Goal: Information Seeking & Learning: Learn about a topic

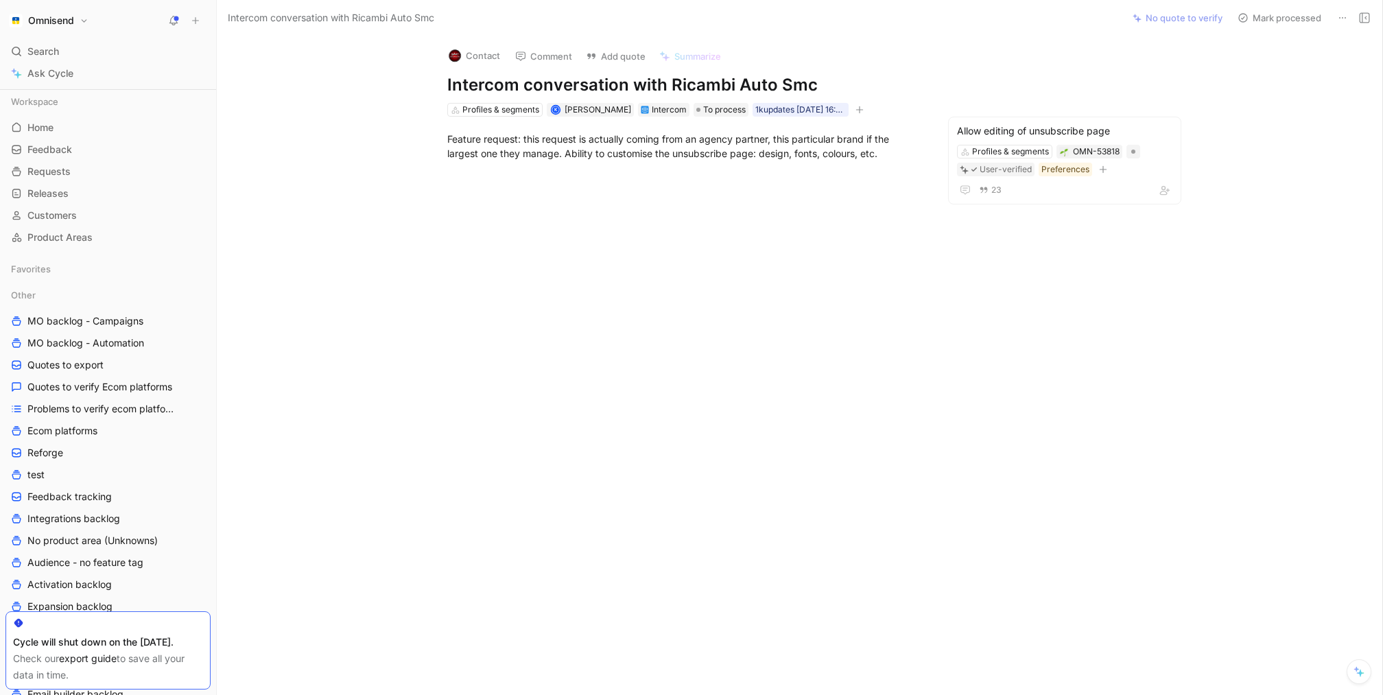
scroll to position [393, 0]
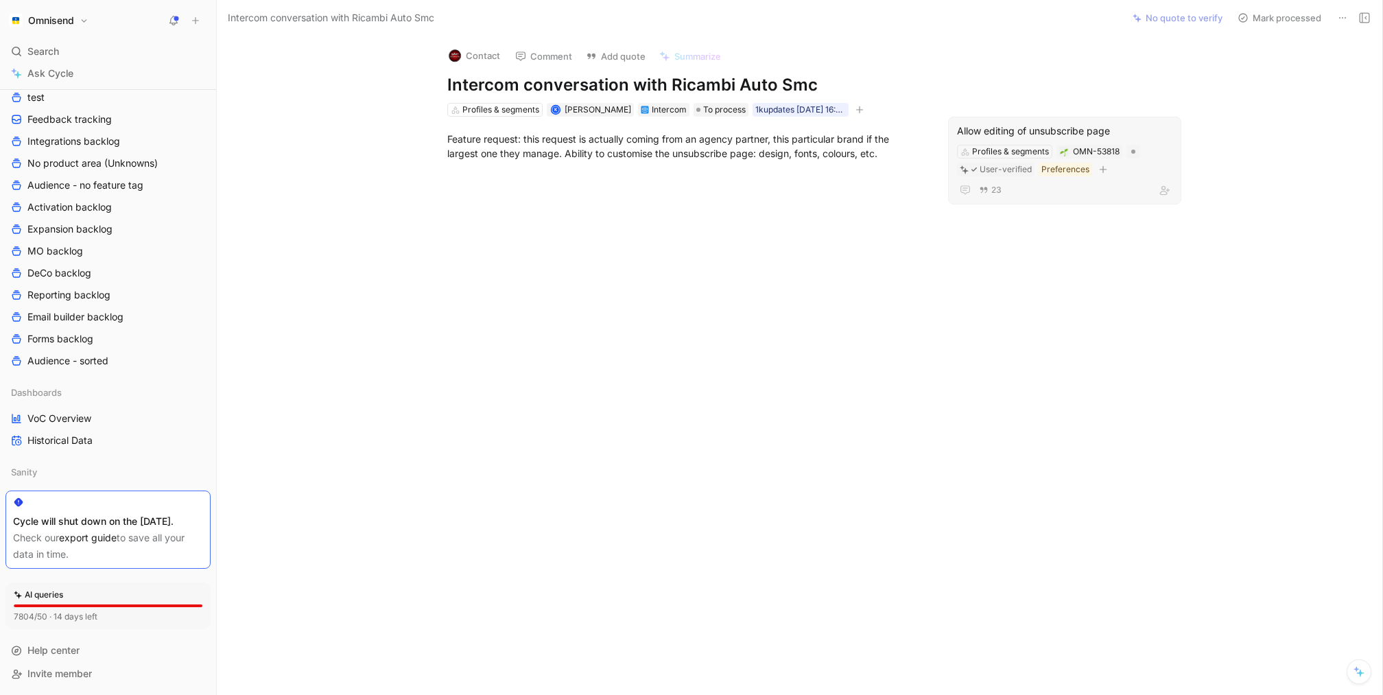
click at [1015, 131] on div "Allow editing of unsubscribe page" at bounding box center [1064, 131] width 215 height 16
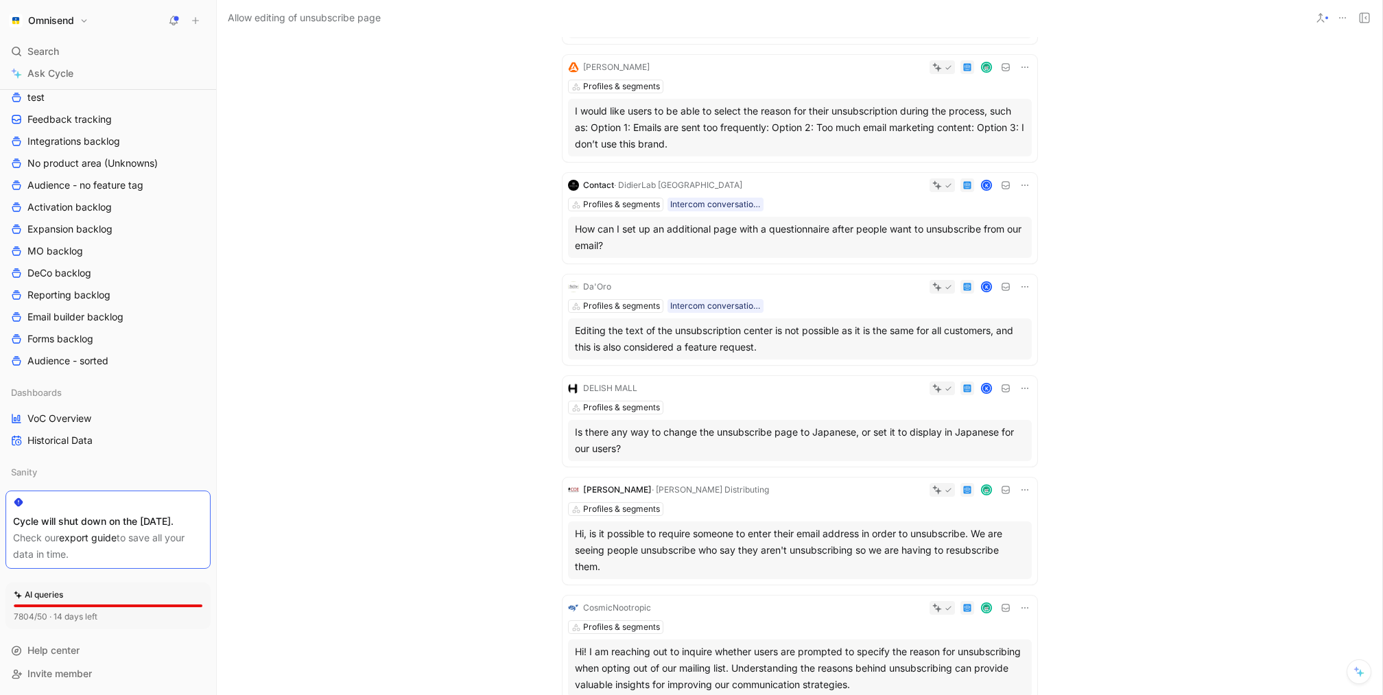
scroll to position [316, 0]
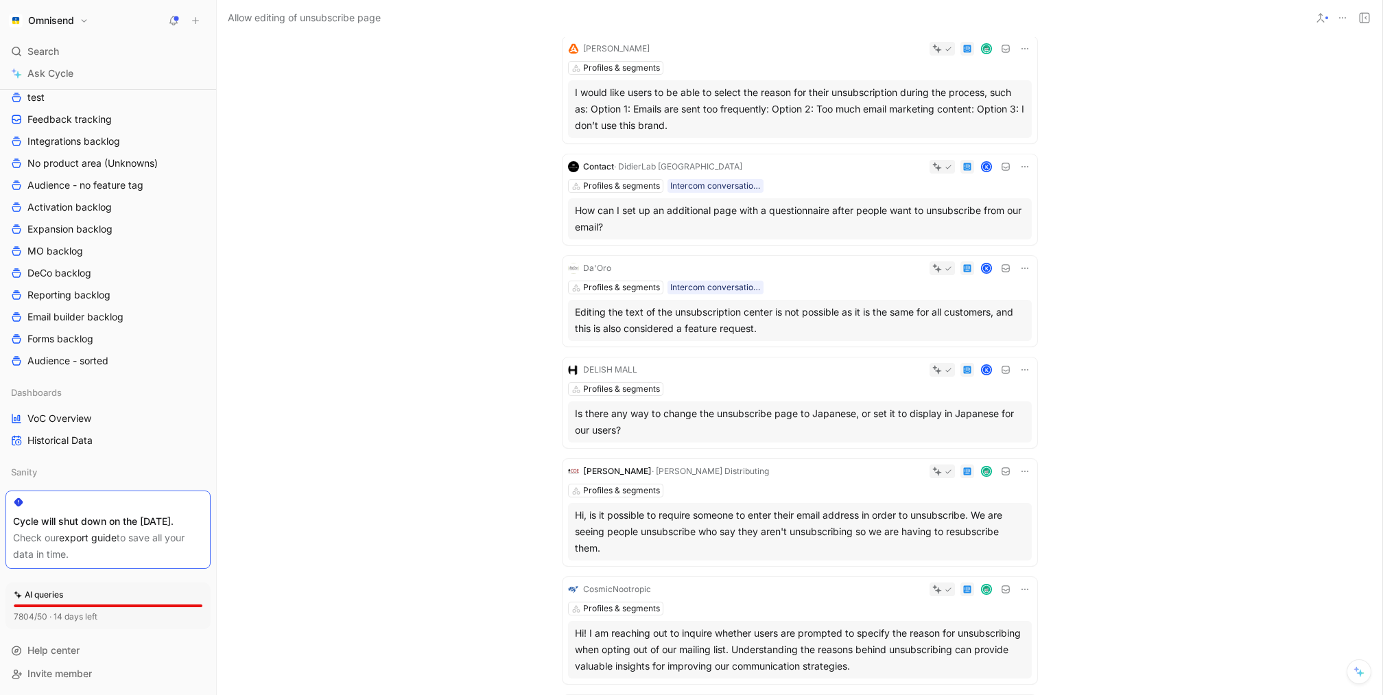
click at [864, 226] on div "How can I set up an additional page with a questionnaire after people want to u…" at bounding box center [800, 218] width 450 height 33
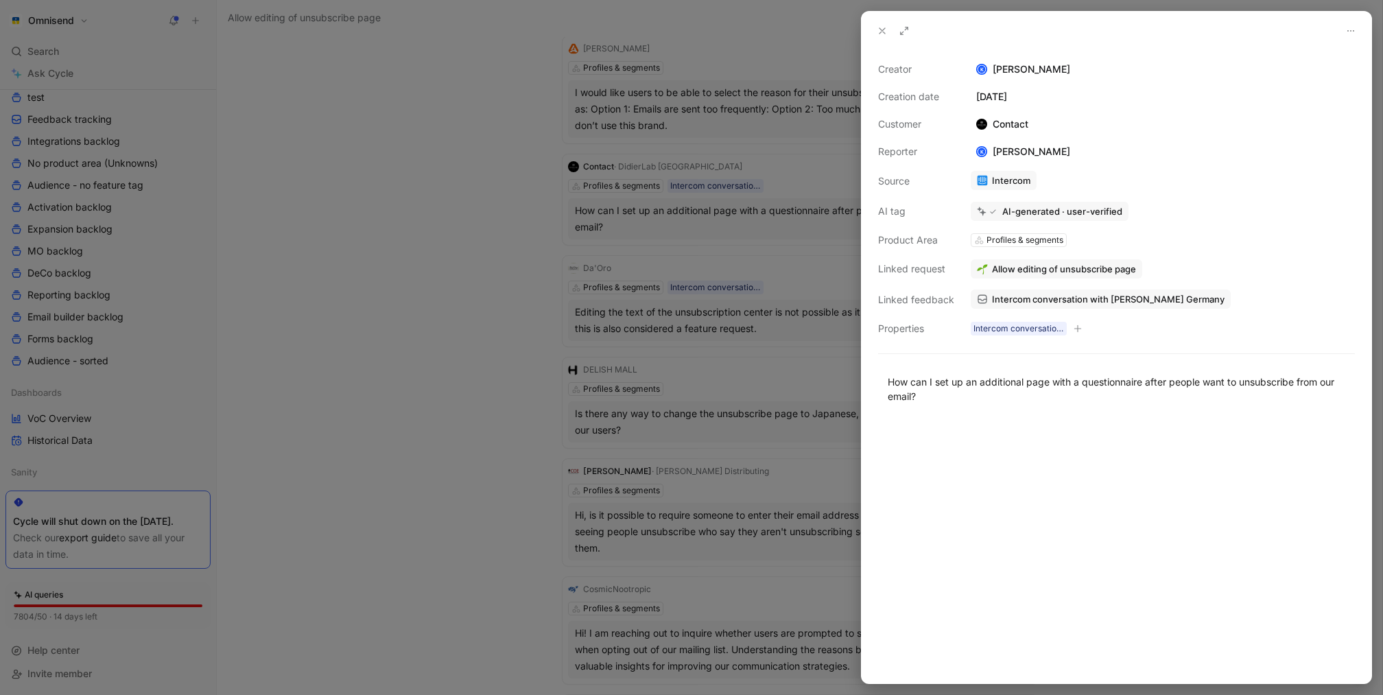
click at [1077, 303] on span "Intercom conversation with [PERSON_NAME] Germany" at bounding box center [1108, 299] width 233 height 12
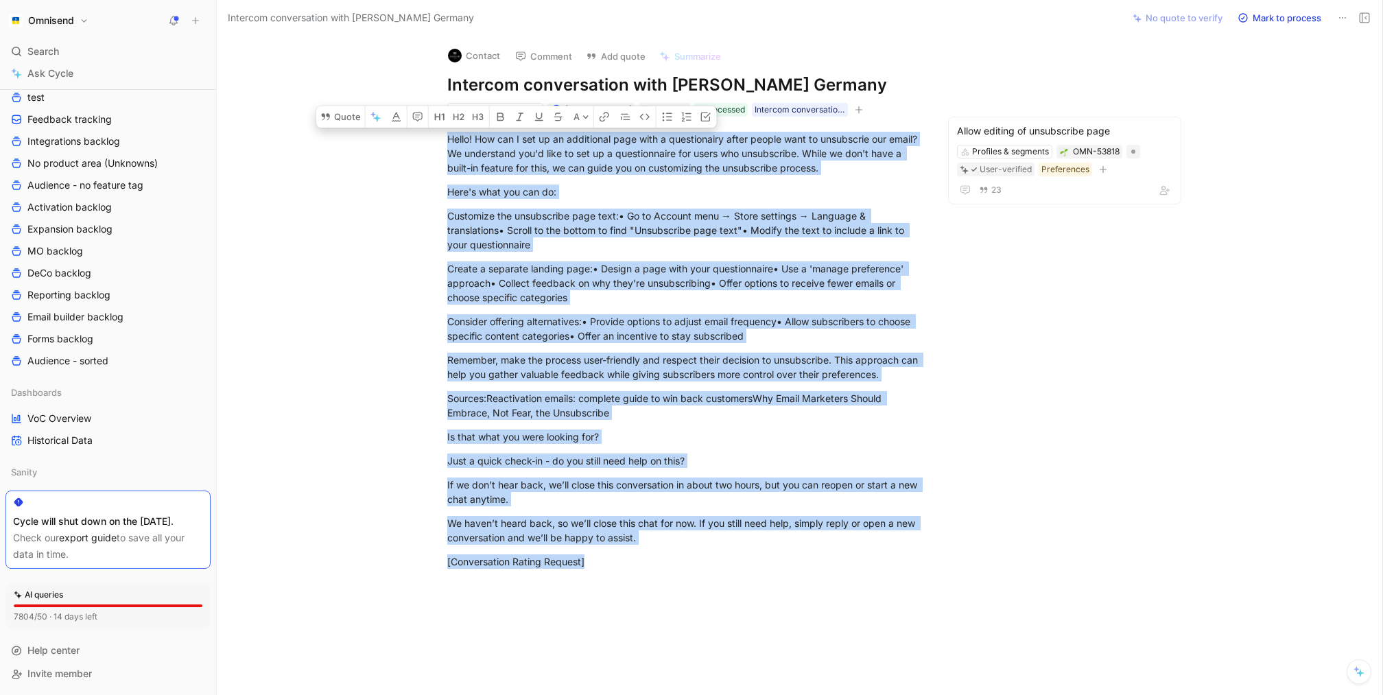
drag, startPoint x: 447, startPoint y: 143, endPoint x: 772, endPoint y: 592, distance: 554.8
click at [772, 592] on div "Quote A Hello! How can I set up an additional page with a questionairy after pe…" at bounding box center [685, 455] width 878 height 676
copy div "Lorem! Ips dol S ame co ad elitseddoe temp inci u laboreetdolo magna aliqua eni…"
click at [771, 395] on div "Sources:Reactivation emails: complete guide to win back customersWhy Email Mark…" at bounding box center [684, 405] width 475 height 29
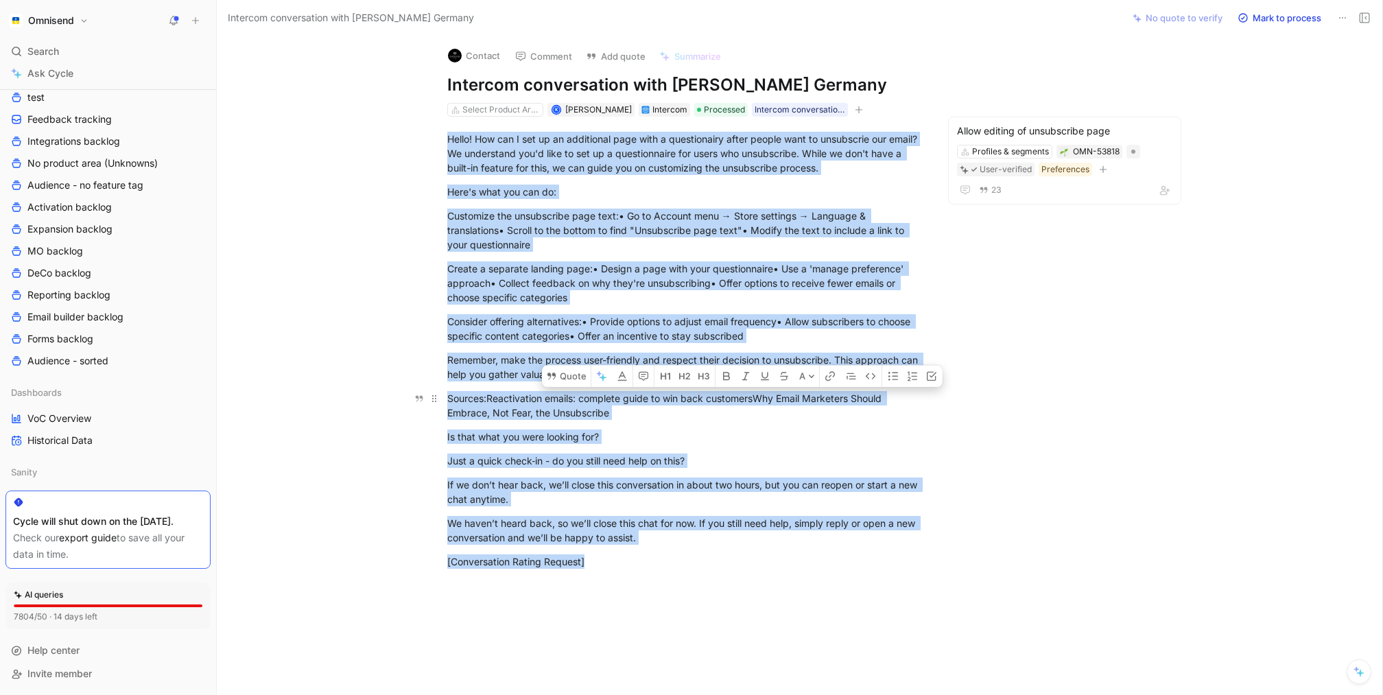
click at [771, 395] on div "Sources:Reactivation emails: complete guide to win back customersWhy Email Mark…" at bounding box center [684, 405] width 475 height 29
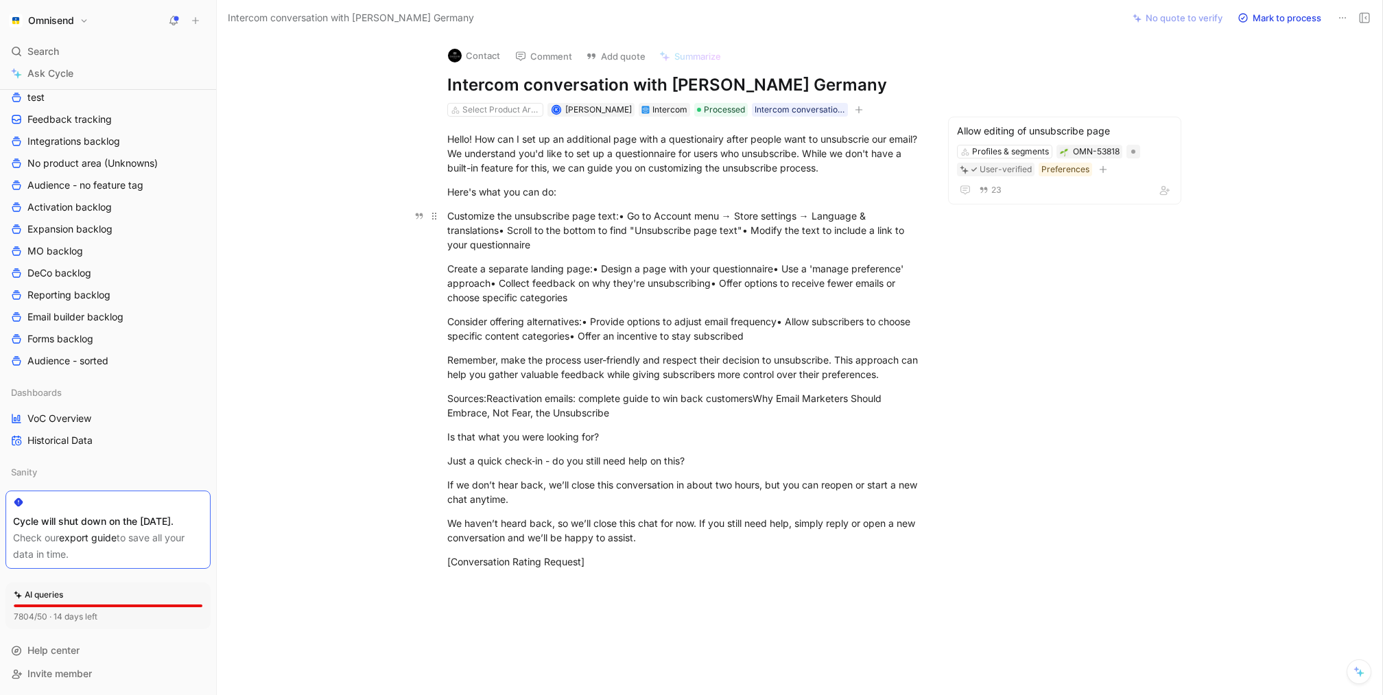
click at [490, 237] on div "Customize the unsubscribe page text:• Go to Account menu → Store settings → Lan…" at bounding box center [684, 230] width 475 height 43
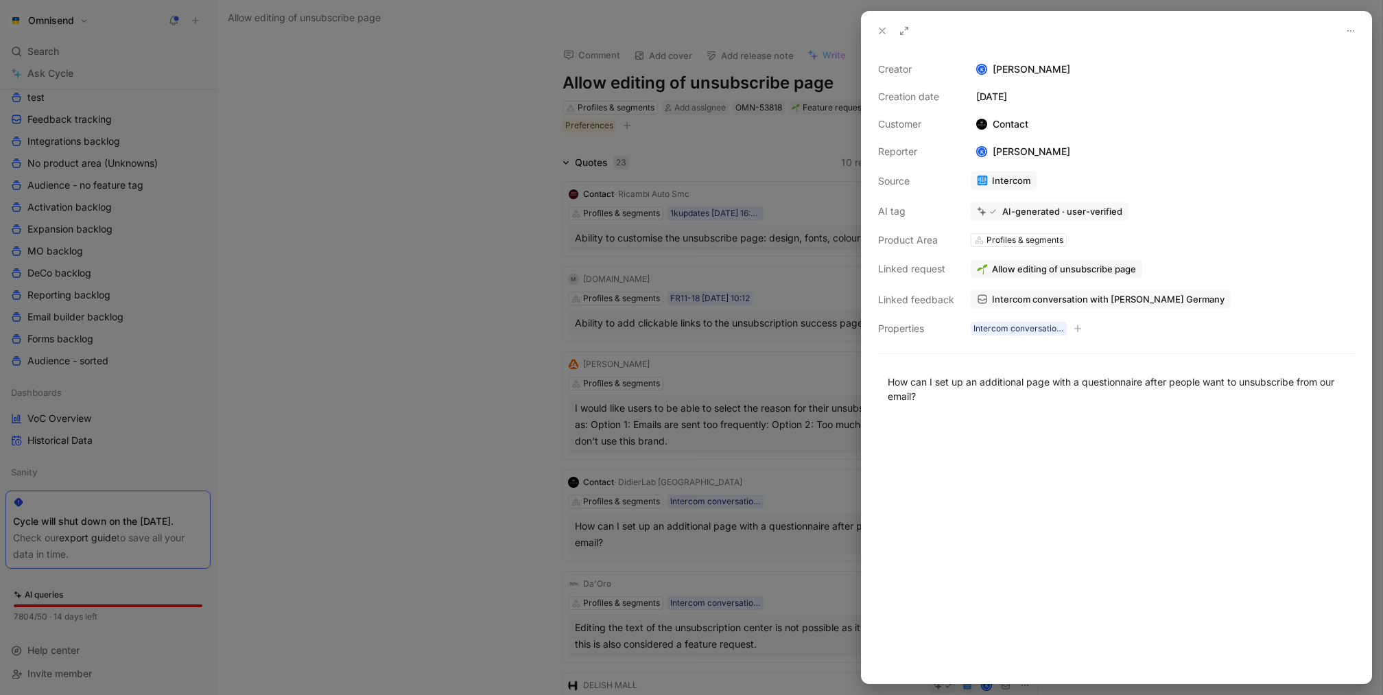
click at [482, 362] on div at bounding box center [691, 347] width 1383 height 695
click at [77, 524] on div at bounding box center [691, 347] width 1383 height 695
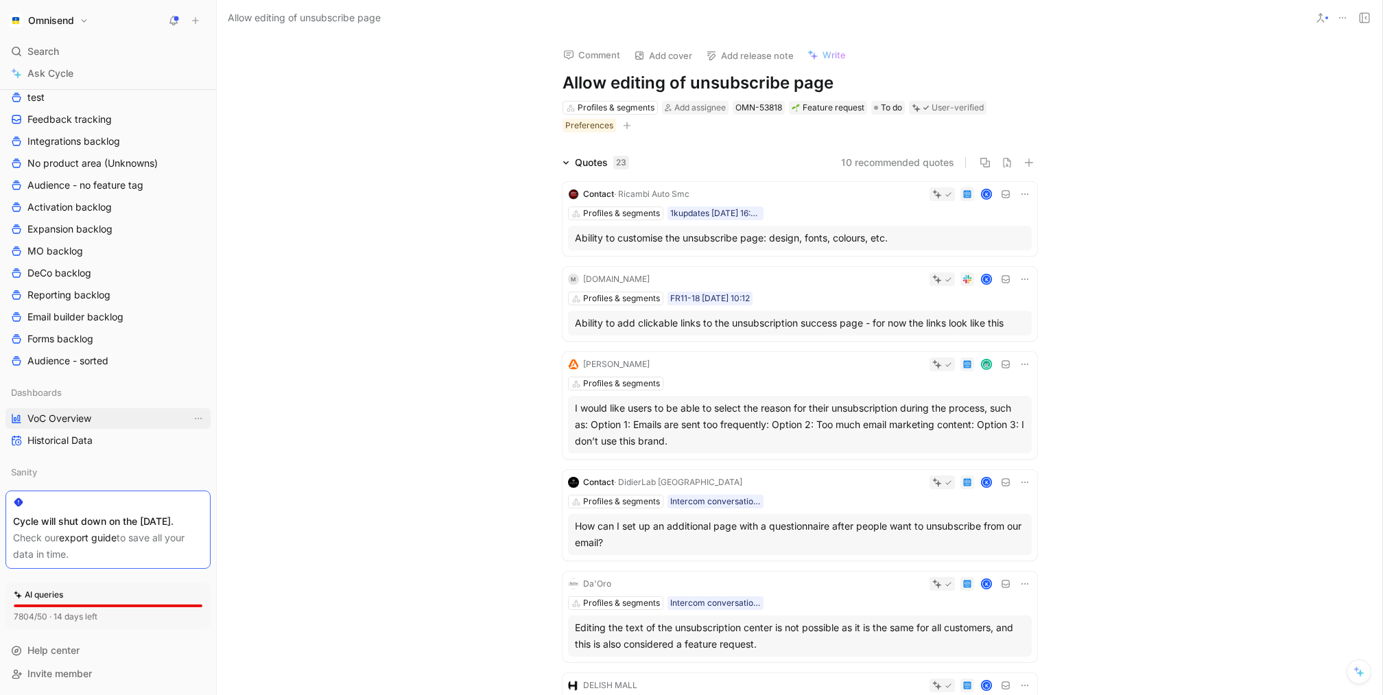
click at [80, 412] on span "VoC Overview" at bounding box center [59, 419] width 64 height 14
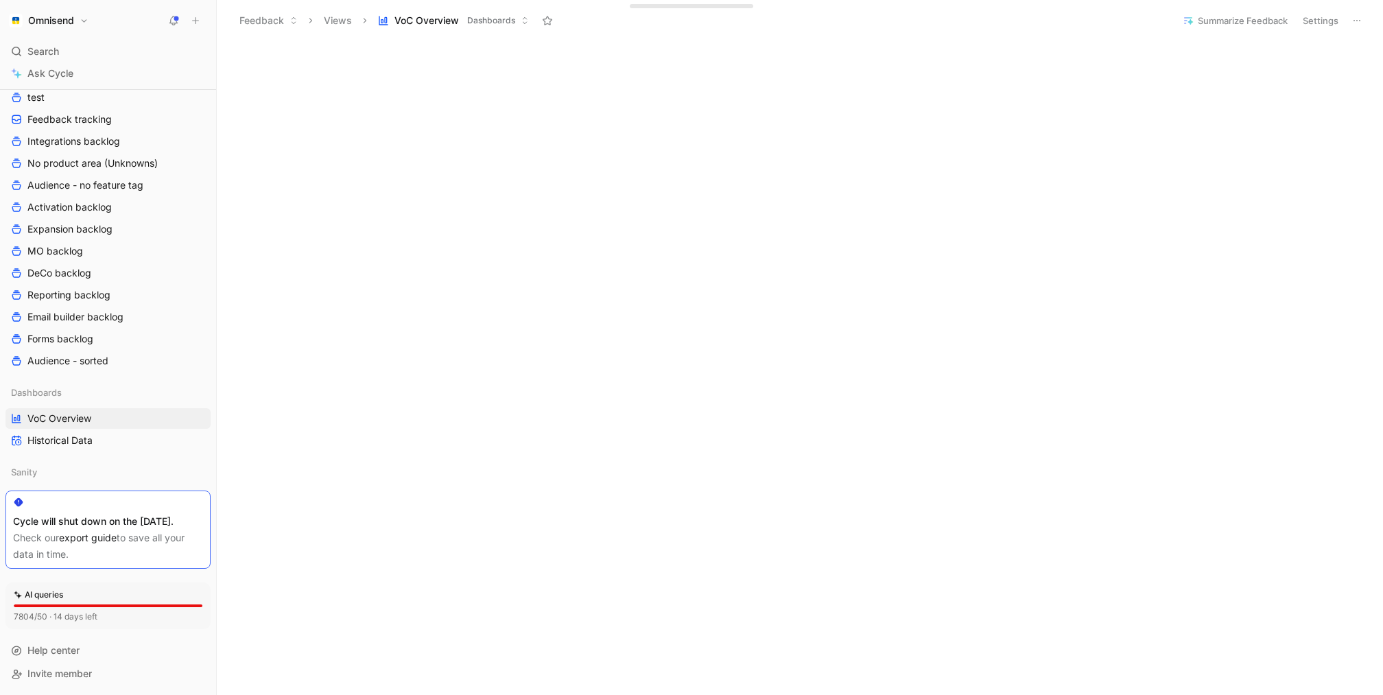
scroll to position [26, 0]
click at [785, 30] on div "Feedback Views VoC Overview Dashboards" at bounding box center [699, 20] width 935 height 23
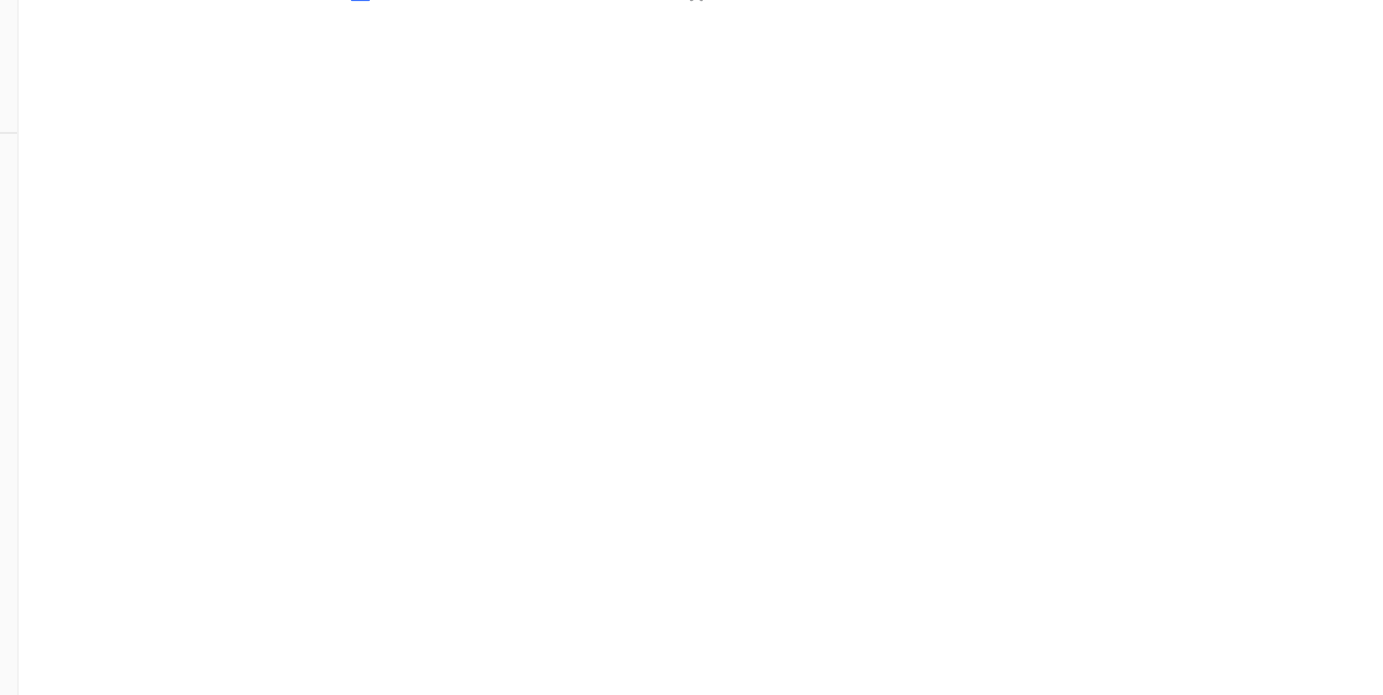
scroll to position [616, 0]
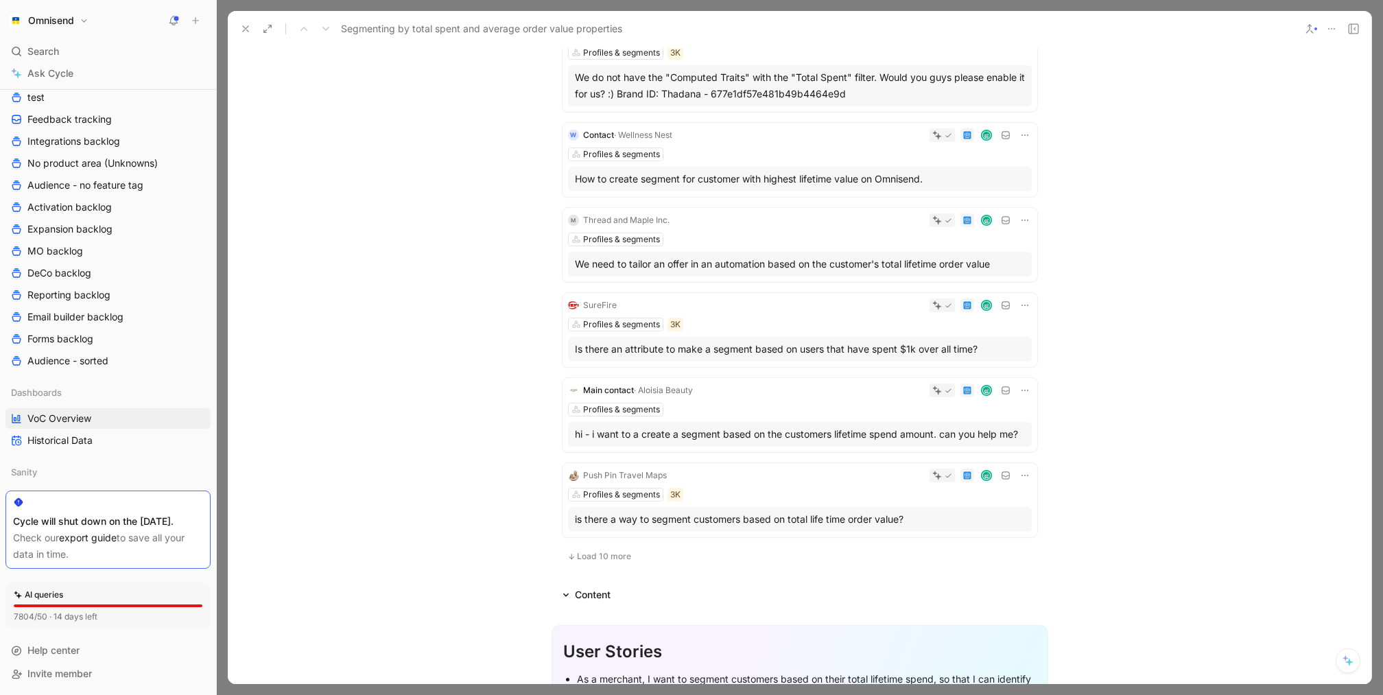
scroll to position [571, 0]
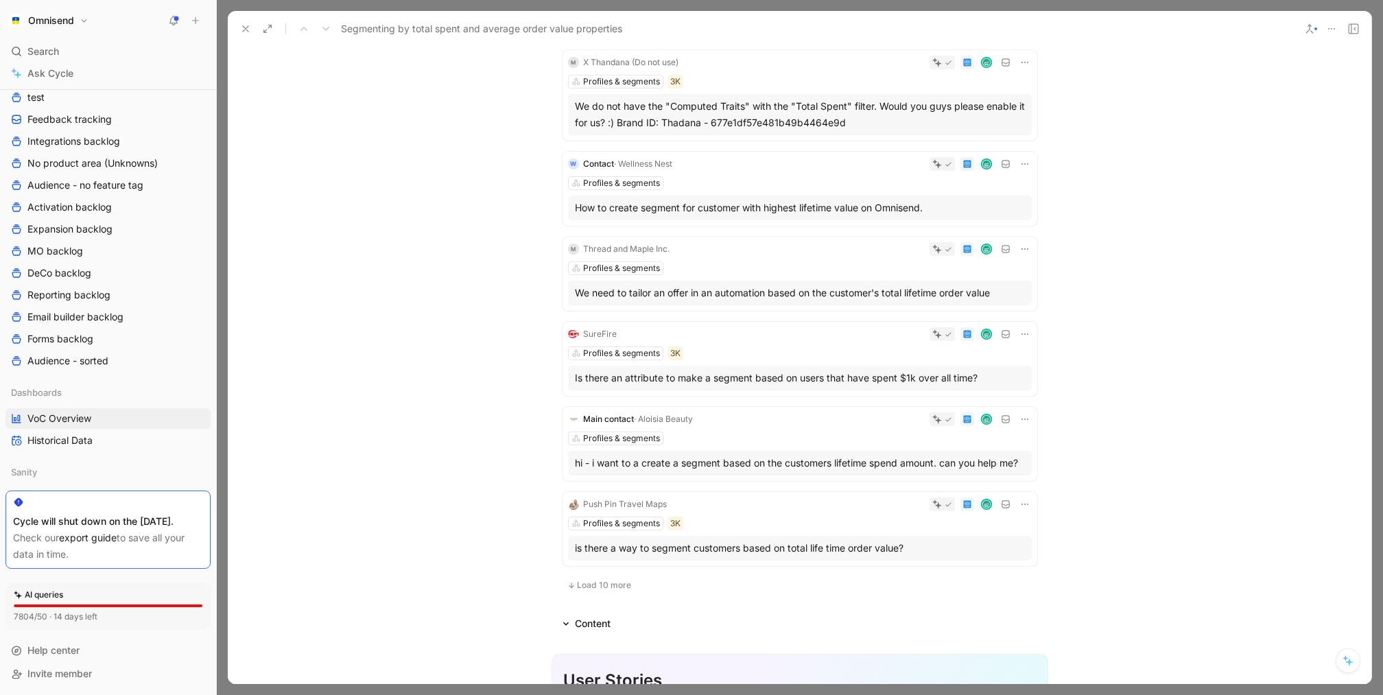
click at [805, 364] on div "SureFire Profiles & segments 3K Is there an attribute to make a segment based o…" at bounding box center [800, 359] width 475 height 74
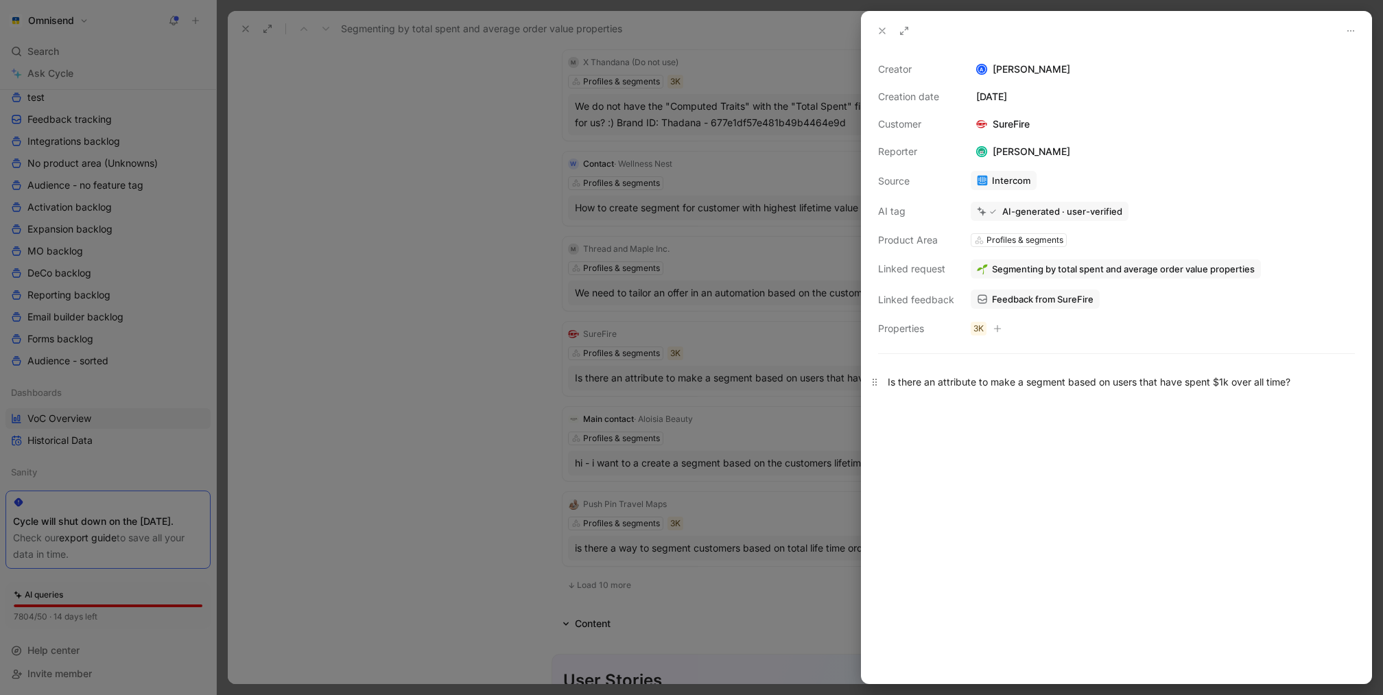
click at [1114, 387] on div "Is there an attribute to make a segment based on users that have spent $1k over…" at bounding box center [1117, 382] width 458 height 14
copy div "Is there an attribute to make a segment based on users that have spent $1k over…"
click at [1053, 295] on span "Feedback from SureFire" at bounding box center [1043, 299] width 102 height 12
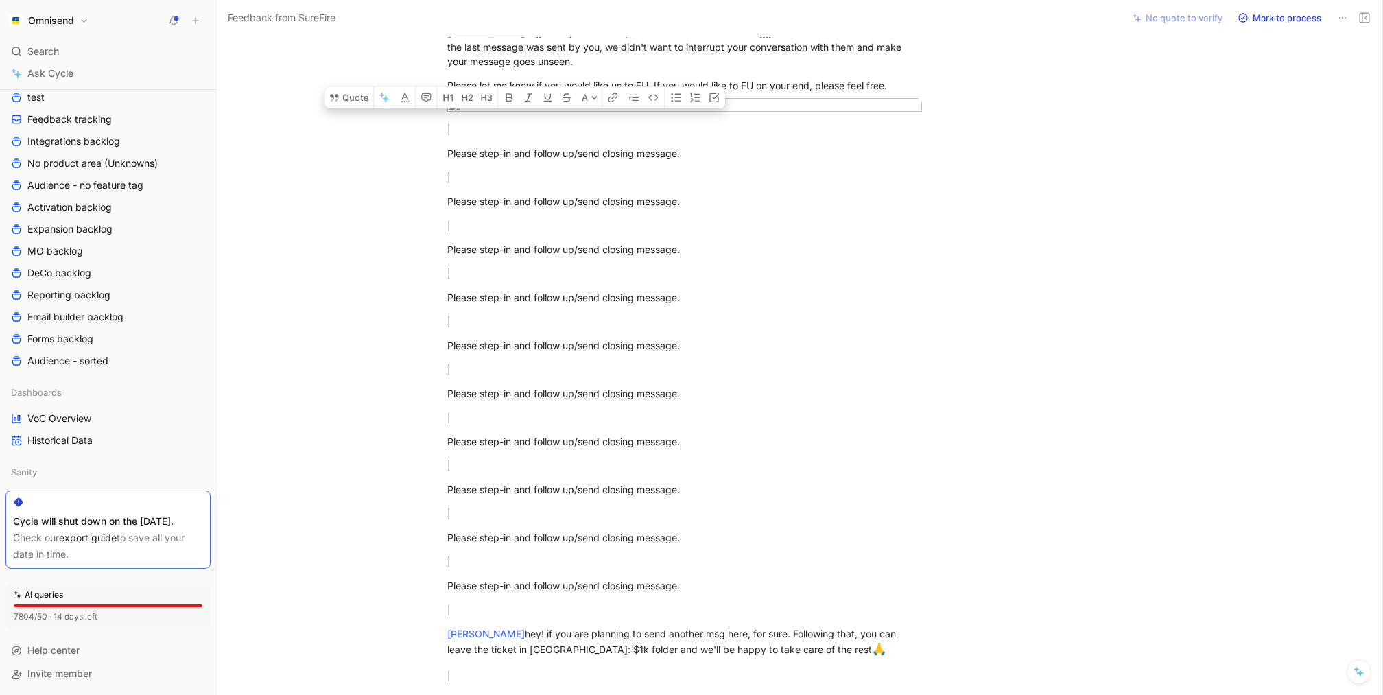
scroll to position [6088, 0]
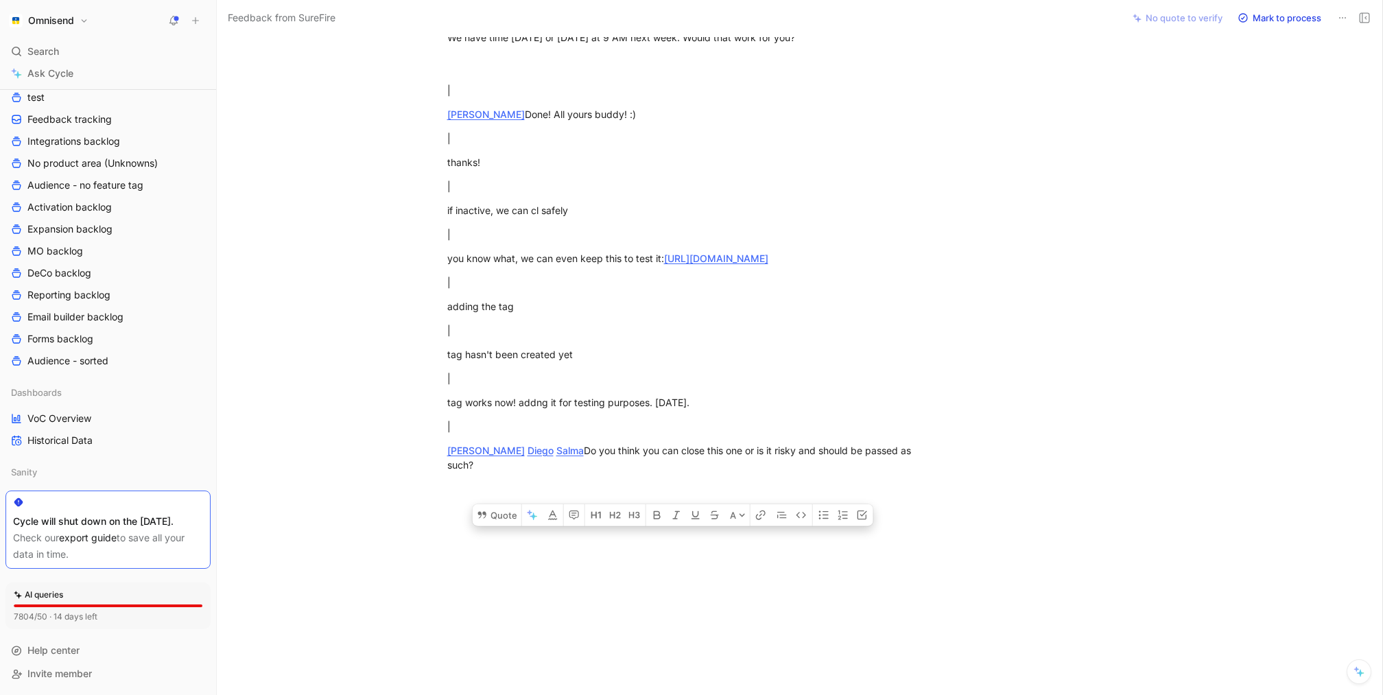
drag, startPoint x: 447, startPoint y: 139, endPoint x: 699, endPoint y: 749, distance: 660.4
click at [699, 694] on html "Omnisend Search ⌘ K Ask Cycle Workspace Home G then H Feedback G then F Request…" at bounding box center [691, 347] width 1383 height 695
copy div "Lo ipsum do sitametco ad elit s doeiusm tempo in utlab etdo magn aliqu $7e admi…"
click at [445, 79] on p "|" at bounding box center [684, 90] width 527 height 23
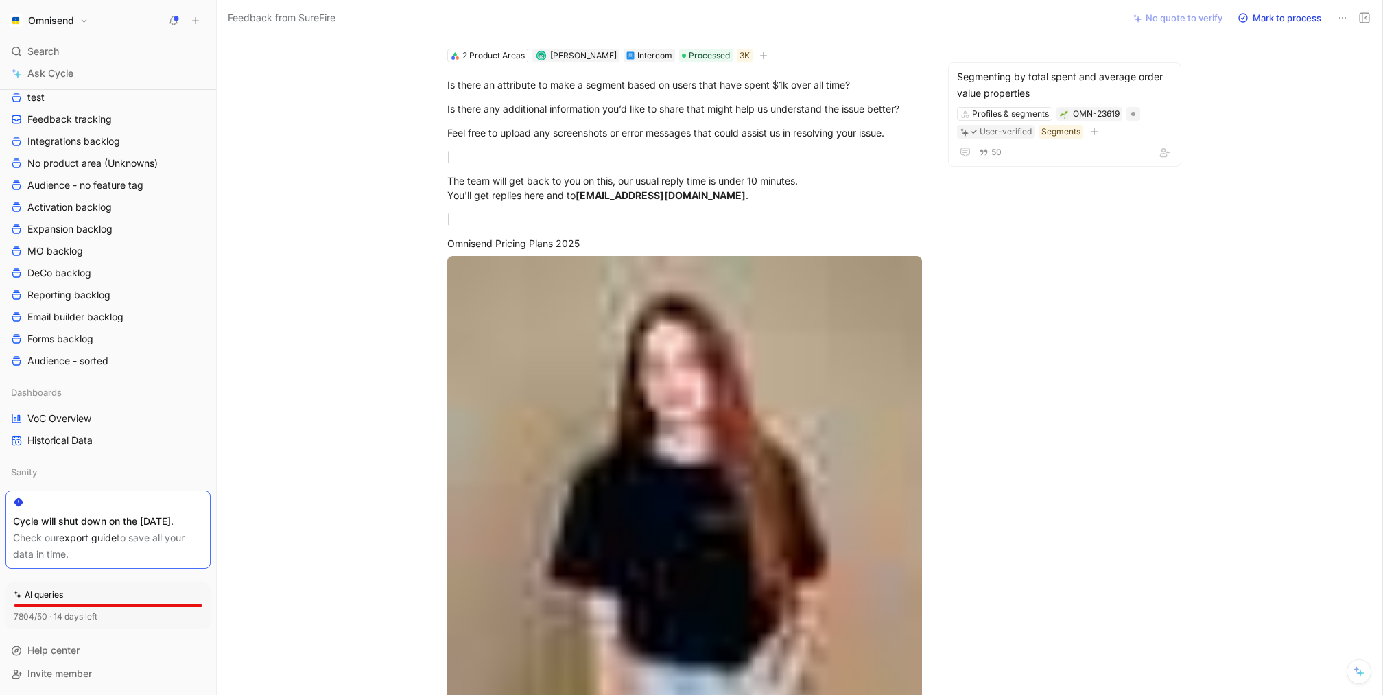
scroll to position [0, 0]
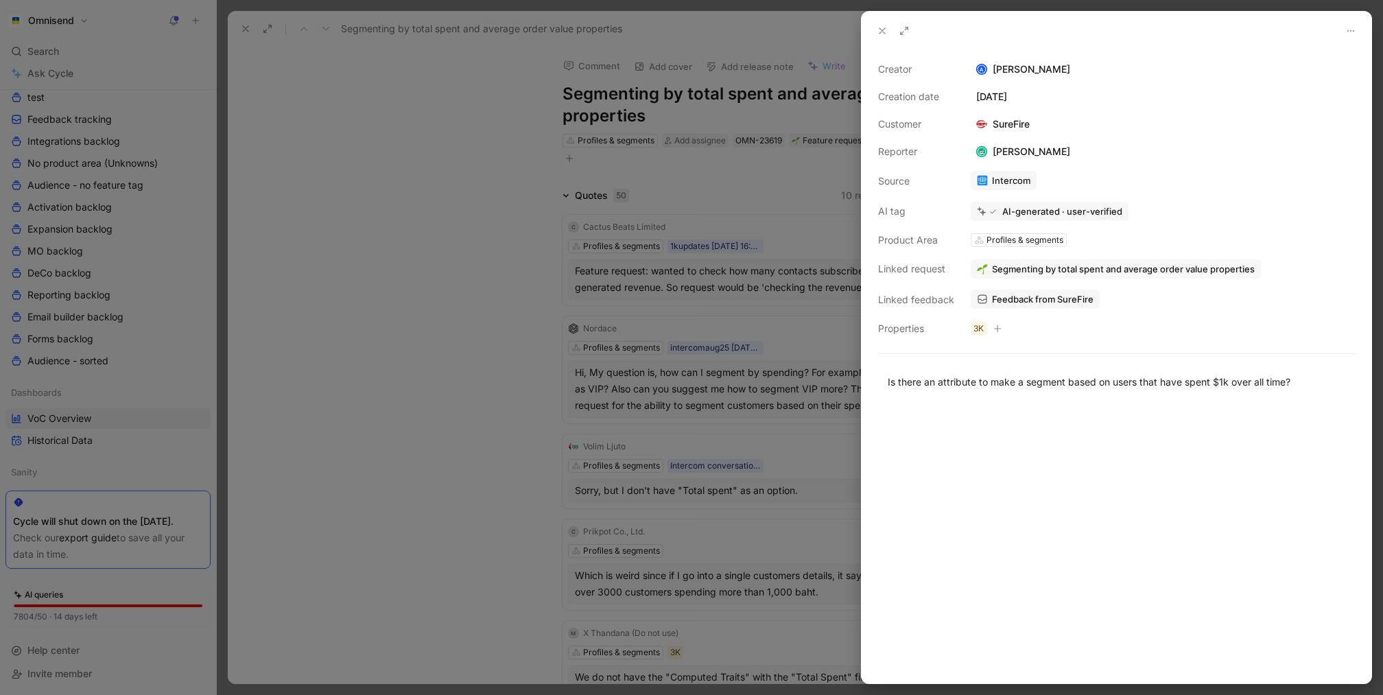
click at [500, 344] on div at bounding box center [691, 347] width 1383 height 695
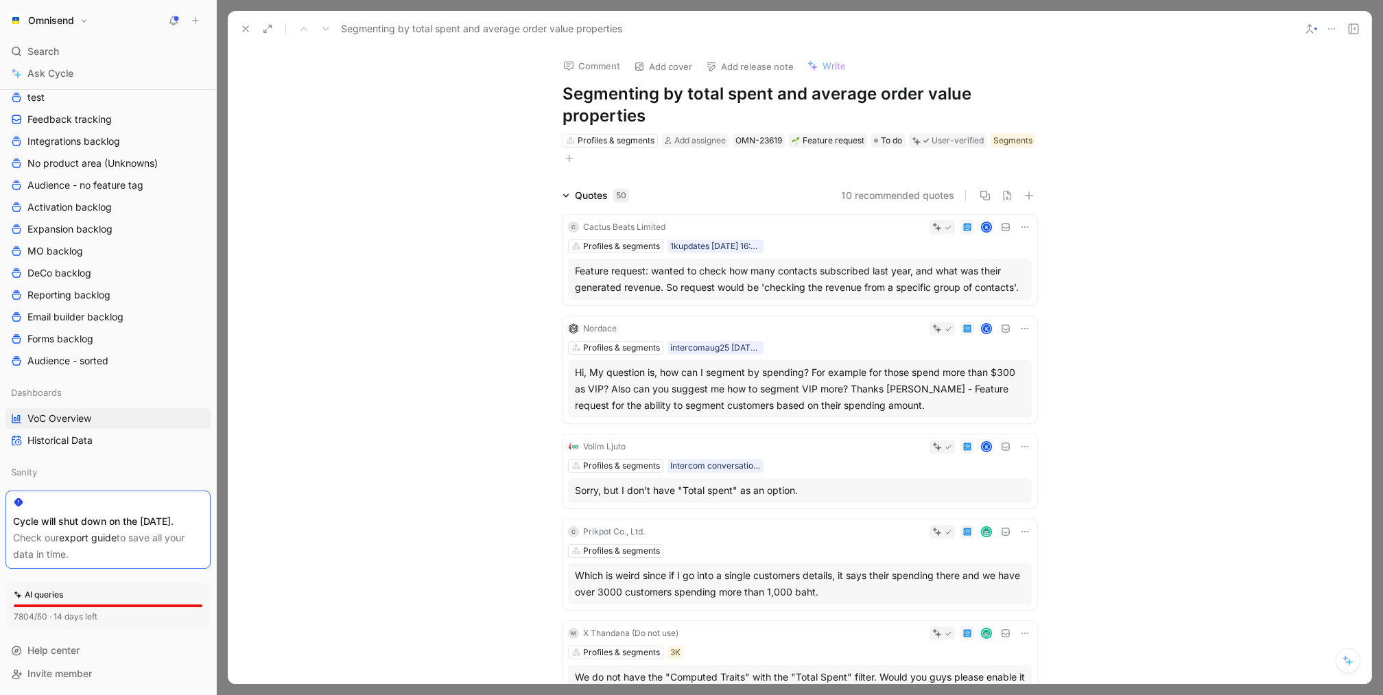
click at [242, 27] on icon at bounding box center [245, 28] width 11 height 11
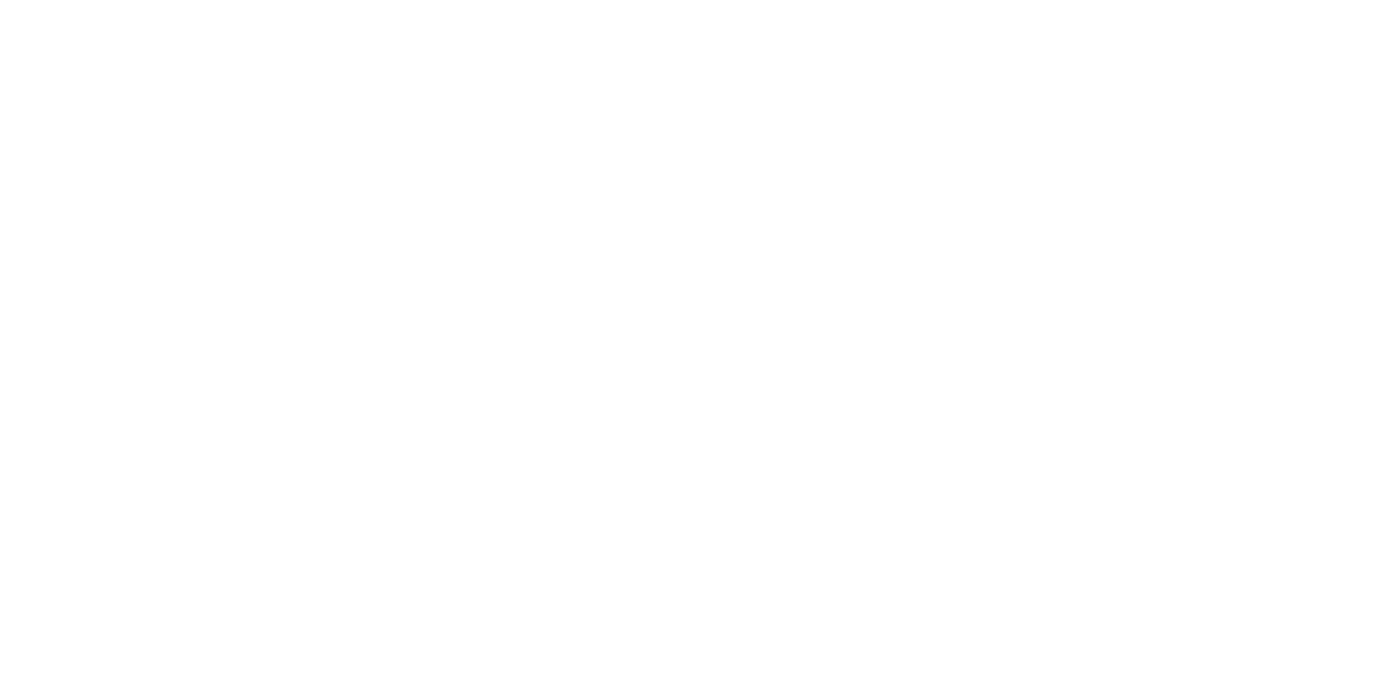
scroll to position [532, 0]
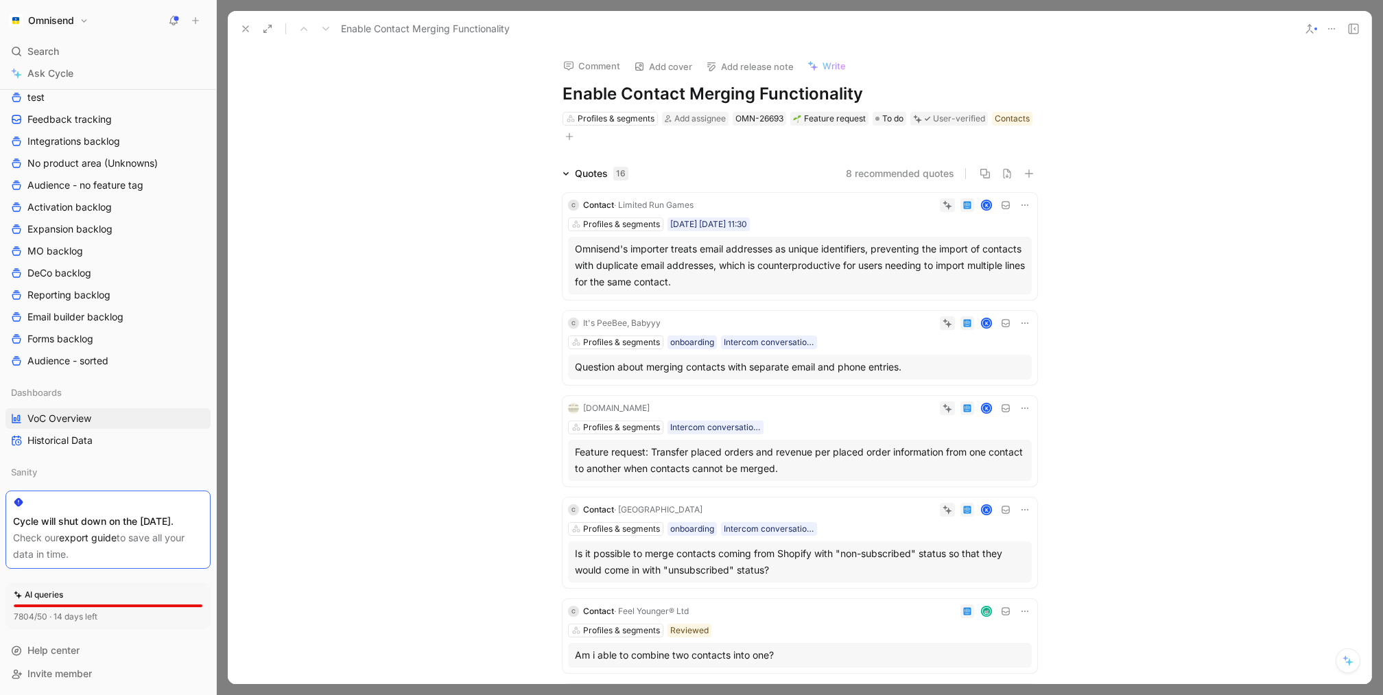
click at [904, 369] on div "Question about merging contacts with separate email and phone entries." at bounding box center [800, 367] width 450 height 16
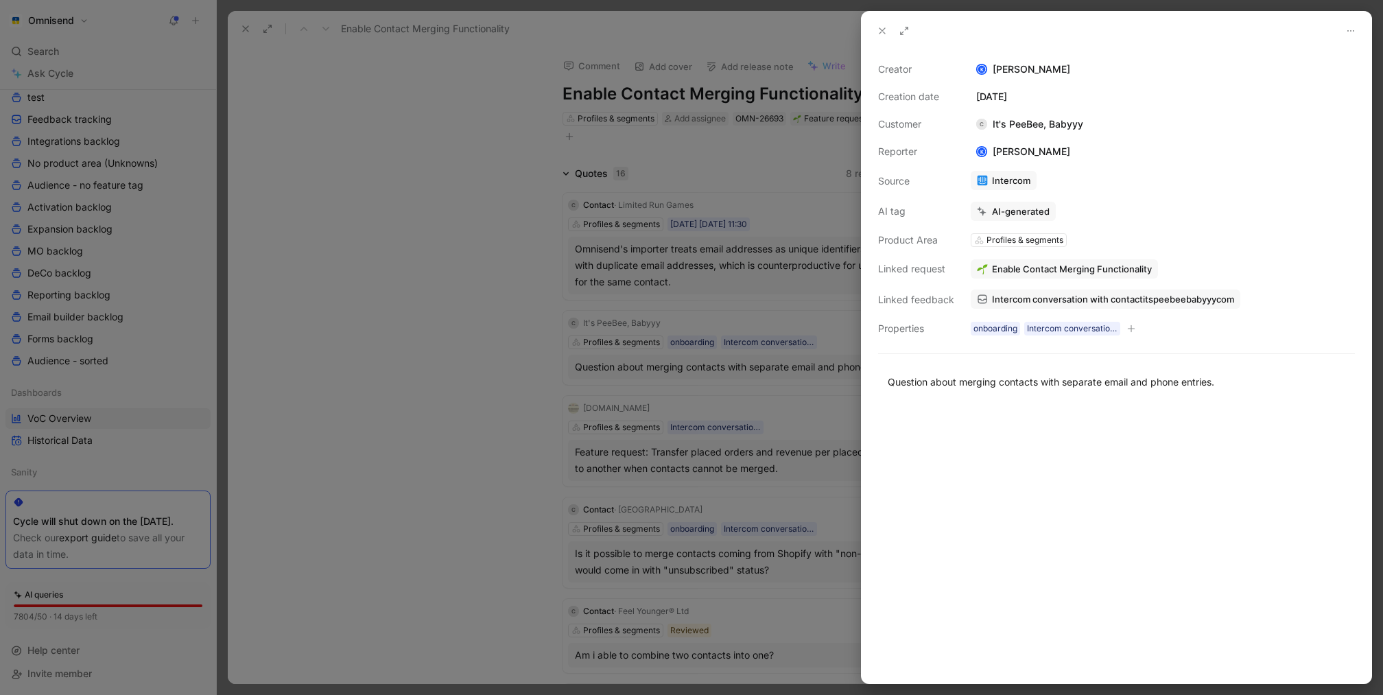
click at [1097, 293] on span "Intercom conversation with contactitspeebeebabyyycom" at bounding box center [1113, 299] width 242 height 12
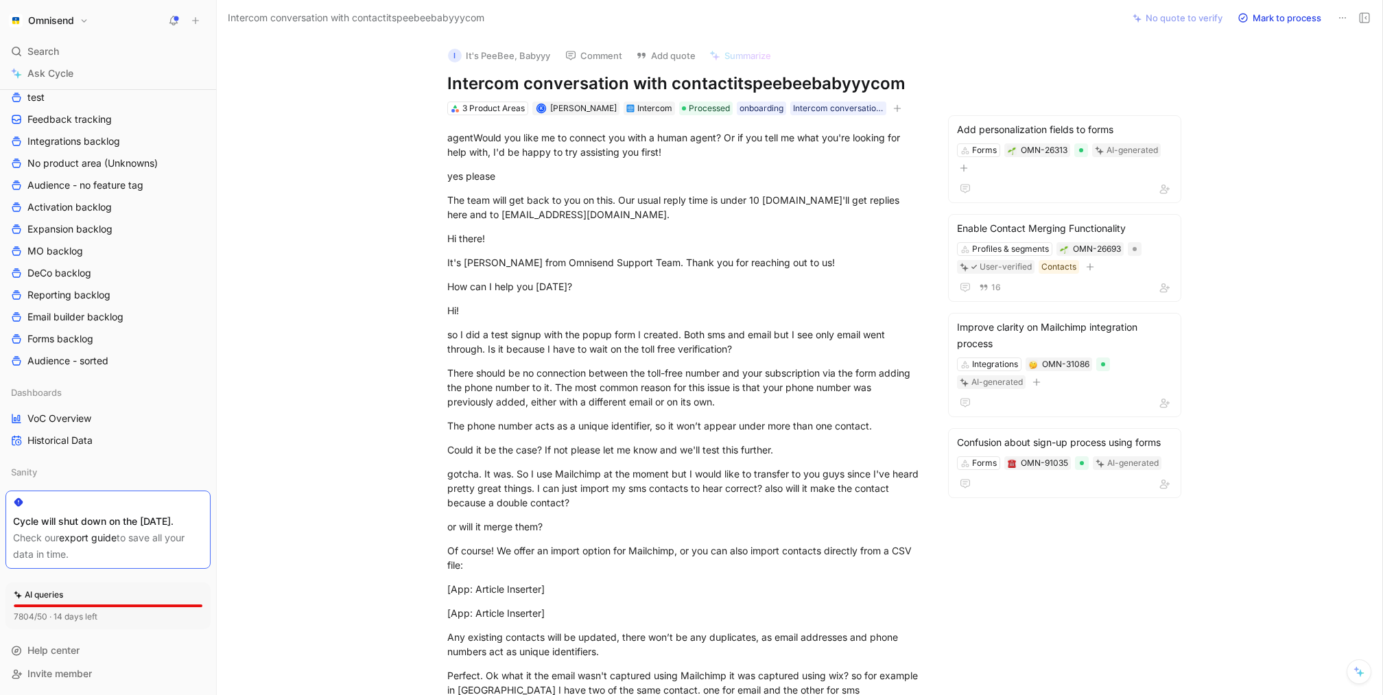
click at [694, 215] on div "The team will get back to you on this. Our usual reply time is under 10 [DOMAIN…" at bounding box center [684, 207] width 475 height 29
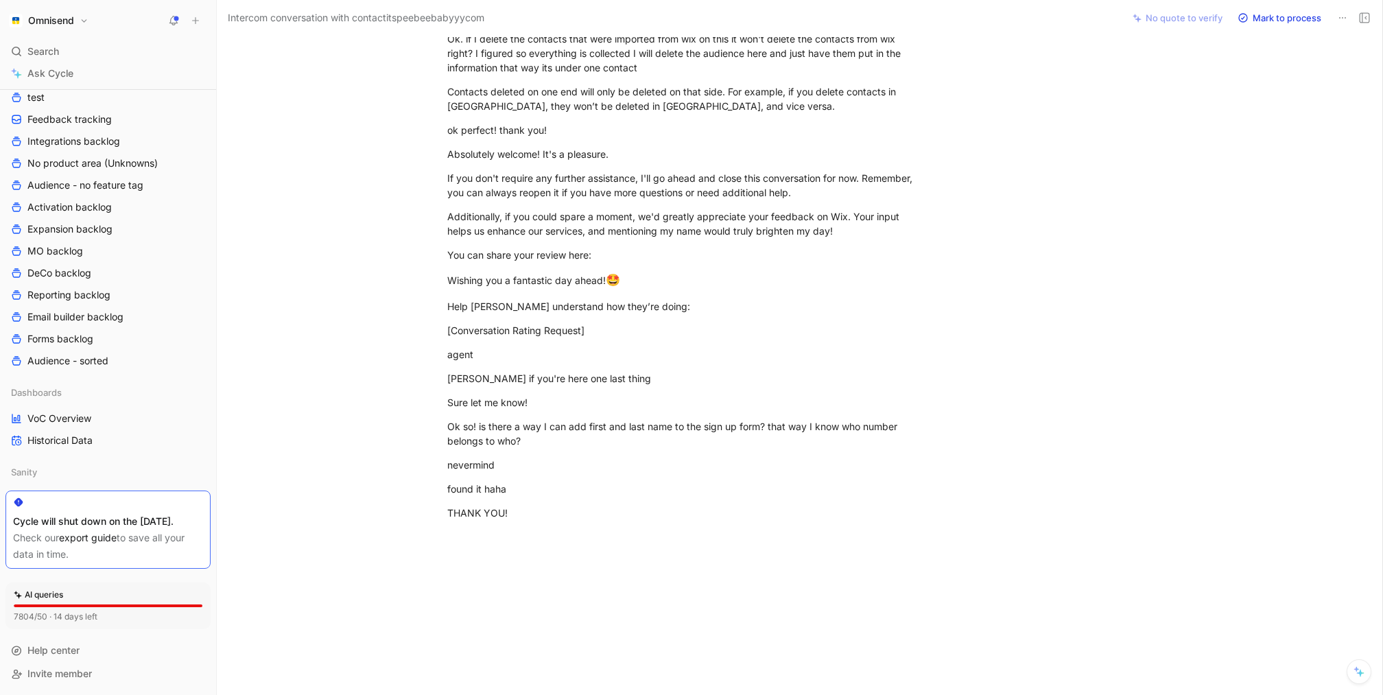
scroll to position [839, 0]
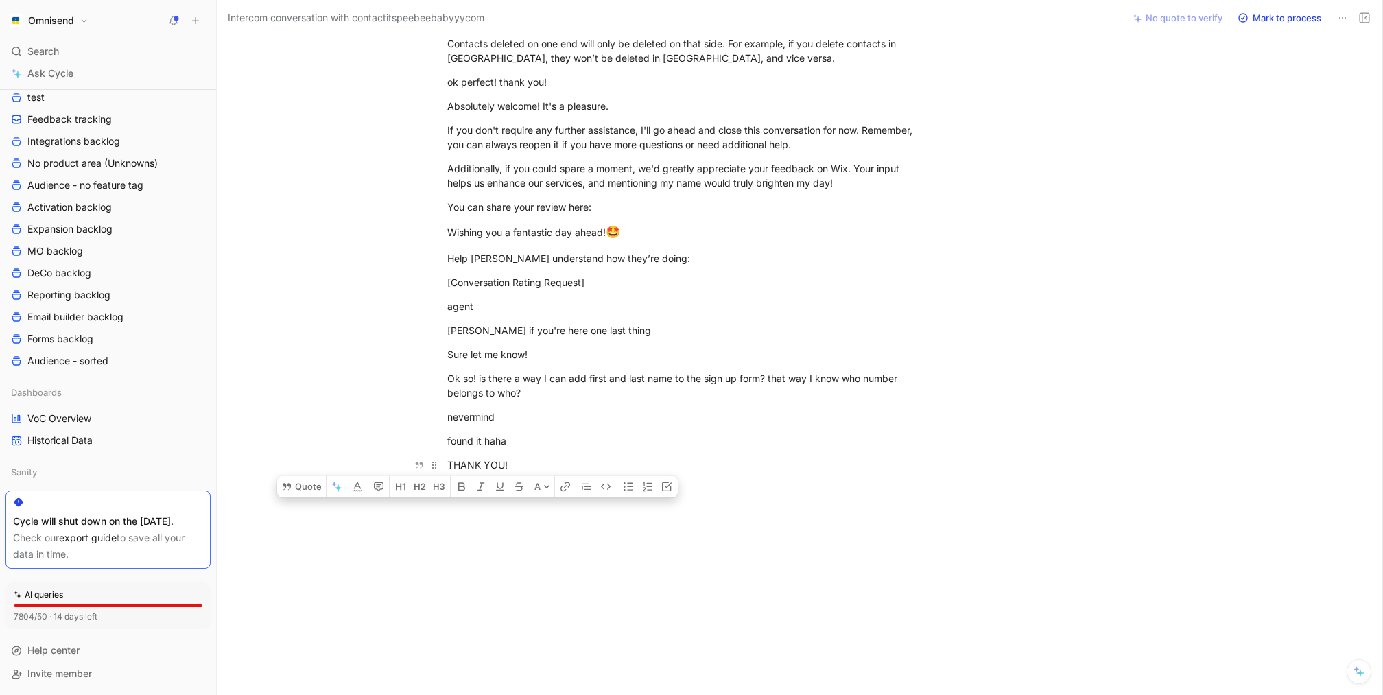
drag, startPoint x: 449, startPoint y: 142, endPoint x: 664, endPoint y: 471, distance: 393.6
copy div "loremIpsum dol sita co ad elitsed doe temp i utlab etdol? Ma al eni admi ve qui…"
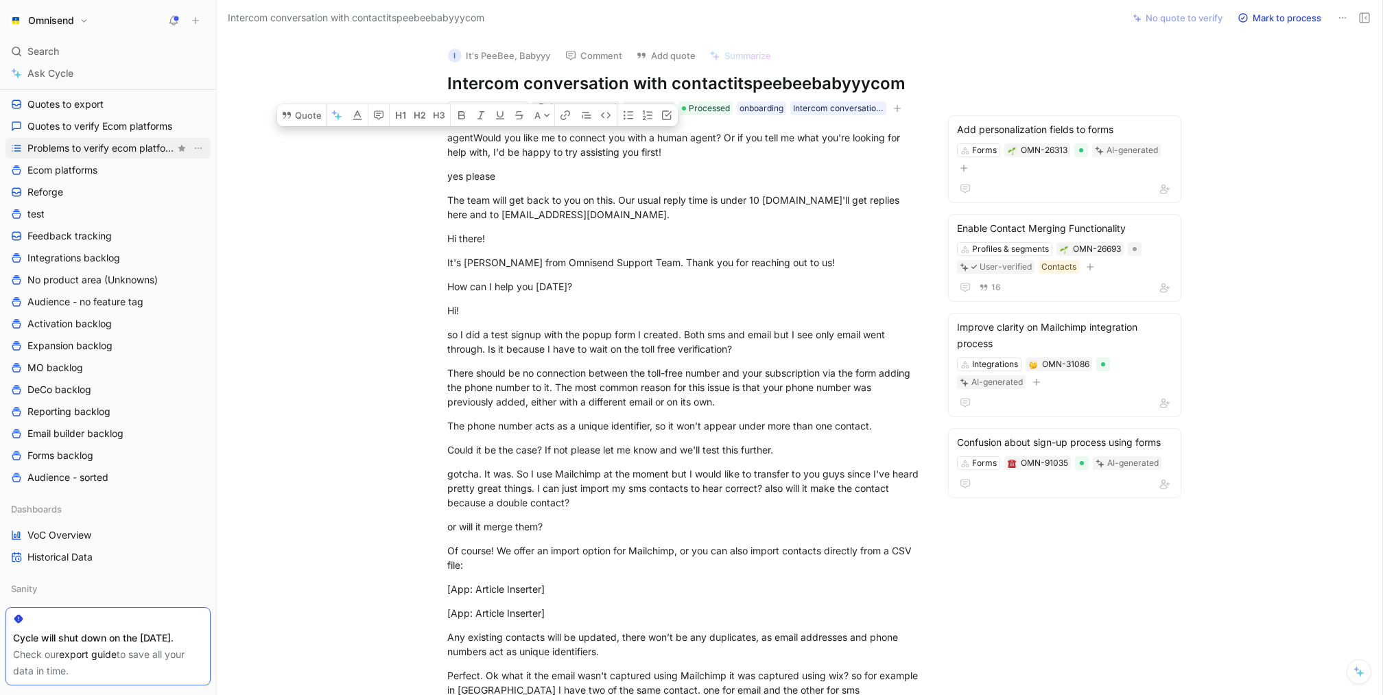
scroll to position [268, 0]
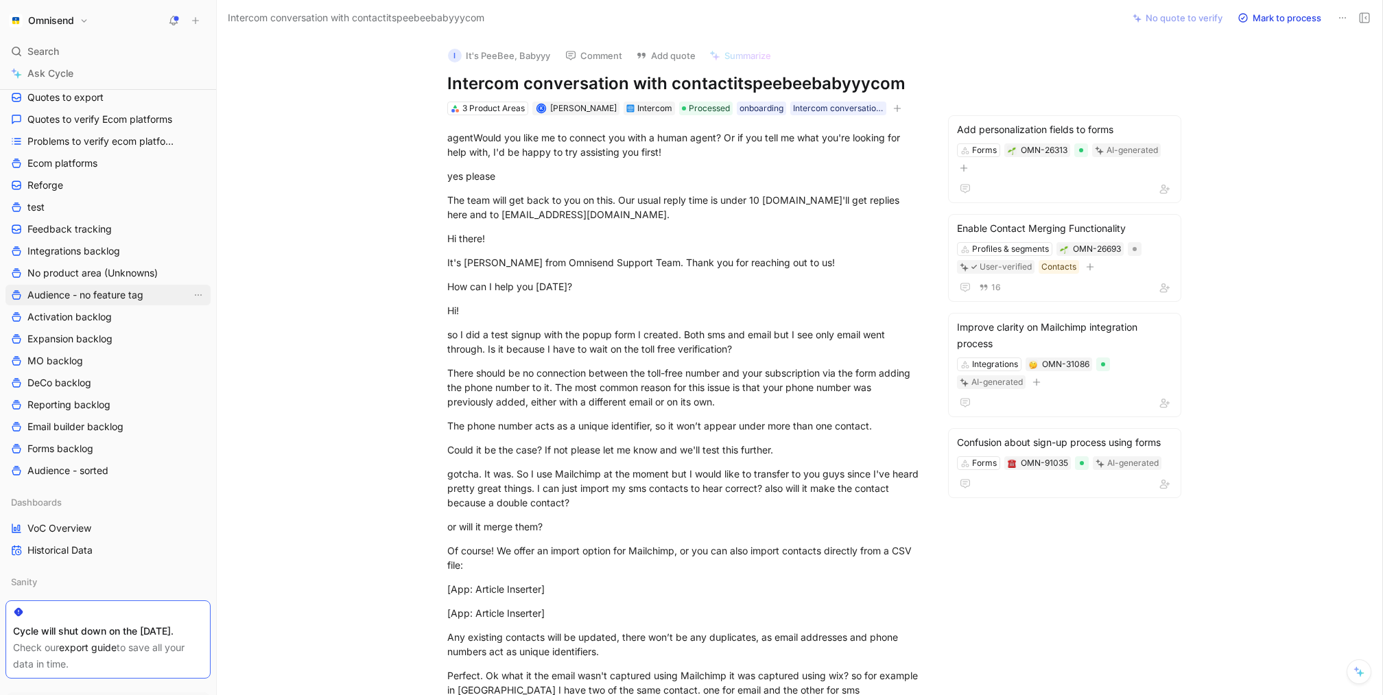
click at [112, 288] on span "Audience - no feature tag" at bounding box center [85, 295] width 116 height 14
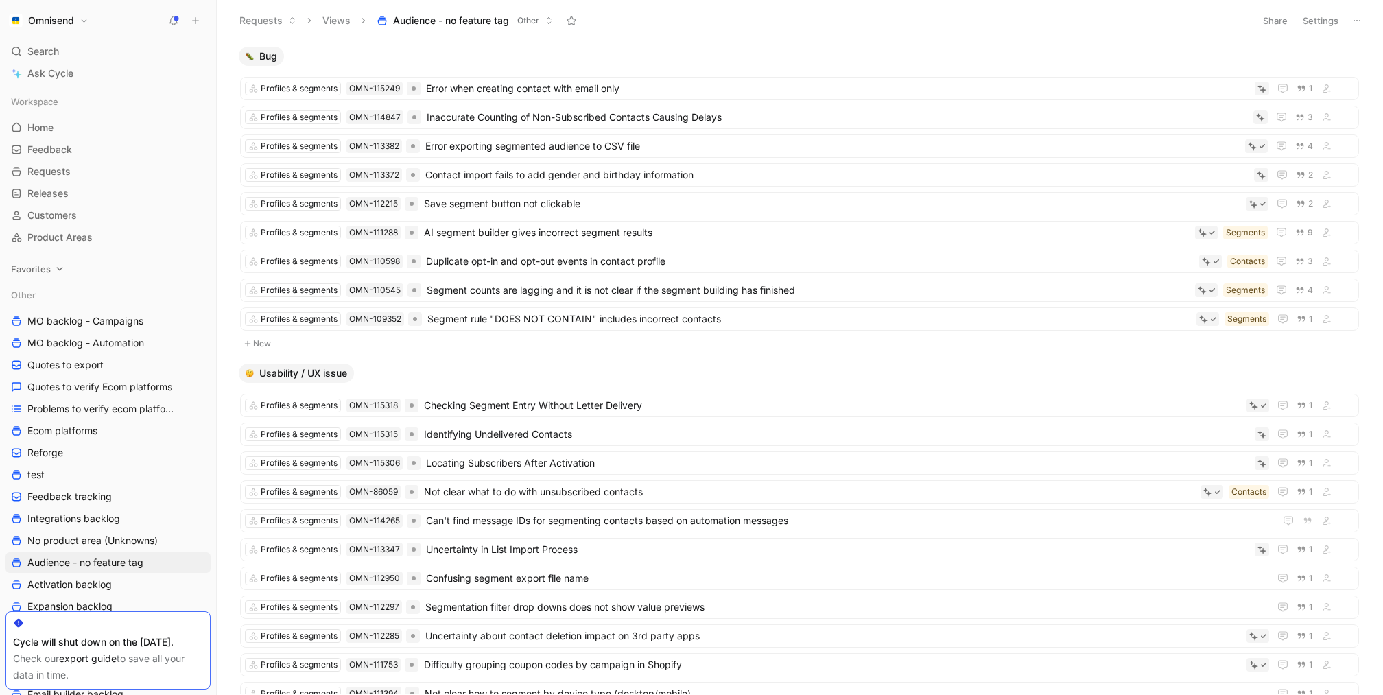
click at [47, 264] on span "Favorites" at bounding box center [31, 269] width 40 height 14
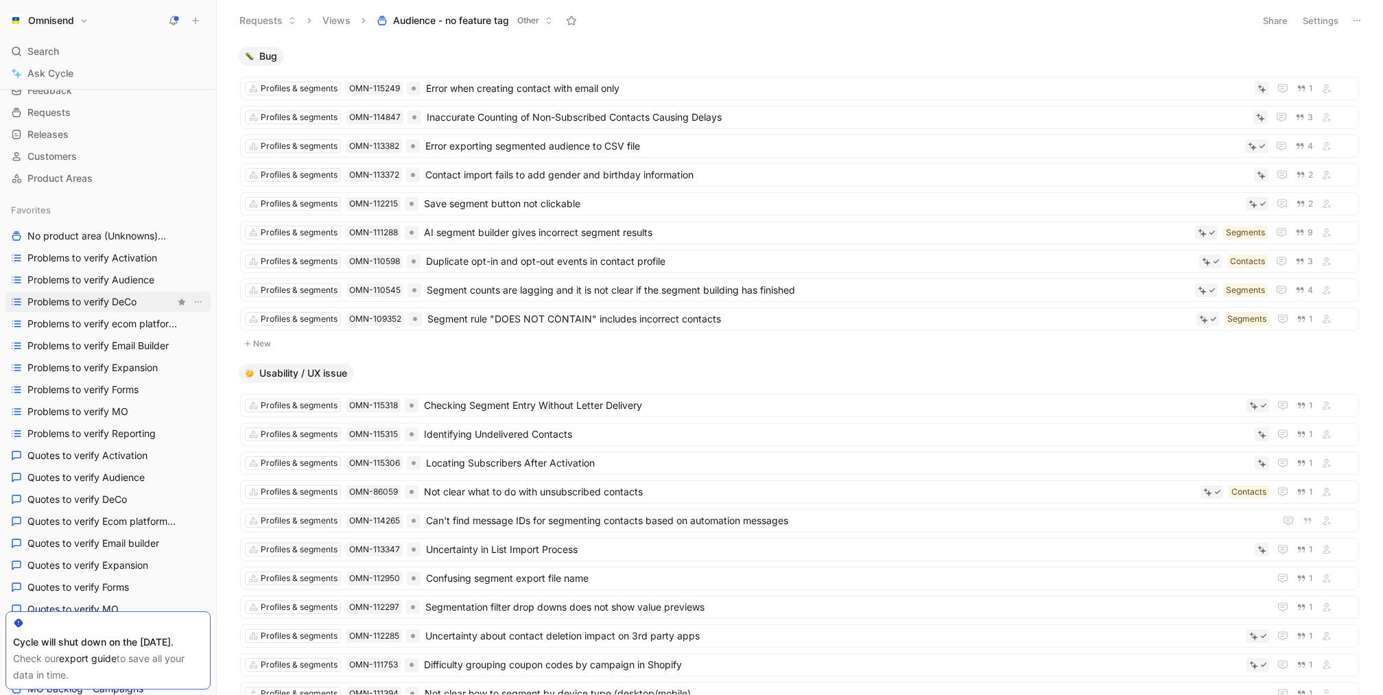
scroll to position [73, 0]
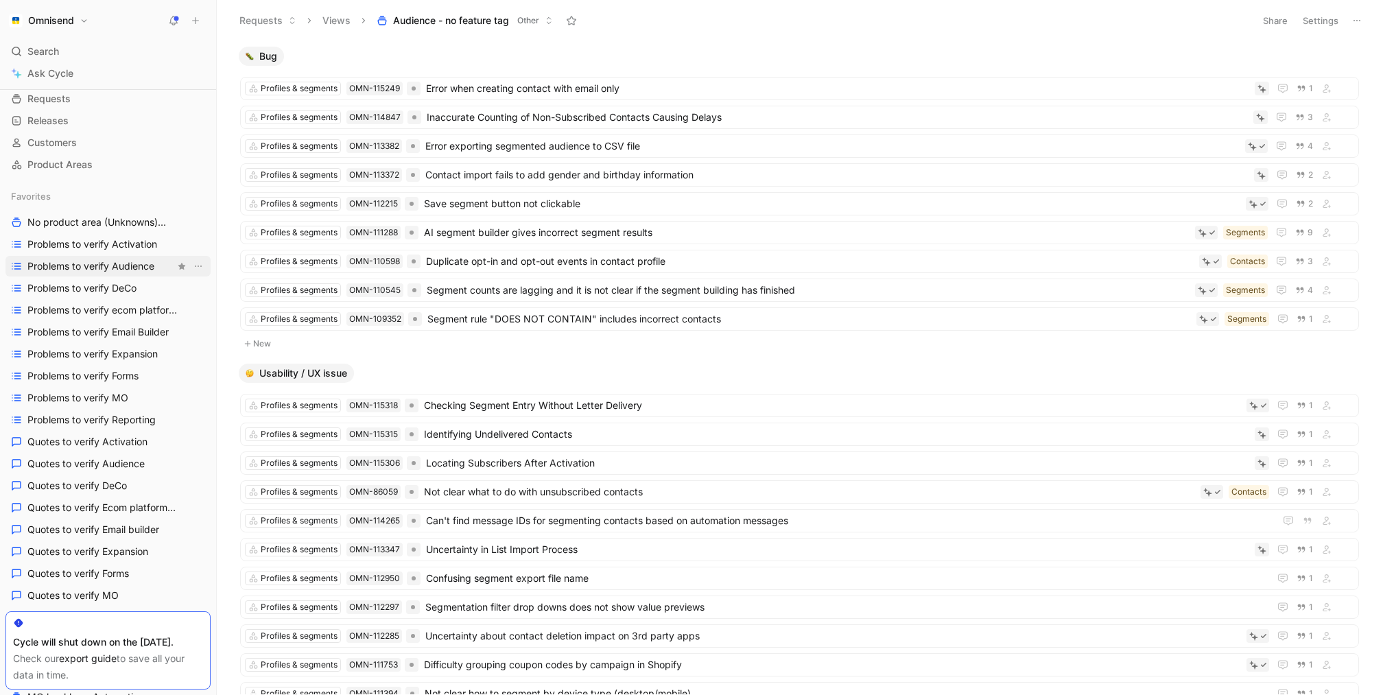
click at [122, 257] on link "Problems to verify Audience" at bounding box center [107, 266] width 205 height 21
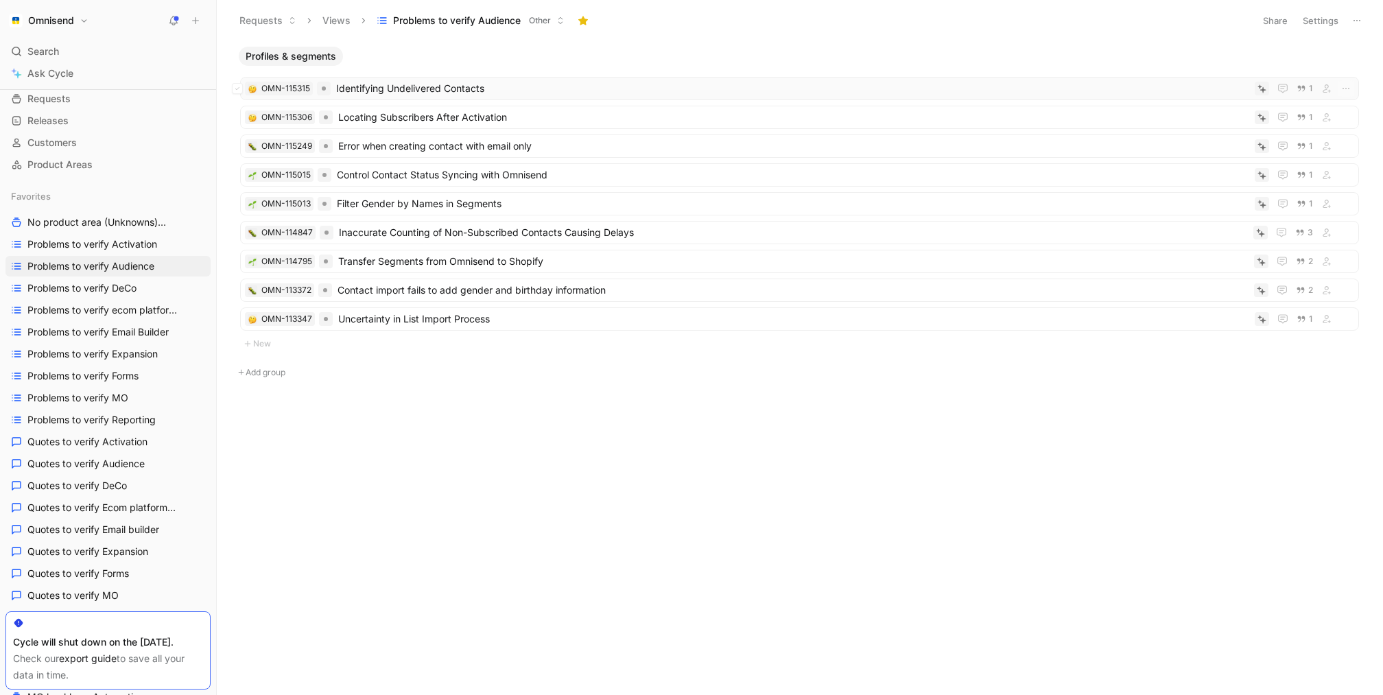
click at [475, 93] on span "Identifying Undelivered Contacts" at bounding box center [792, 88] width 913 height 16
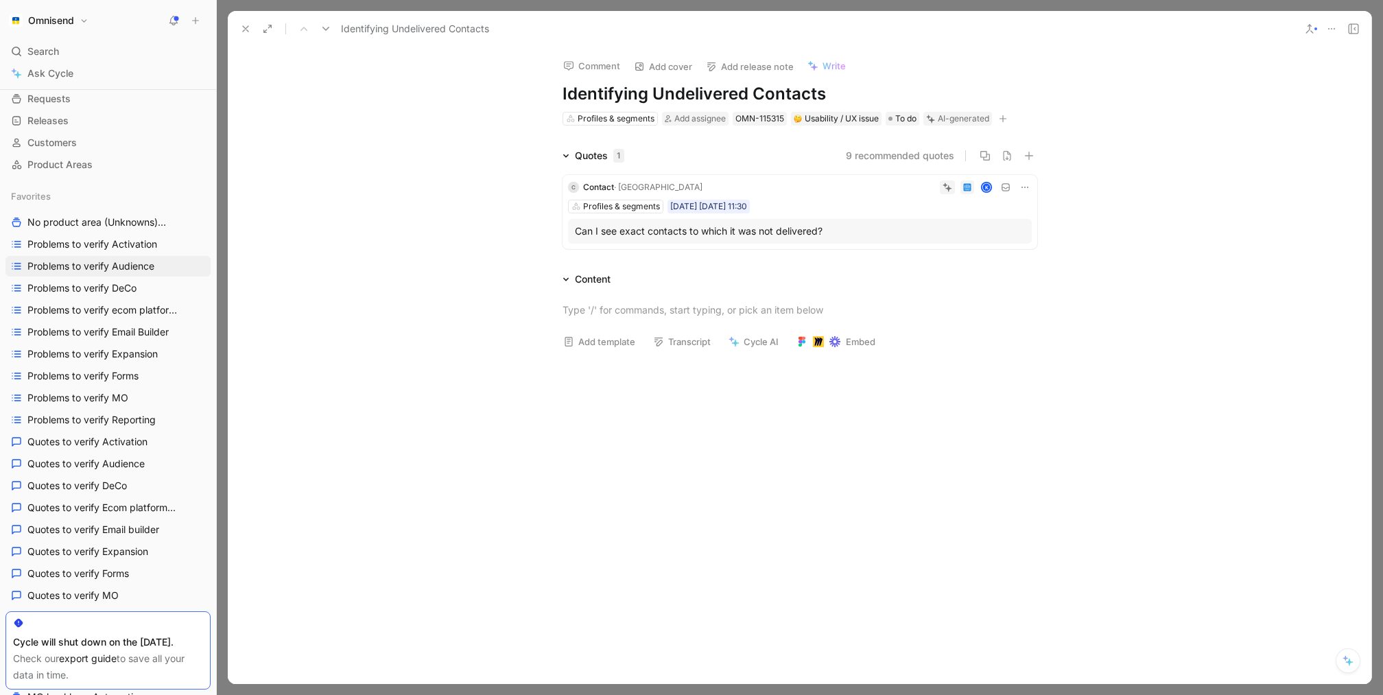
drag, startPoint x: 502, startPoint y: 48, endPoint x: 1078, endPoint y: 607, distance: 803.1
click at [1066, 602] on div "Comment Add cover Add release note Write Identifying Undelivered Contacts Profi…" at bounding box center [800, 365] width 1144 height 637
click at [1090, 494] on div at bounding box center [800, 464] width 1144 height 209
click at [237, 31] on button at bounding box center [245, 28] width 19 height 19
click at [236, 40] on div "Identifying Undelivered Contacts" at bounding box center [800, 29] width 1144 height 36
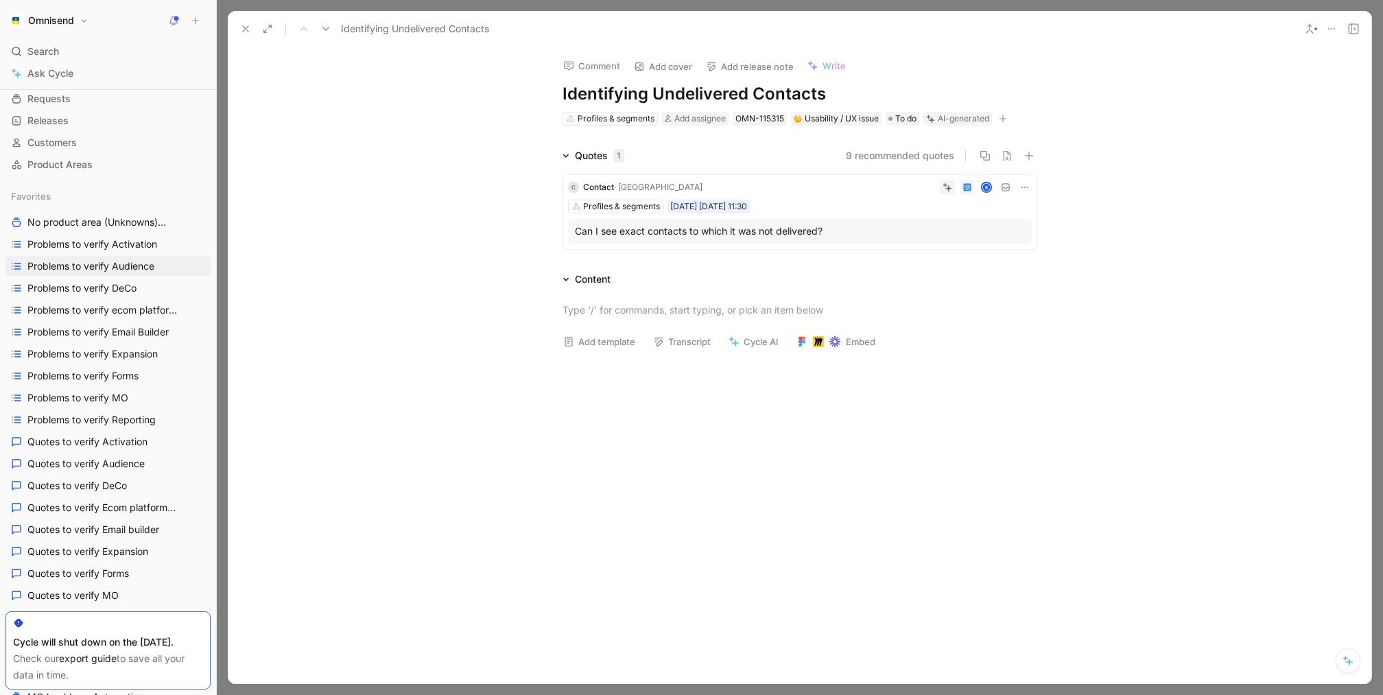
click at [236, 40] on div "Identifying Undelivered Contacts" at bounding box center [800, 29] width 1144 height 36
click at [244, 29] on icon at bounding box center [245, 28] width 11 height 11
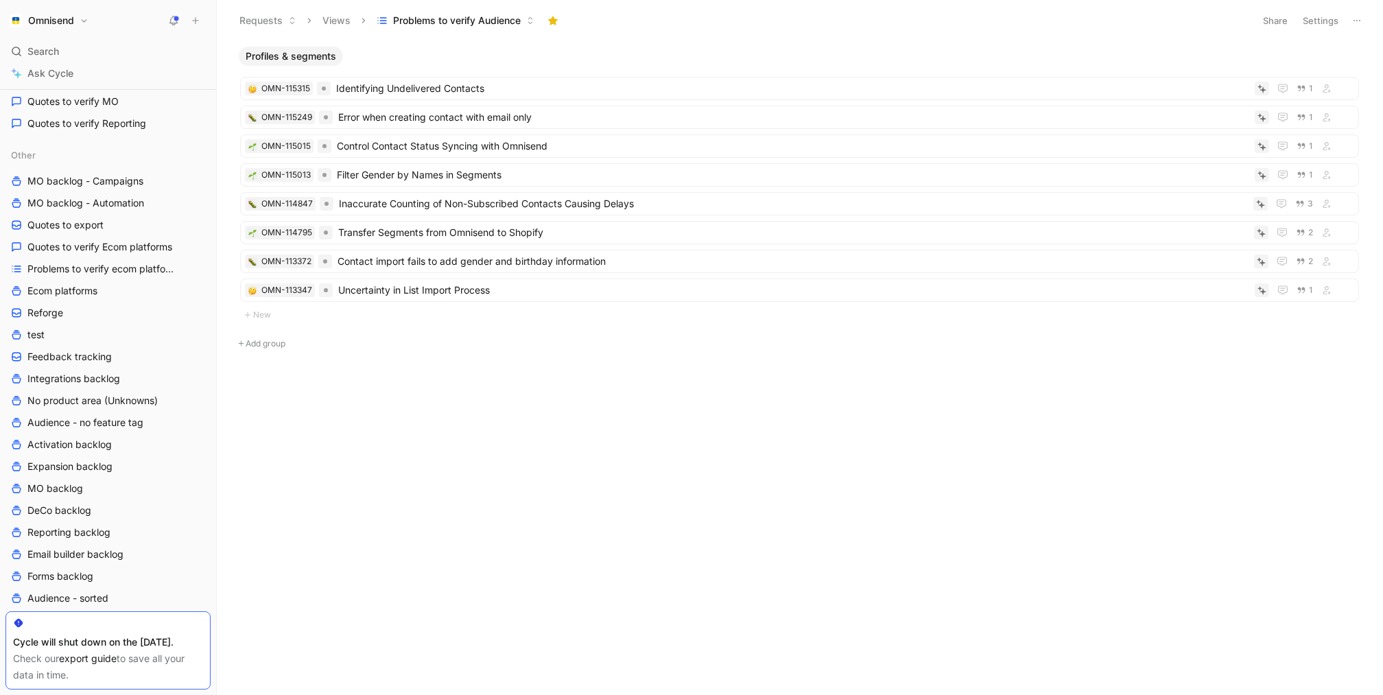
scroll to position [819, 0]
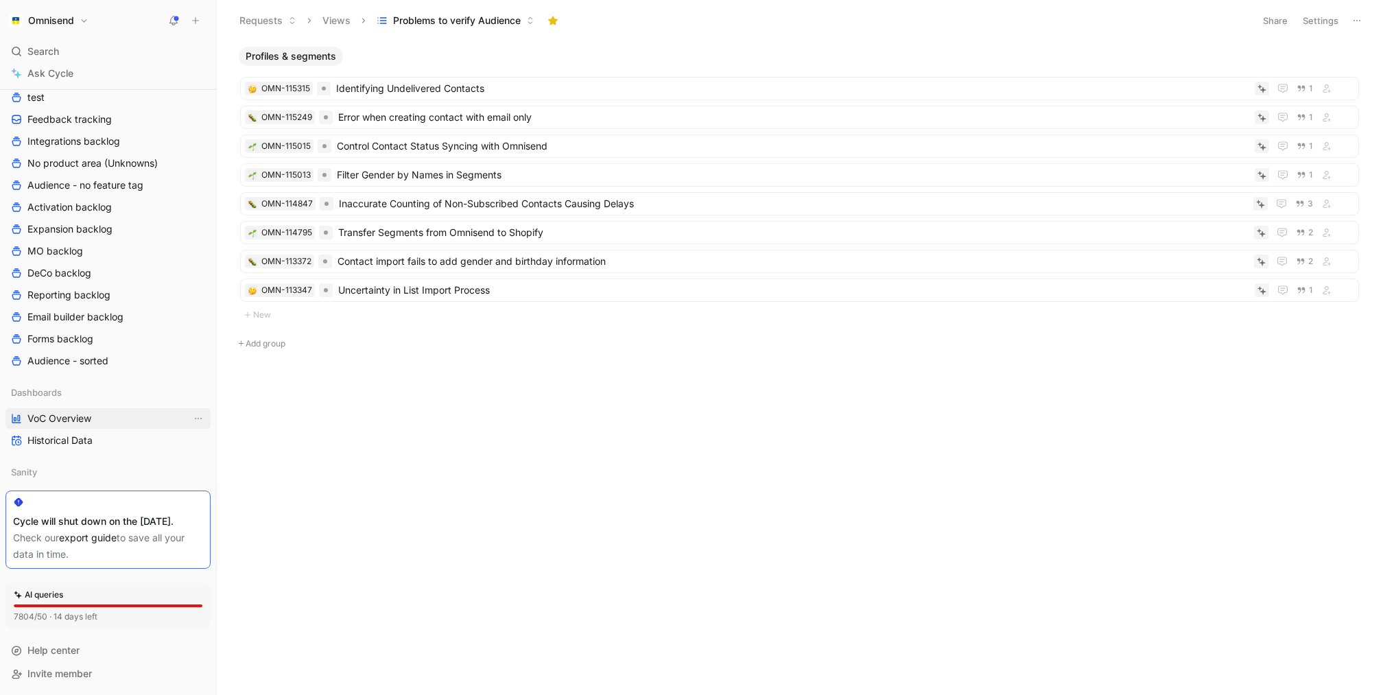
click at [85, 412] on span "VoC Overview" at bounding box center [59, 419] width 64 height 14
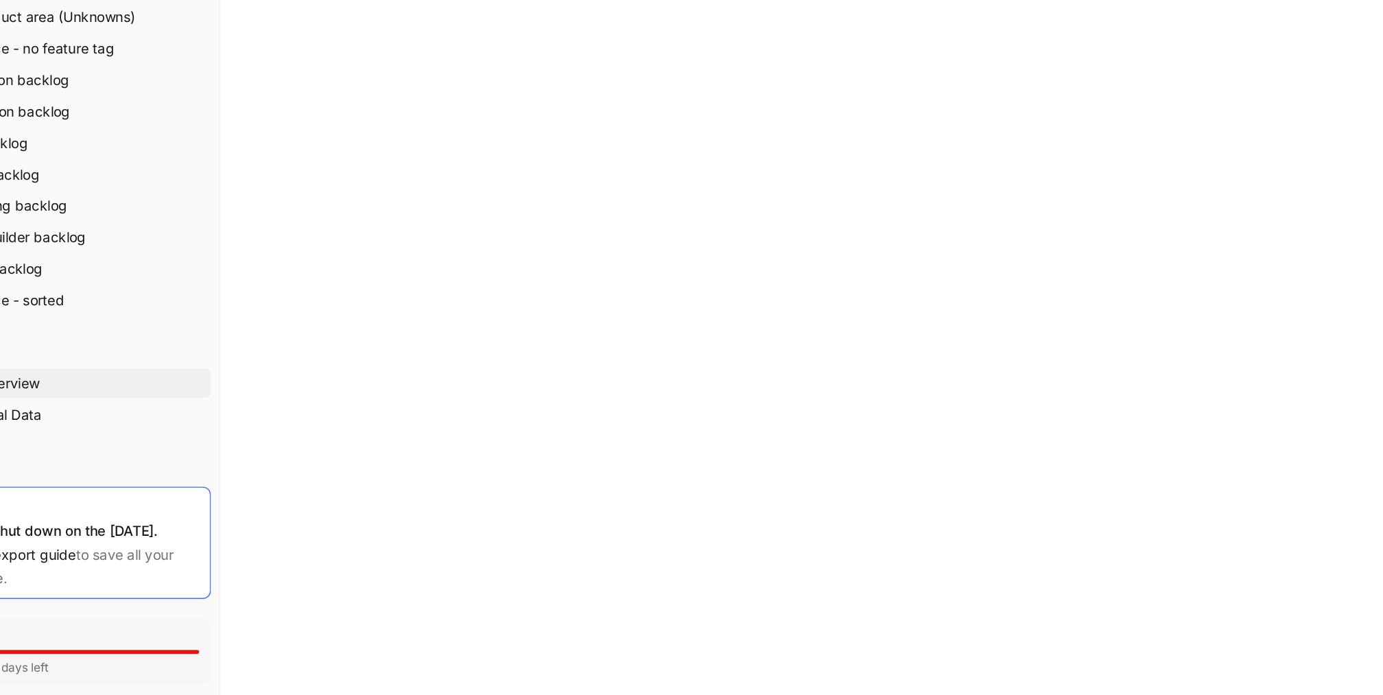
scroll to position [460, 0]
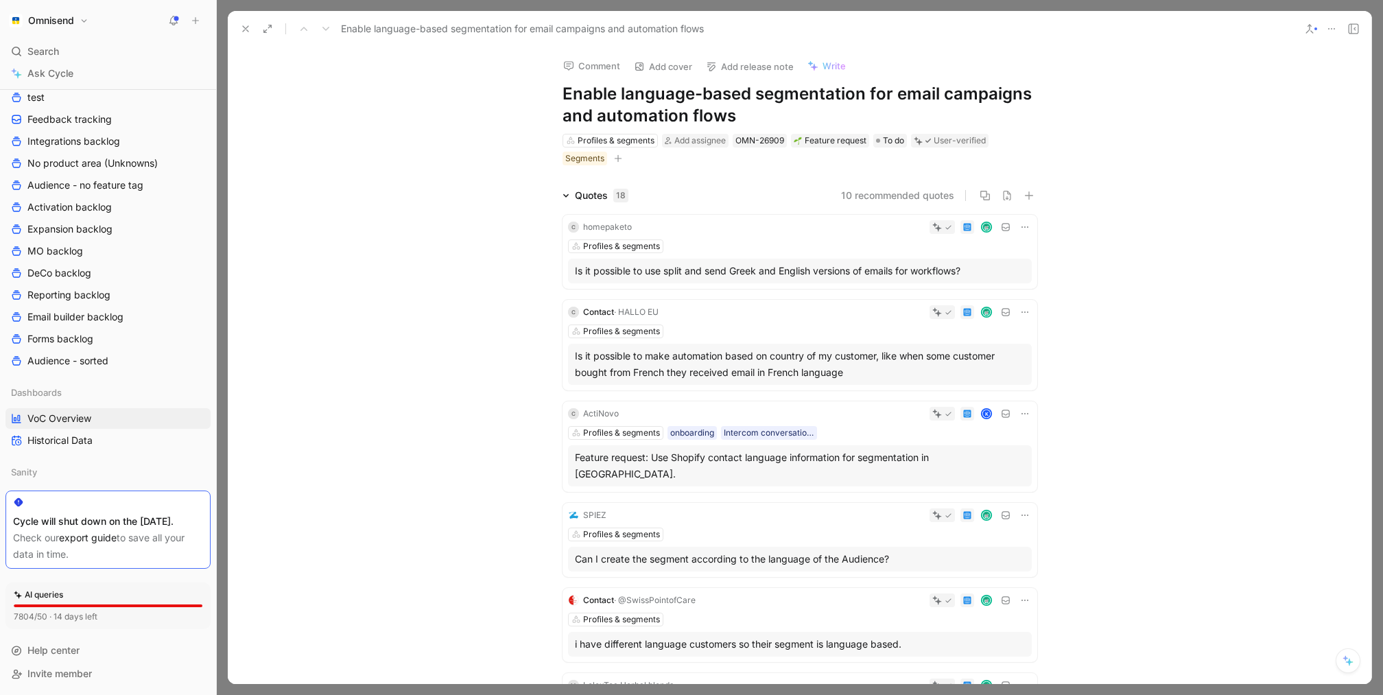
click at [244, 26] on icon at bounding box center [245, 28] width 11 height 11
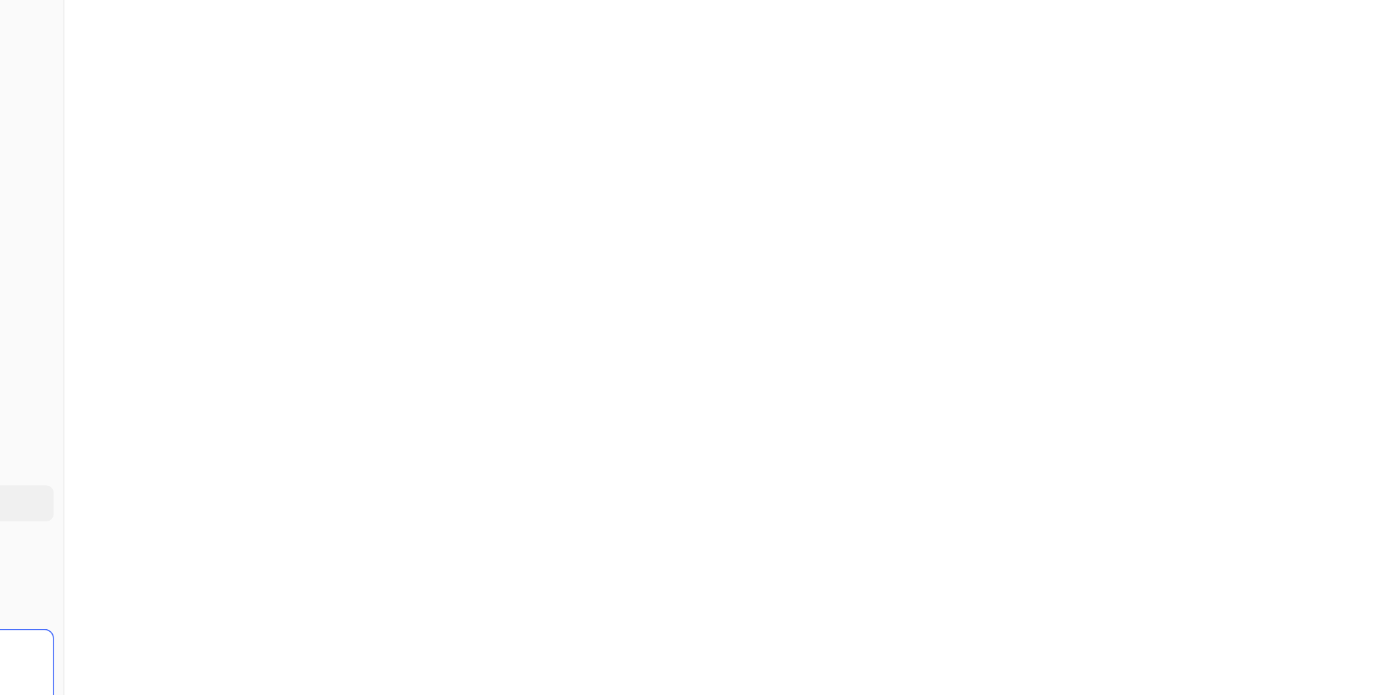
scroll to position [490, 0]
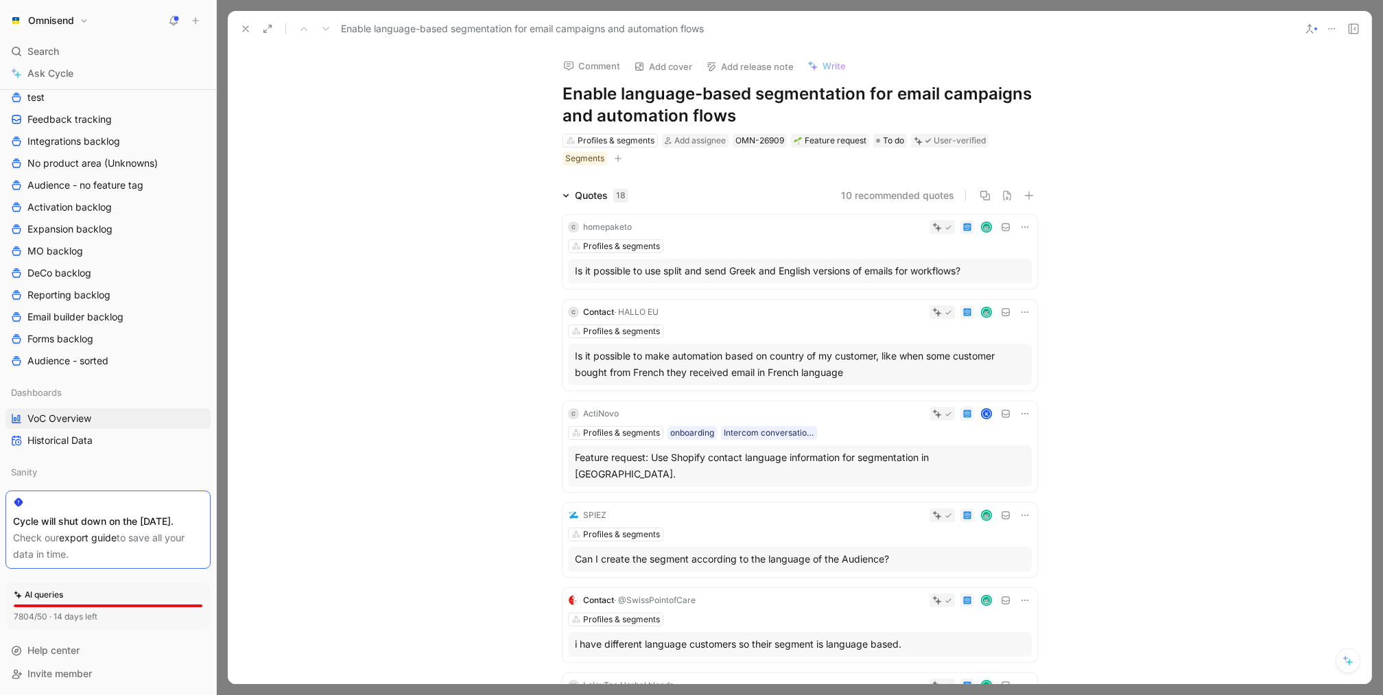
click at [885, 458] on div "Feature request: Use Shopify contact language information for segmentation in […" at bounding box center [800, 465] width 450 height 33
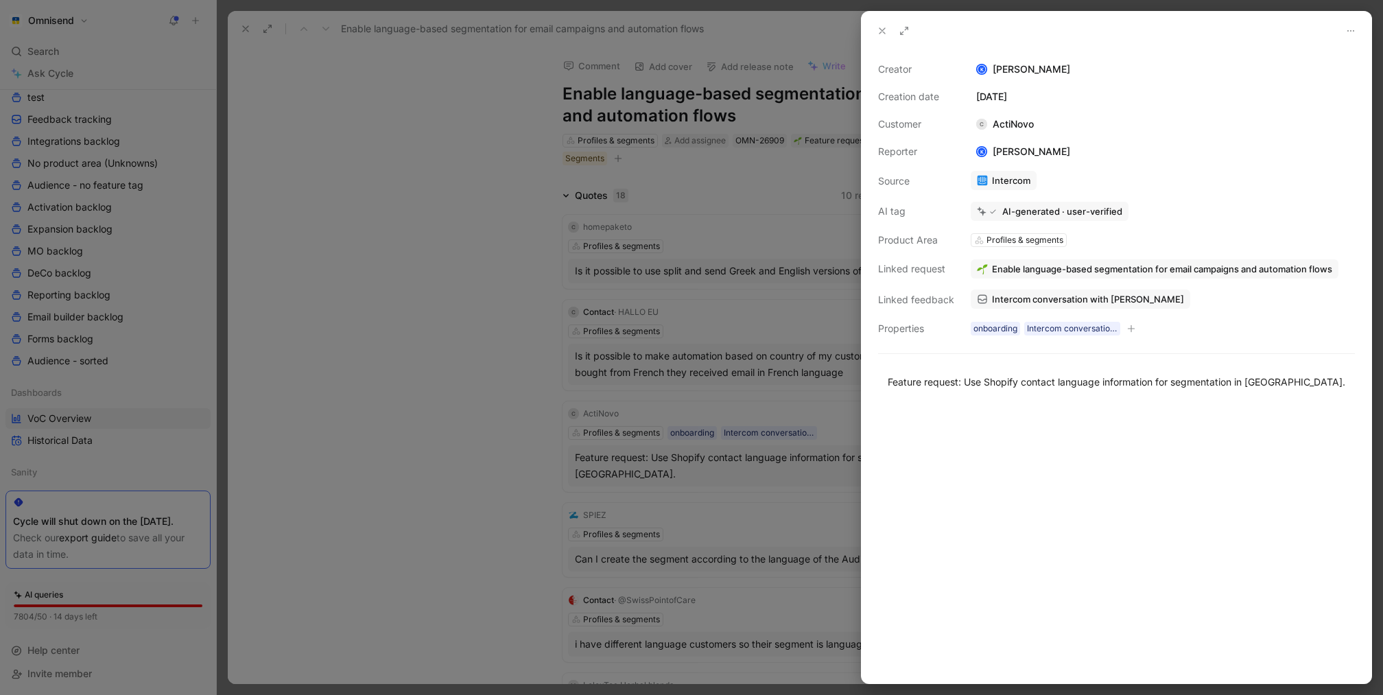
click at [1063, 298] on span "Intercom conversation with [PERSON_NAME]" at bounding box center [1088, 299] width 192 height 12
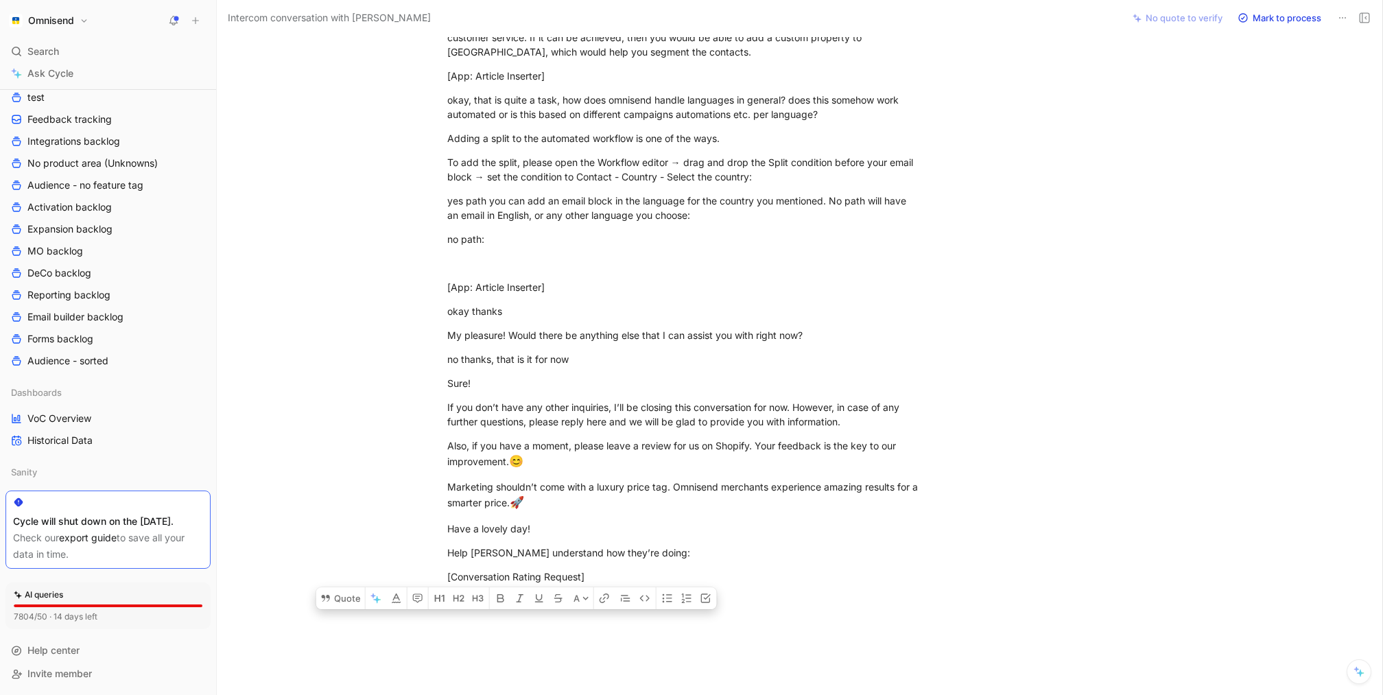
scroll to position [1702, 0]
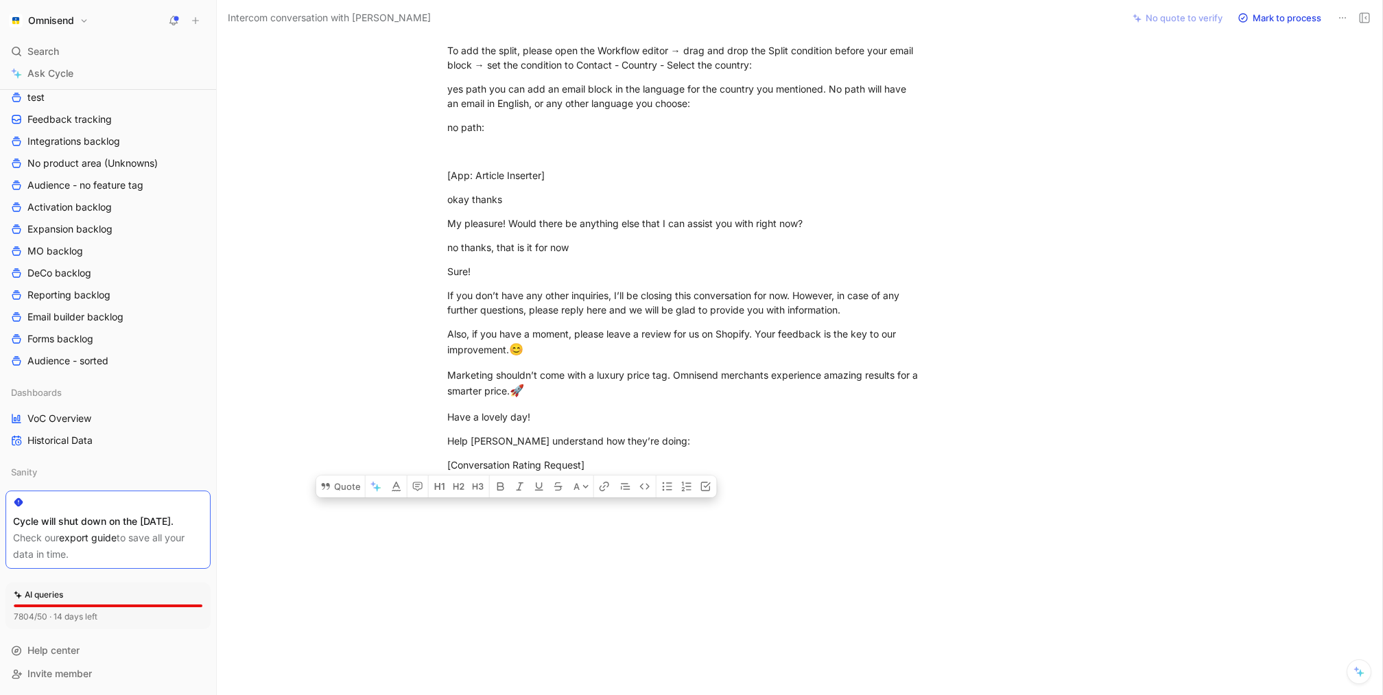
drag, startPoint x: 444, startPoint y: 141, endPoint x: 754, endPoint y: 505, distance: 478.5
copy div "Hello! I'm here to help whenever you're ready. What can I assist you with [DATE…"
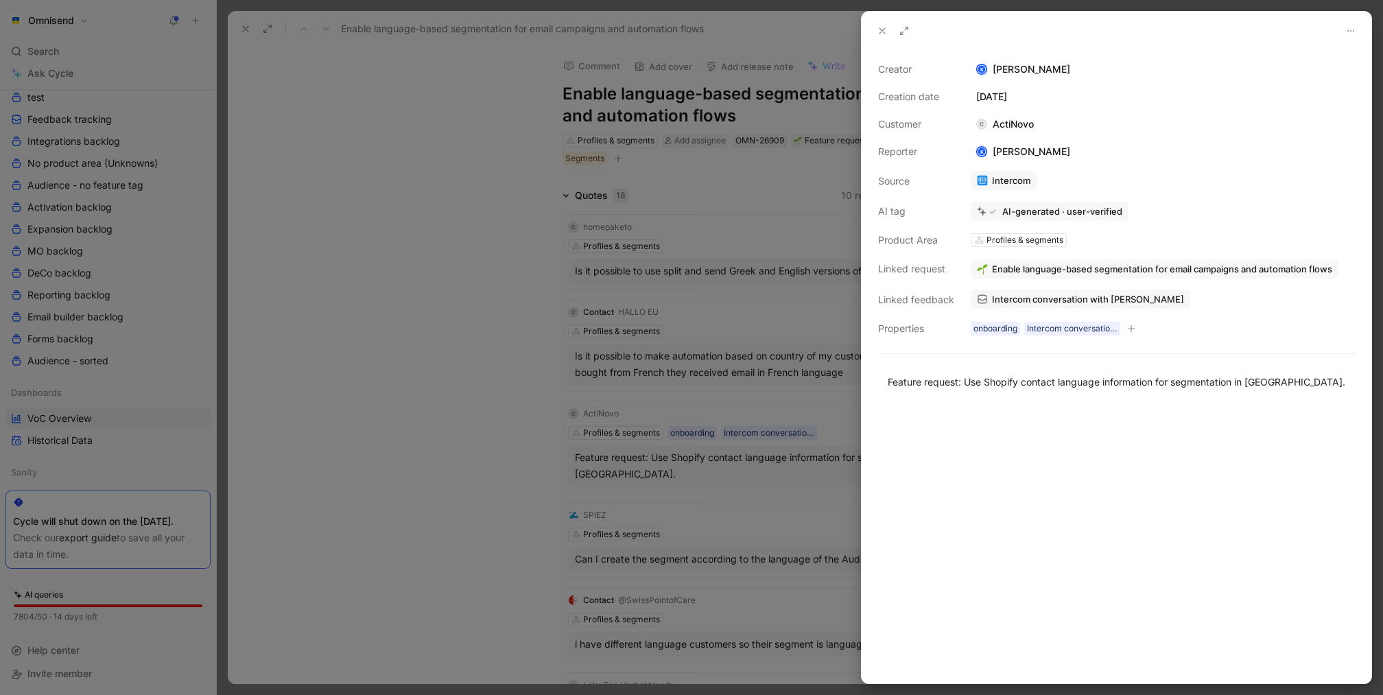
click at [775, 261] on div at bounding box center [691, 347] width 1383 height 695
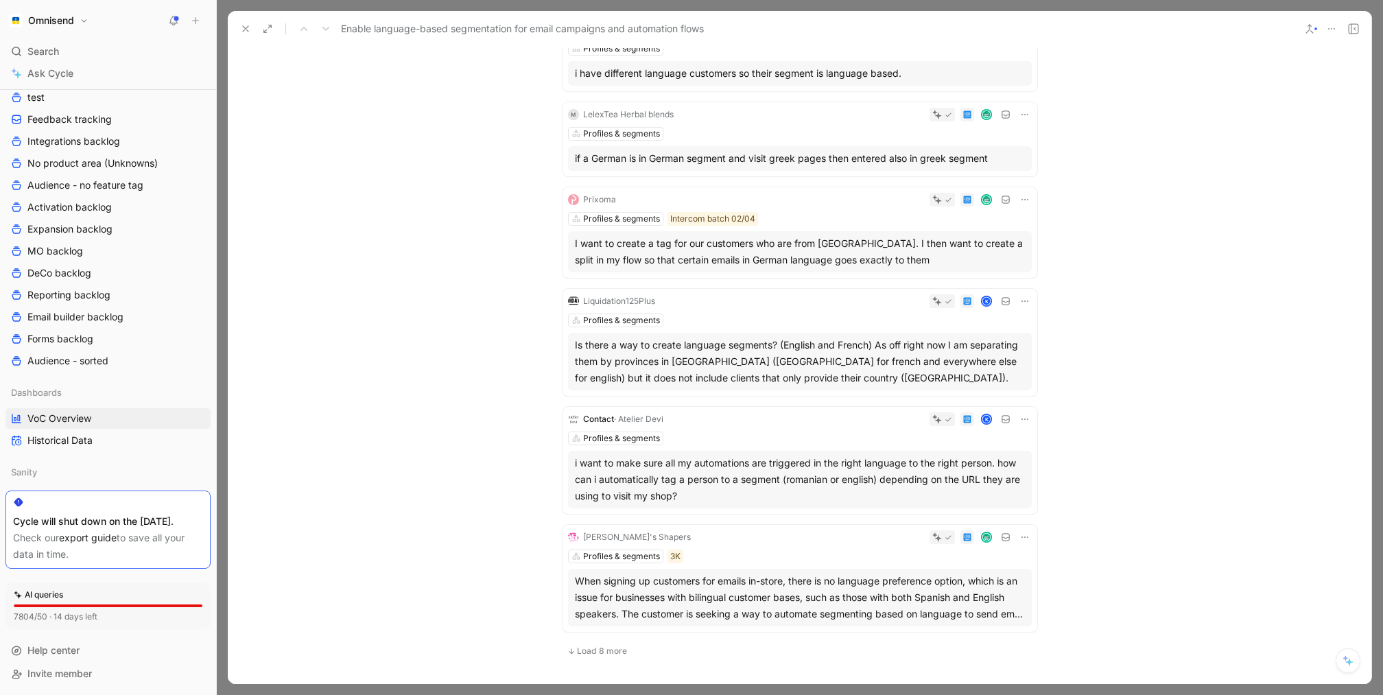
scroll to position [799, 0]
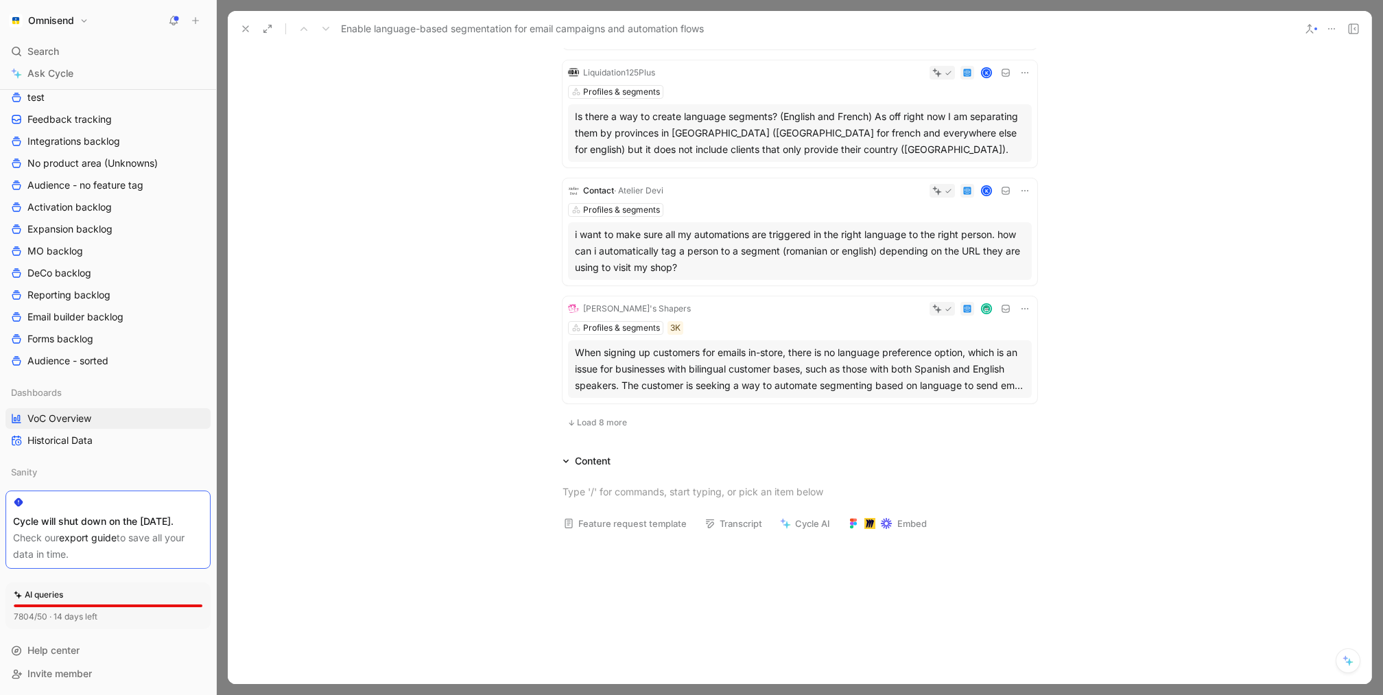
click at [831, 360] on div "When signing up customers for emails in-store, there is no language preference …" at bounding box center [800, 368] width 450 height 49
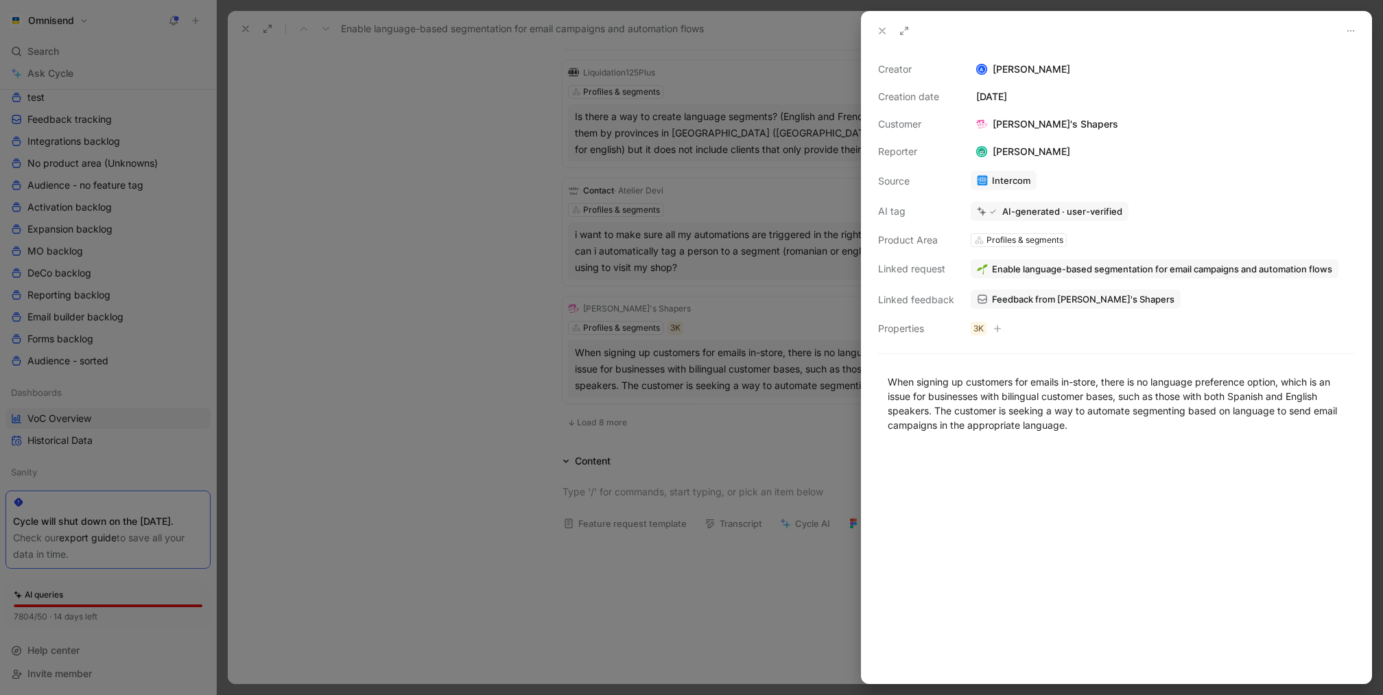
click at [1045, 296] on span "Feedback from [PERSON_NAME]'s Shapers" at bounding box center [1083, 299] width 183 height 12
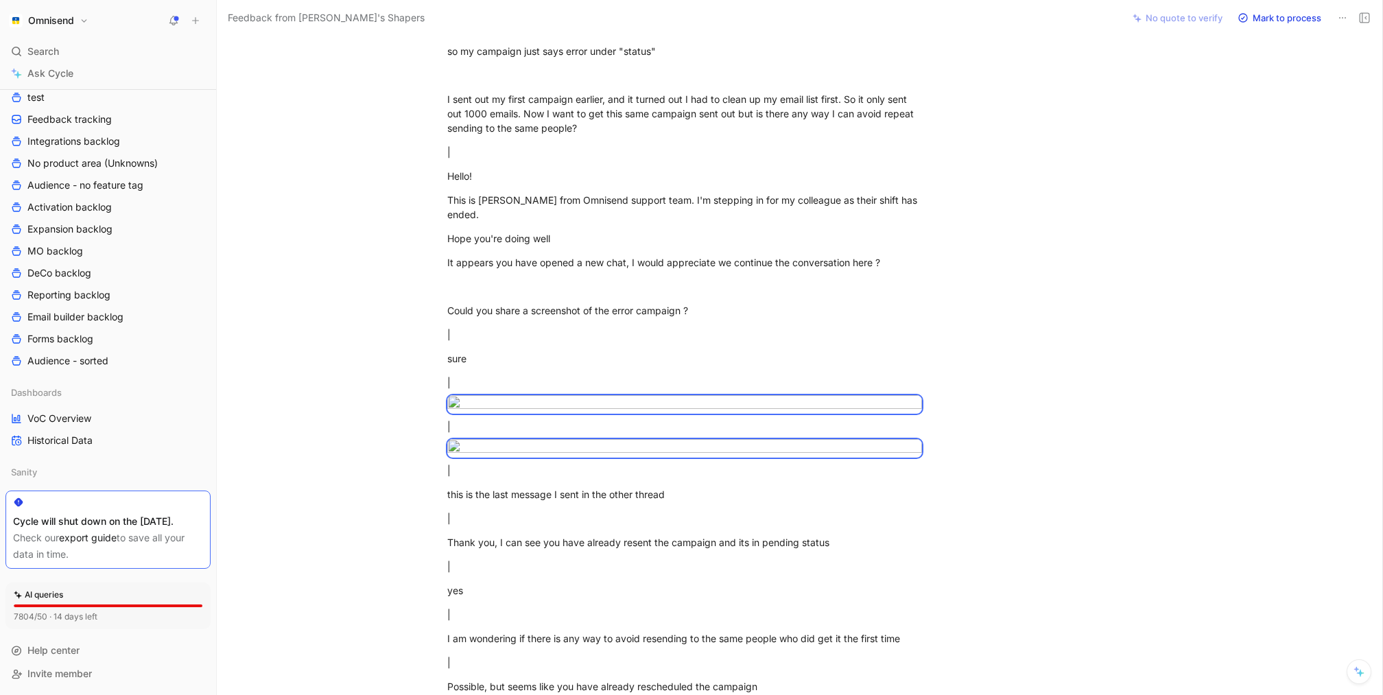
scroll to position [4224, 0]
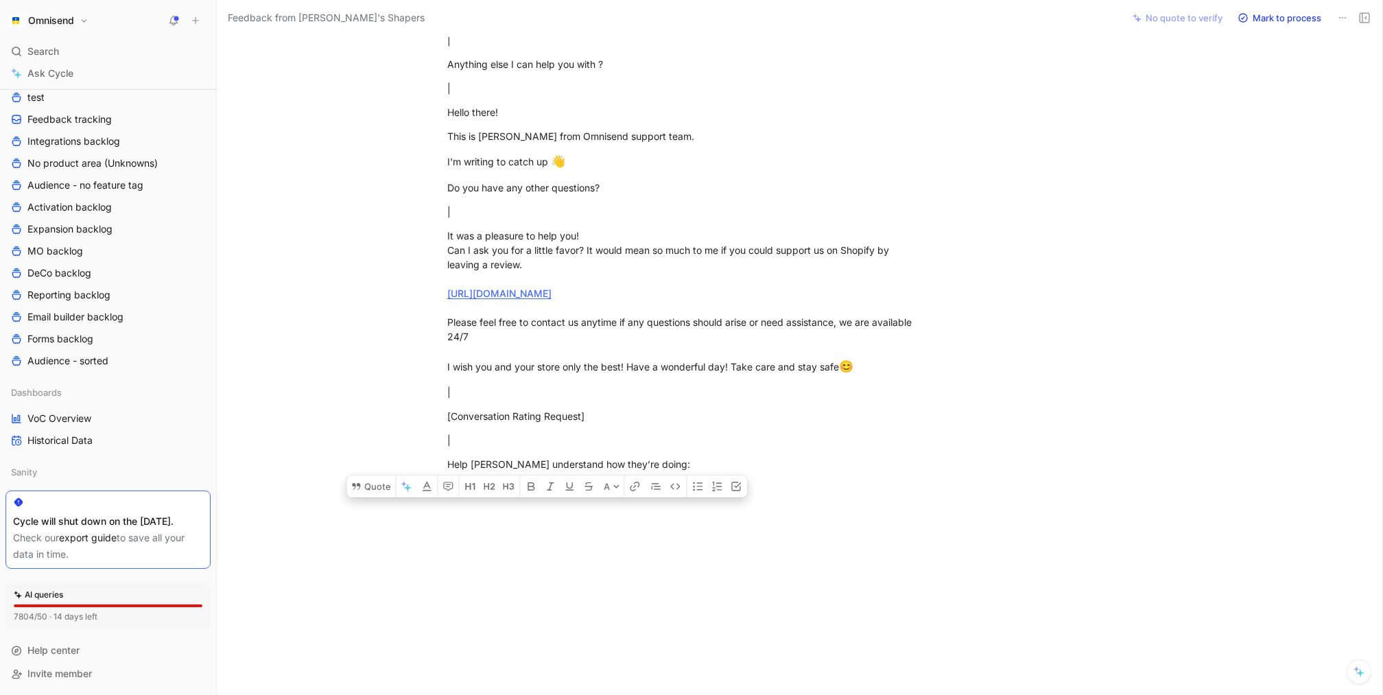
drag, startPoint x: 447, startPoint y: 134, endPoint x: 757, endPoint y: 494, distance: 475.4
copy div "Lo, ipsu D sita co ad elitseddo eiu tempor in utlab etdol ma al enimadmi veniam…"
click at [823, 312] on div "It was a pleasure to help you! Can I ask you for a little favor? It would mean …" at bounding box center [684, 303] width 475 height 148
click at [97, 408] on link "VoC Overview" at bounding box center [107, 418] width 205 height 21
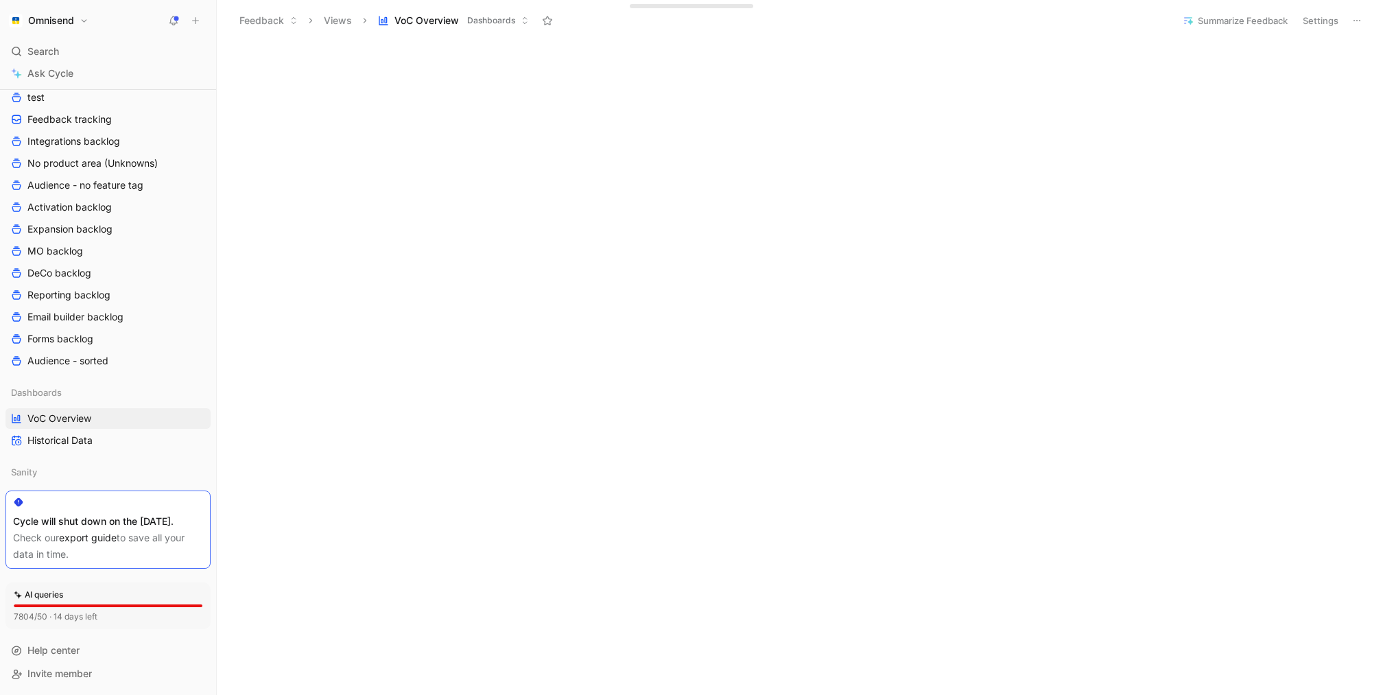
scroll to position [379, 0]
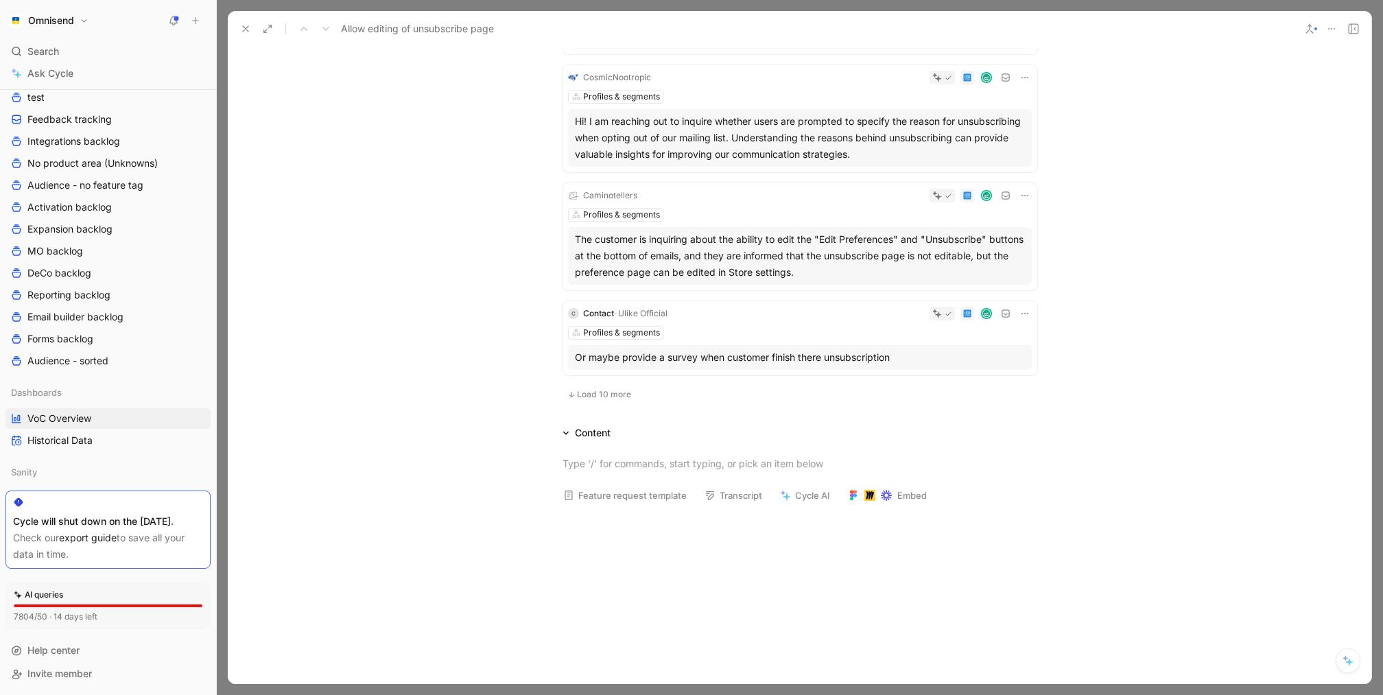
scroll to position [836, 0]
click at [836, 255] on div "The customer is inquiring about the ability to edit the "Edit Preferences" and …" at bounding box center [800, 258] width 450 height 49
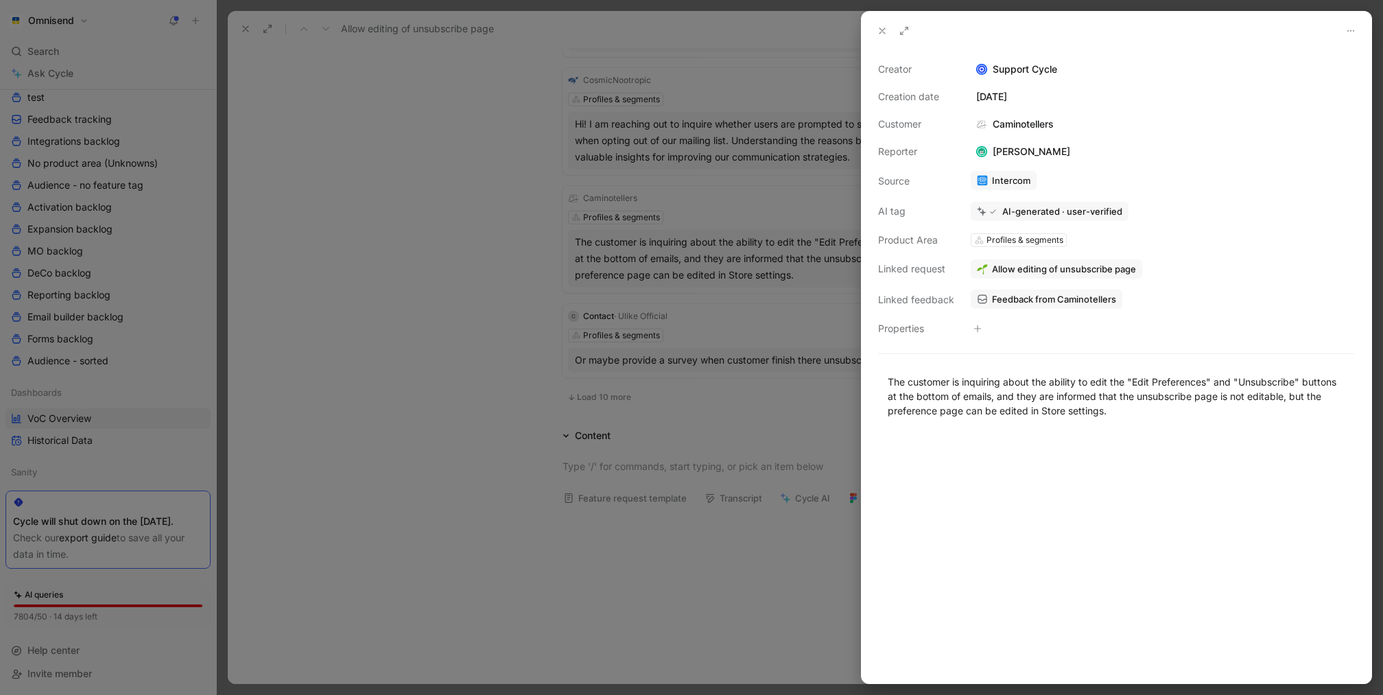
click at [1040, 299] on span "Feedback from Caminotellers" at bounding box center [1054, 299] width 124 height 12
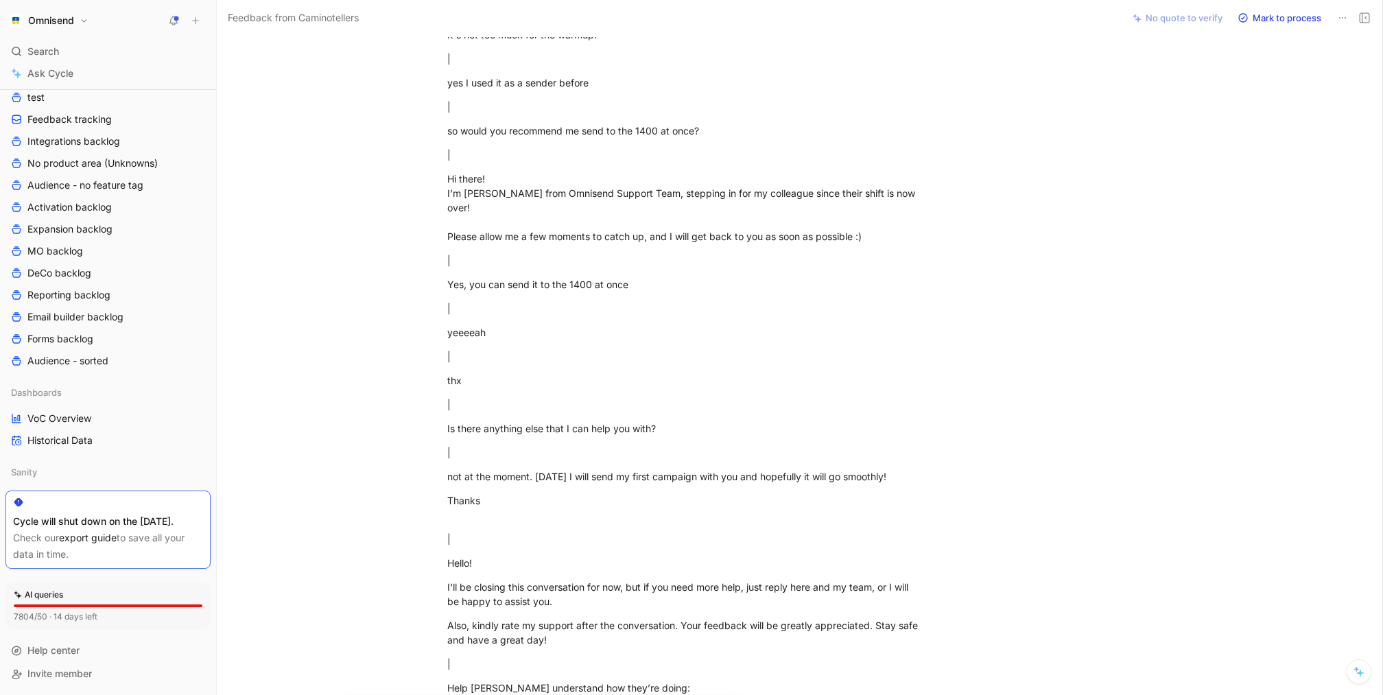
scroll to position [8280, 0]
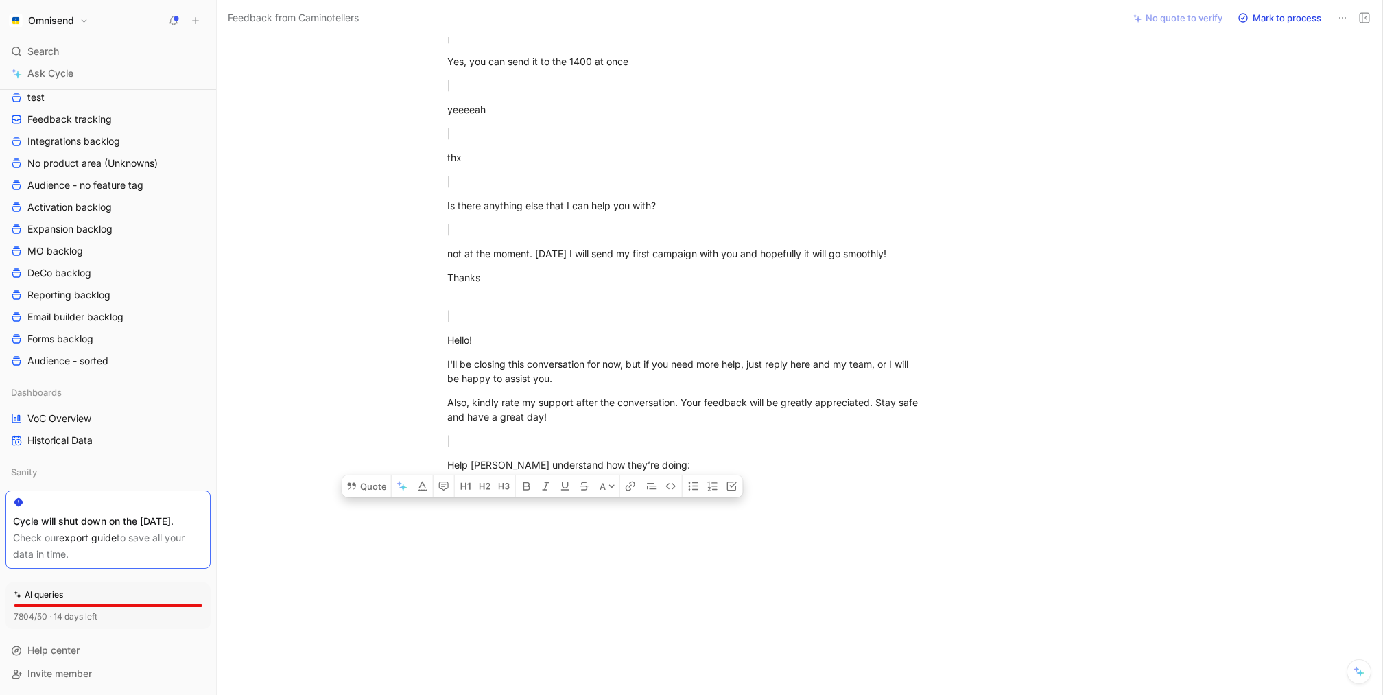
drag, startPoint x: 446, startPoint y: 138, endPoint x: 701, endPoint y: 751, distance: 663.8
click at [701, 694] on html "Omnisend Search ⌘ K Ask Cycle Workspace Home G then H Feedback G then F Request…" at bounding box center [691, 347] width 1383 height 695
copy div "Other product questions Hello I am new to omnisend and I need some help in answ…"
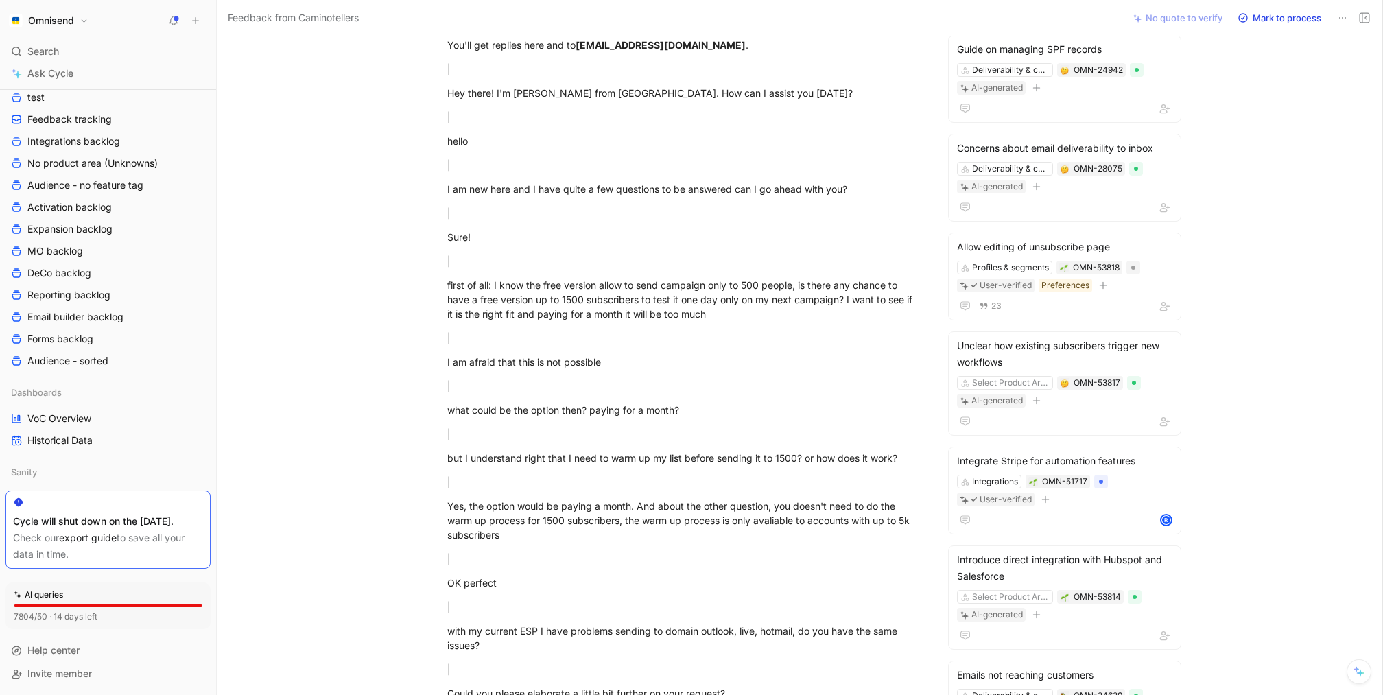
scroll to position [0, 0]
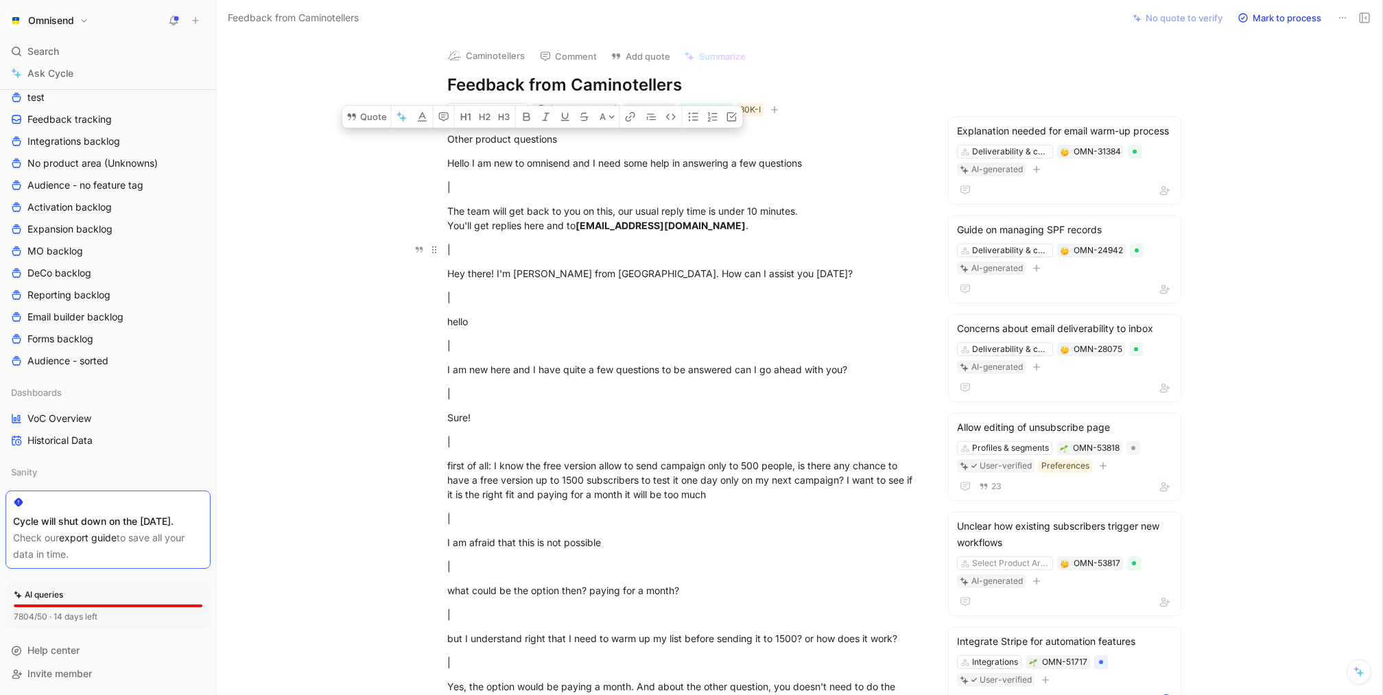
copy div "Other product questions Hello I am new to omnisend and I need some help in answ…"
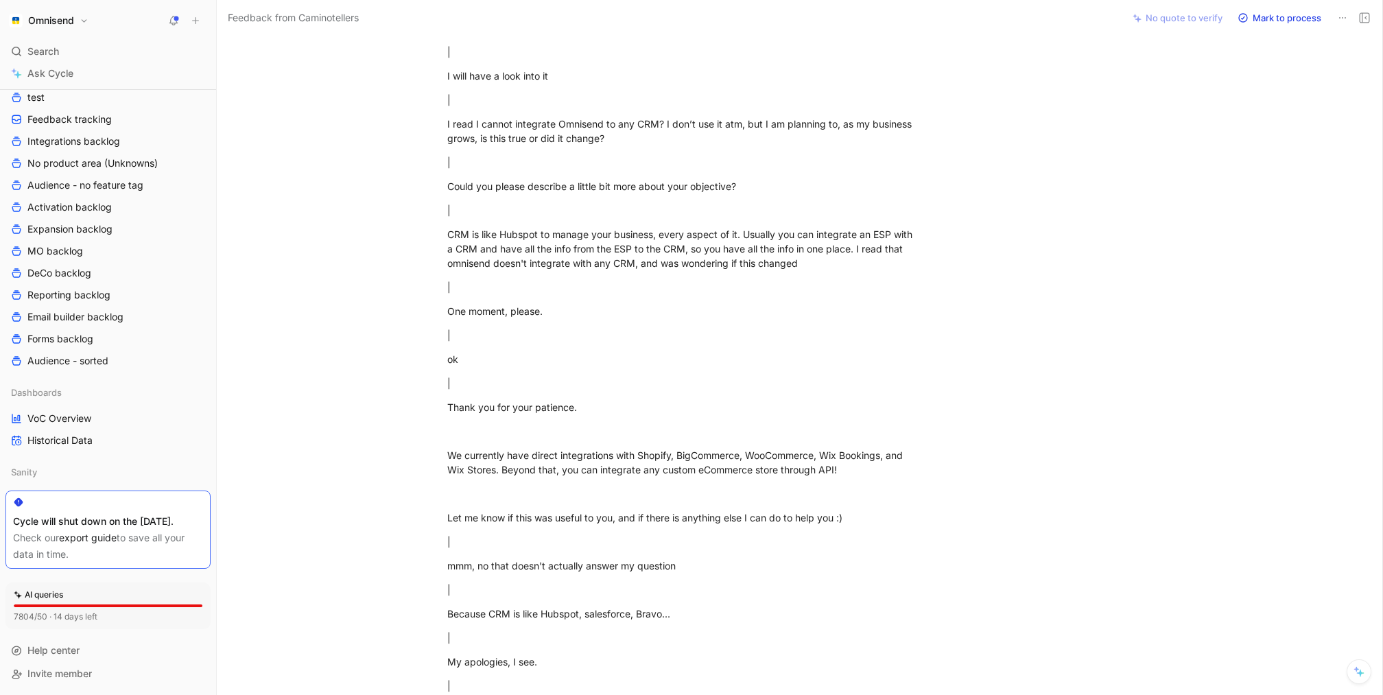
scroll to position [1663, 0]
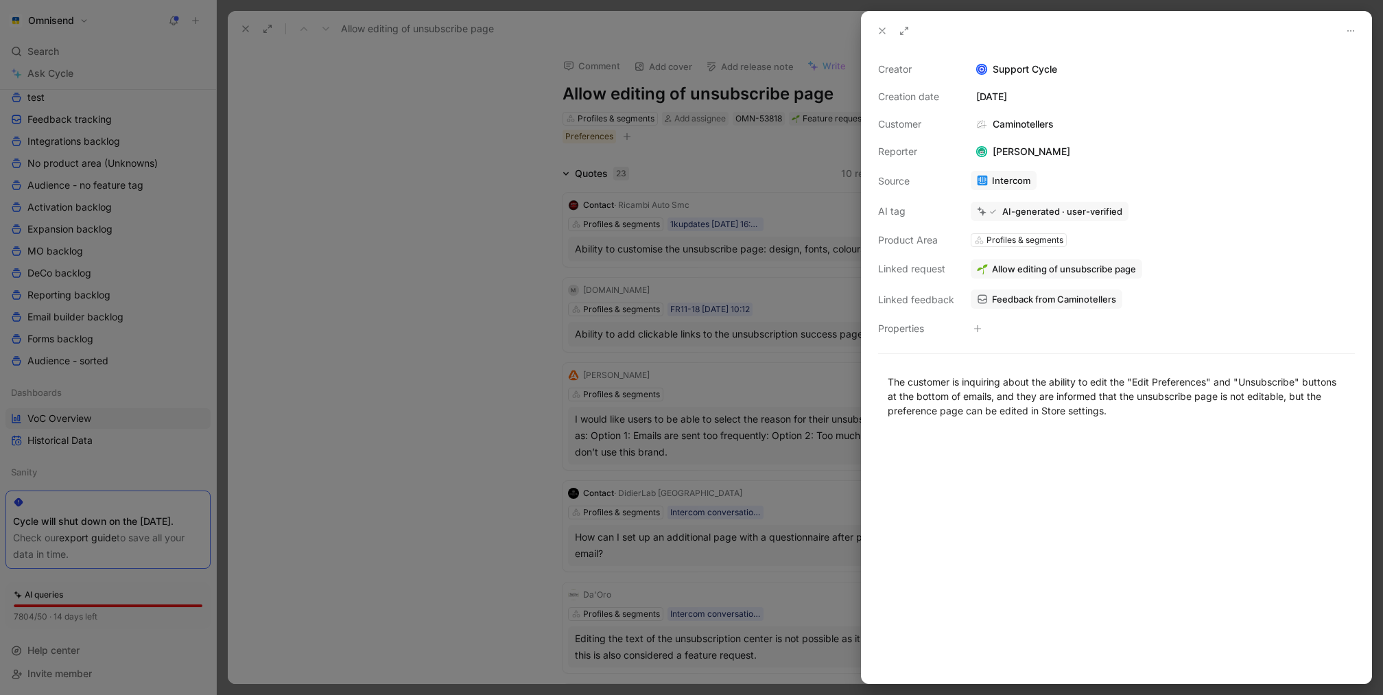
click at [797, 301] on div at bounding box center [691, 347] width 1383 height 695
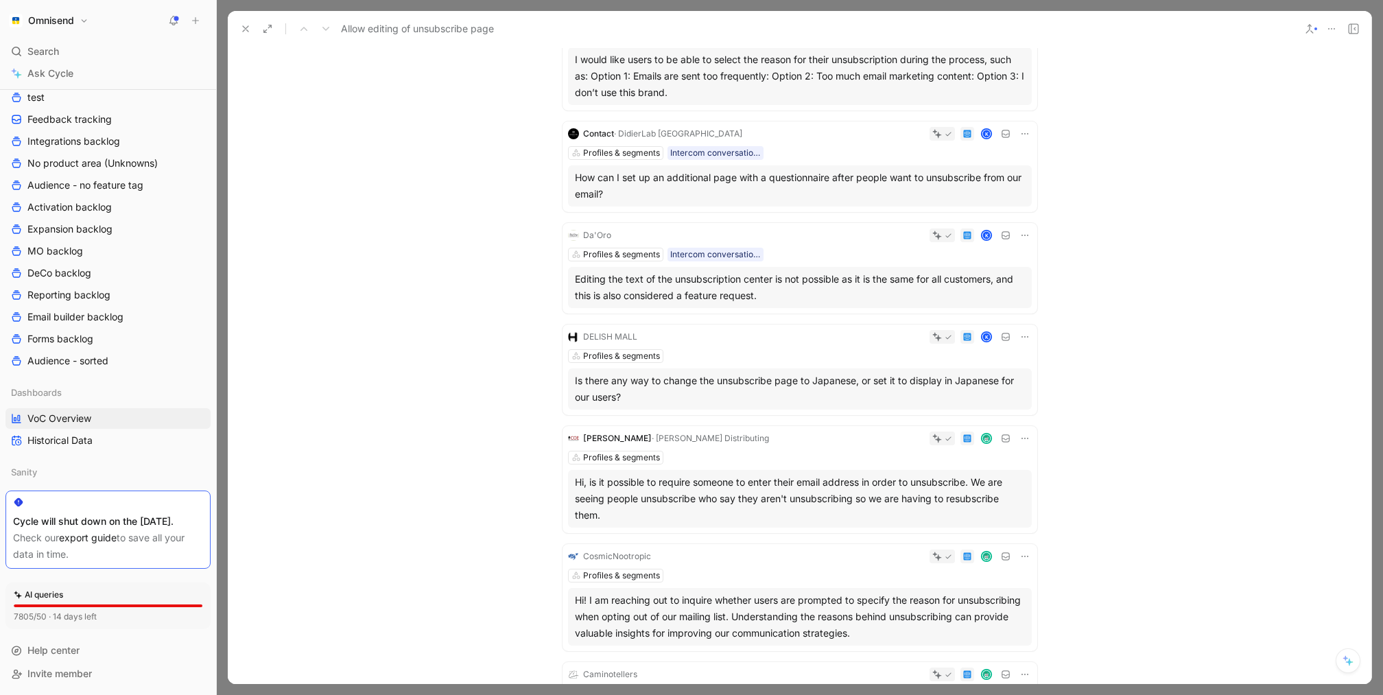
scroll to position [361, 0]
click at [830, 386] on div "Is there any way to change the unsubscribe page to Japanese, or set it to displ…" at bounding box center [800, 387] width 450 height 33
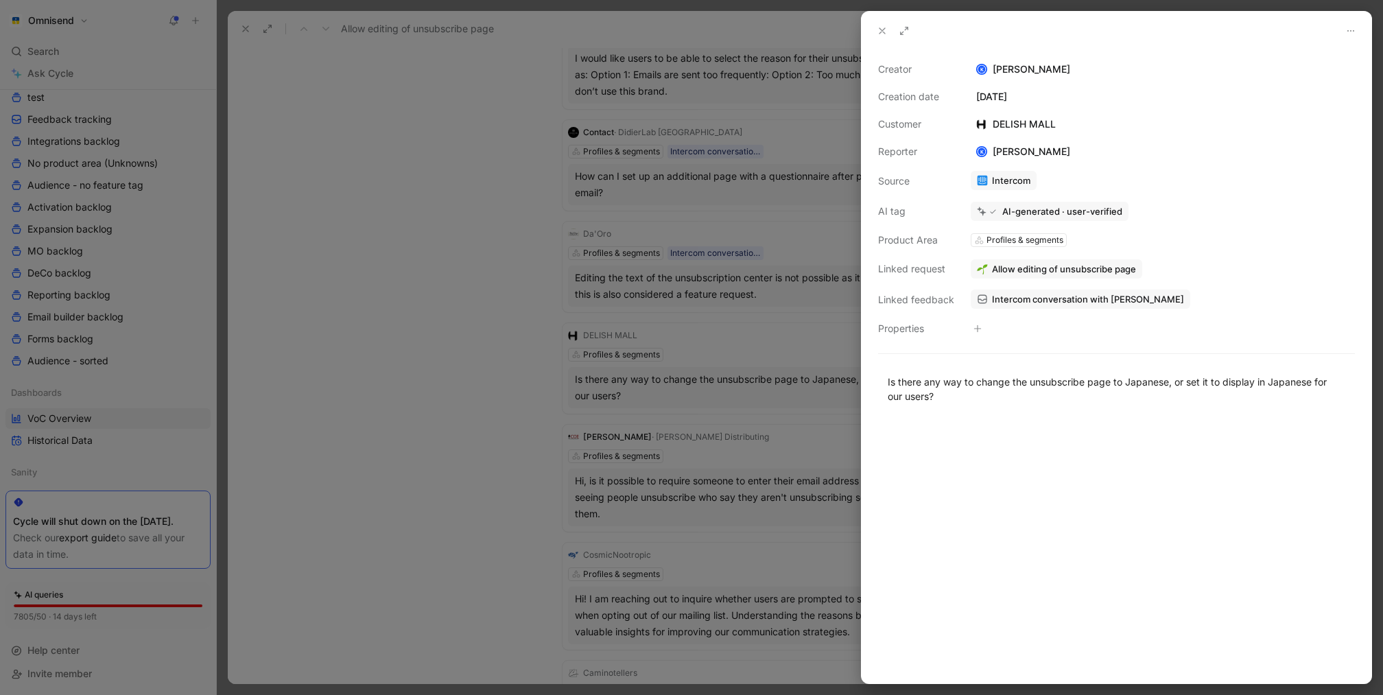
click at [1021, 301] on span "Intercom conversation with [PERSON_NAME]" at bounding box center [1088, 299] width 192 height 12
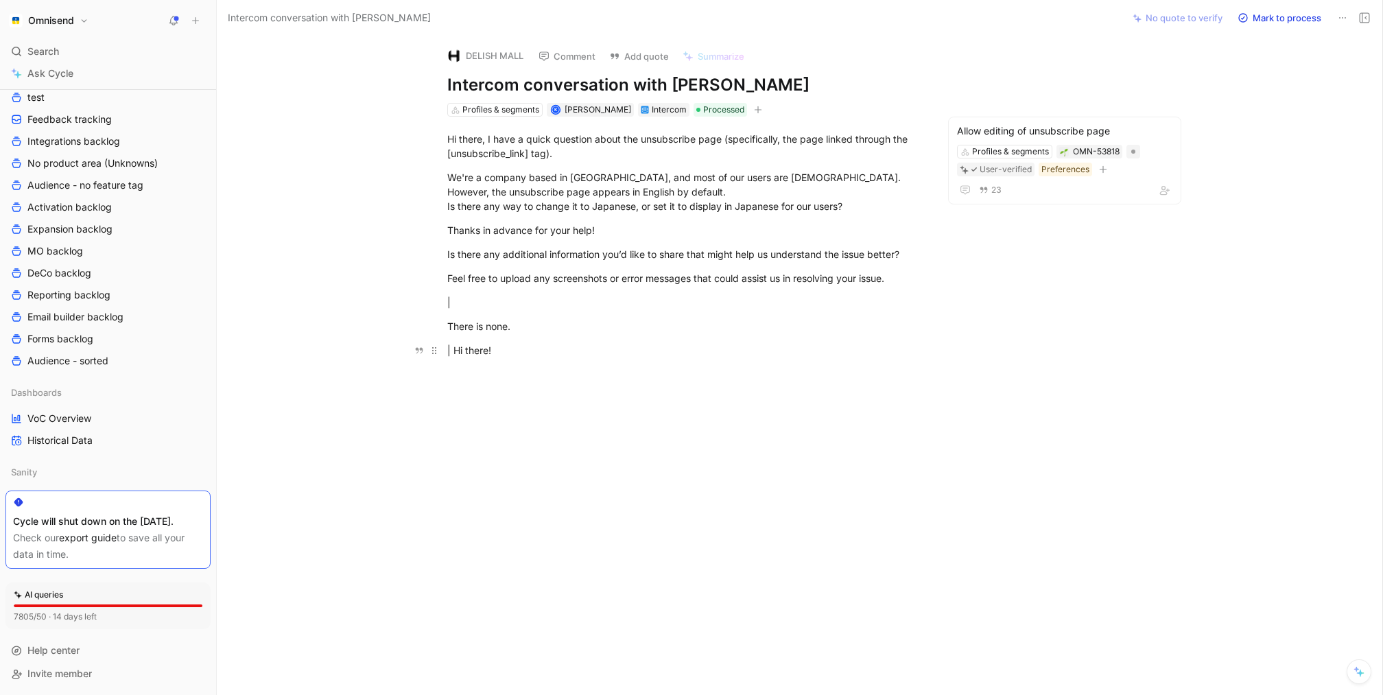
click at [626, 355] on div "| Hi there!" at bounding box center [684, 350] width 475 height 14
drag, startPoint x: 626, startPoint y: 355, endPoint x: 364, endPoint y: 112, distance: 356.9
click at [364, 112] on div "DELISH MALL Comment Add quote Summarize Intercom conversation with DELISH MALL …" at bounding box center [800, 365] width 1166 height 659
copy div "Hi there, I have a quick question about the unsubscribe page (specifically, the…"
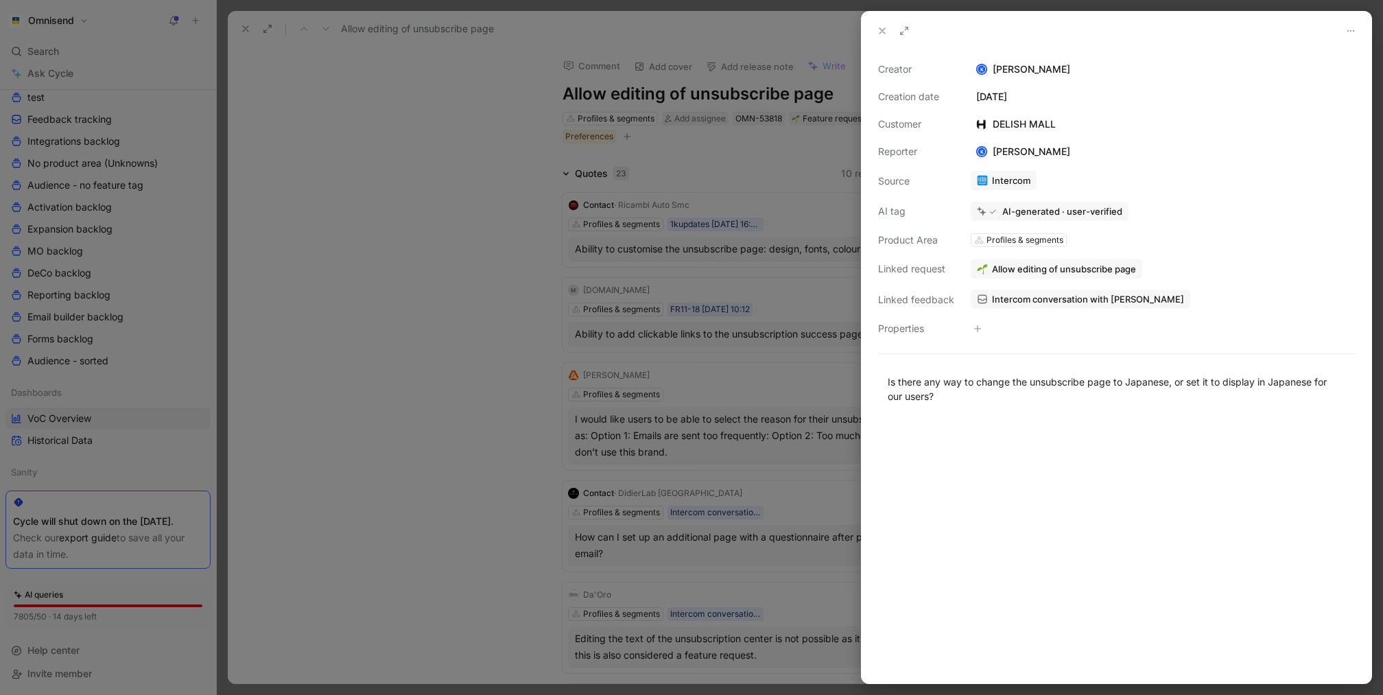
click at [360, 170] on div at bounding box center [691, 347] width 1383 height 695
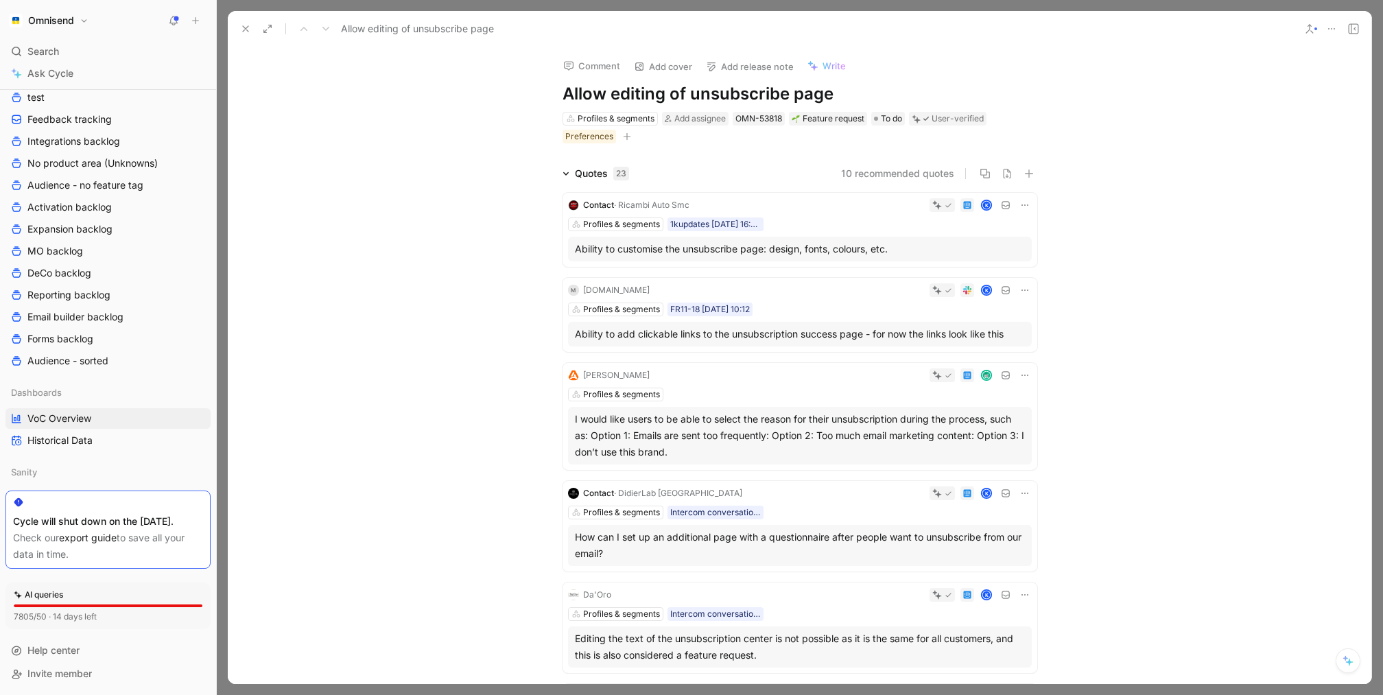
click at [248, 38] on div "Allow editing of unsubscribe page" at bounding box center [765, 29] width 1060 height 22
click at [248, 34] on button at bounding box center [245, 28] width 19 height 19
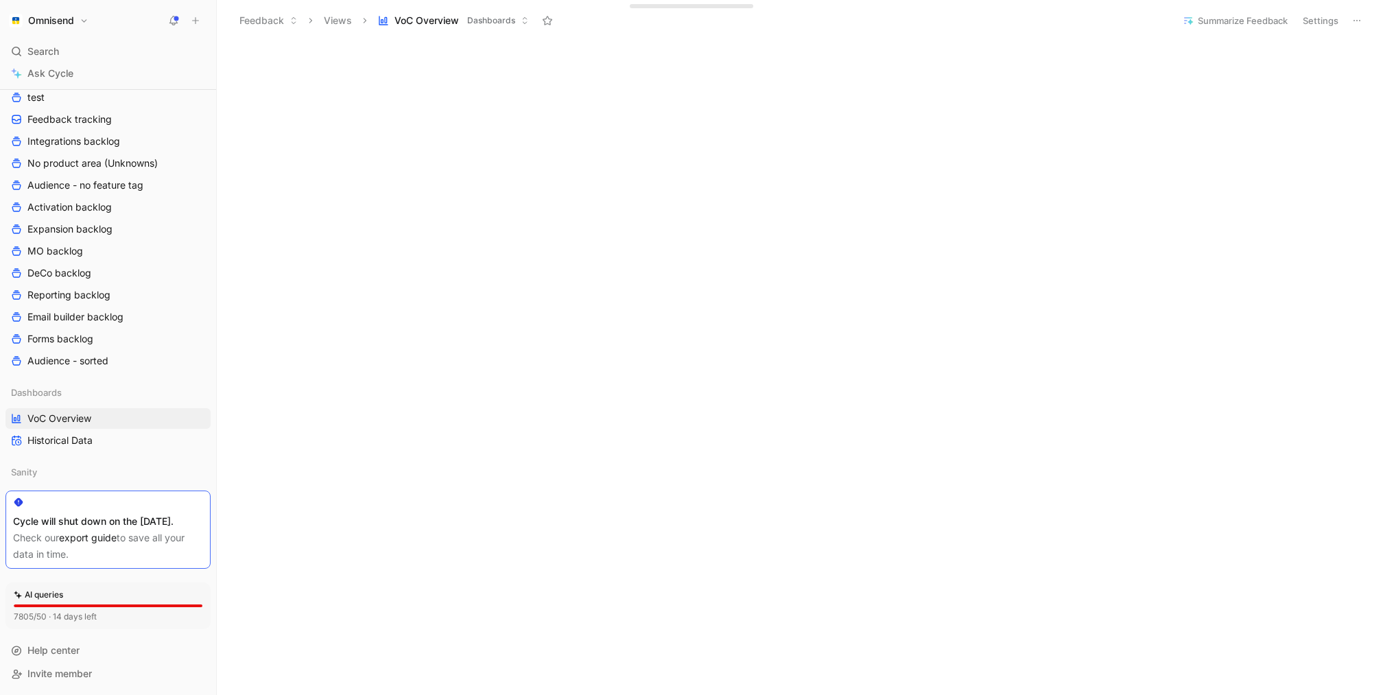
scroll to position [771, 0]
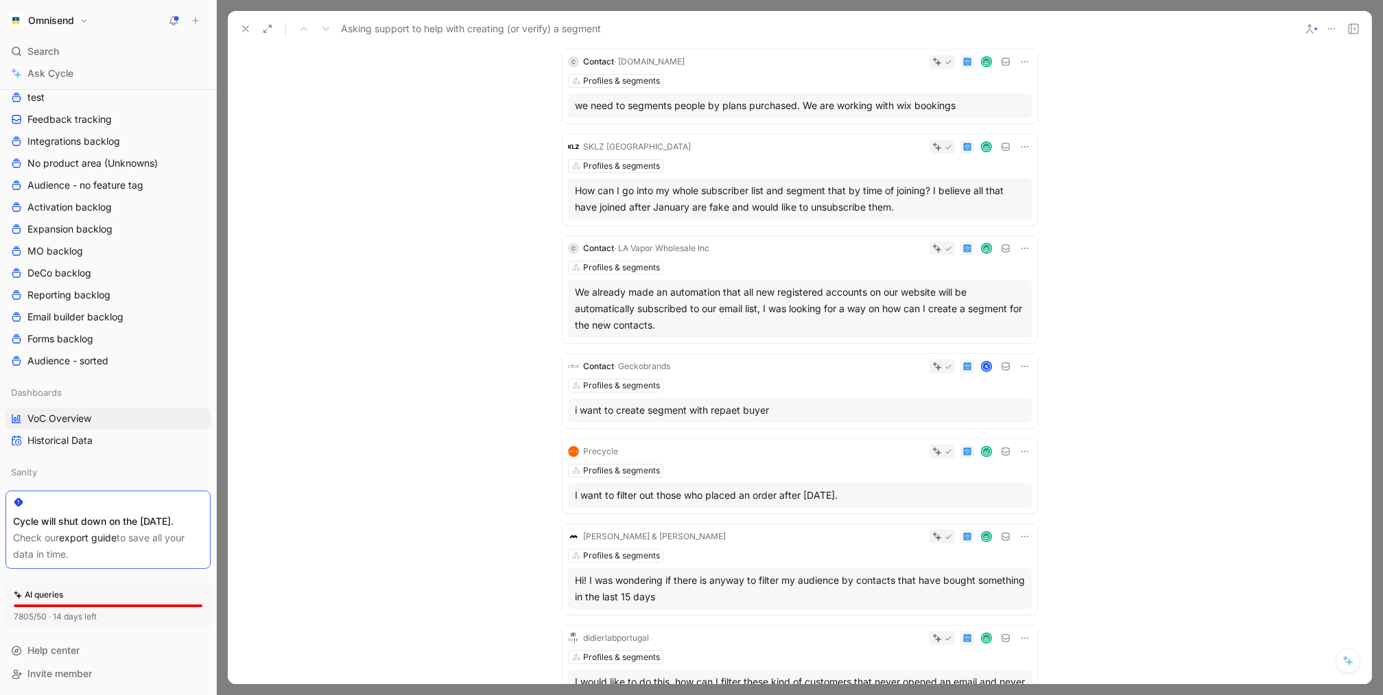
scroll to position [1312, 0]
click at [893, 318] on div "We already made an automation that all new registered accounts on our website w…" at bounding box center [800, 309] width 450 height 49
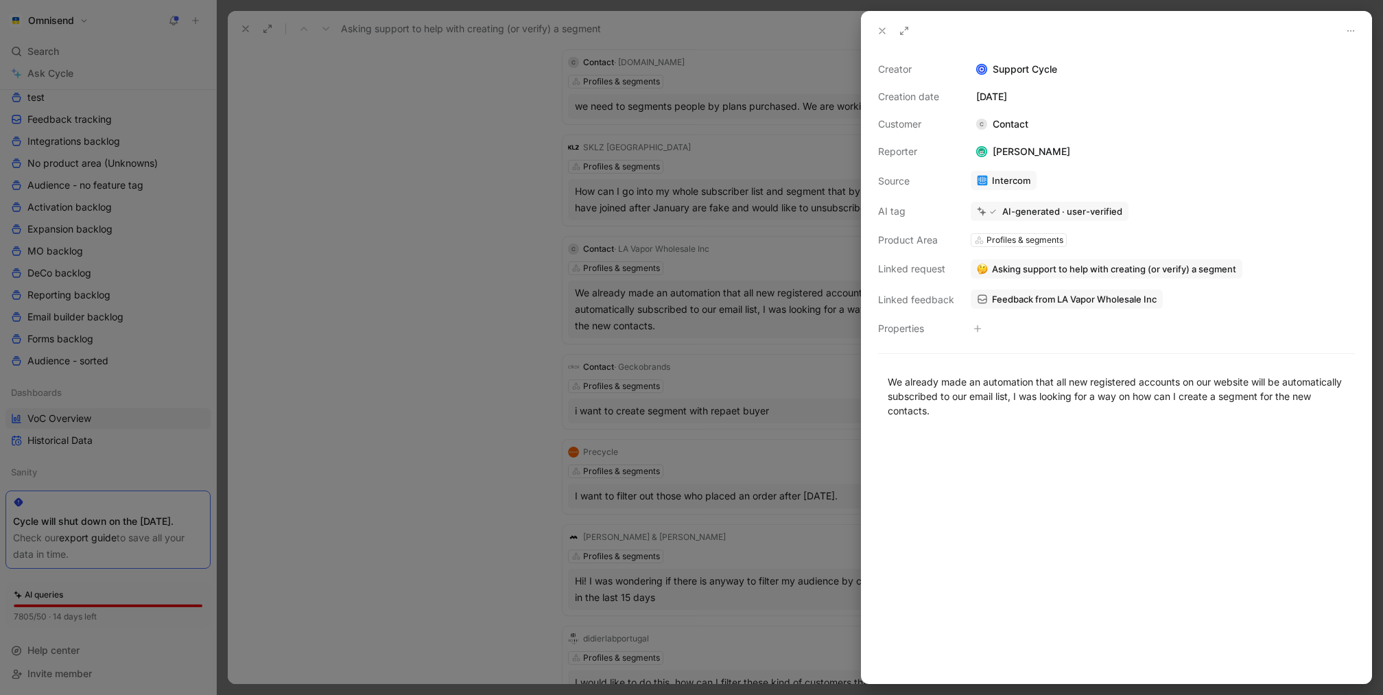
click at [1125, 308] on div "Feedback from LA Vapor Wholesale Inc" at bounding box center [1163, 299] width 387 height 23
click at [1126, 303] on span "Feedback from LA Vapor Wholesale Inc" at bounding box center [1074, 299] width 165 height 12
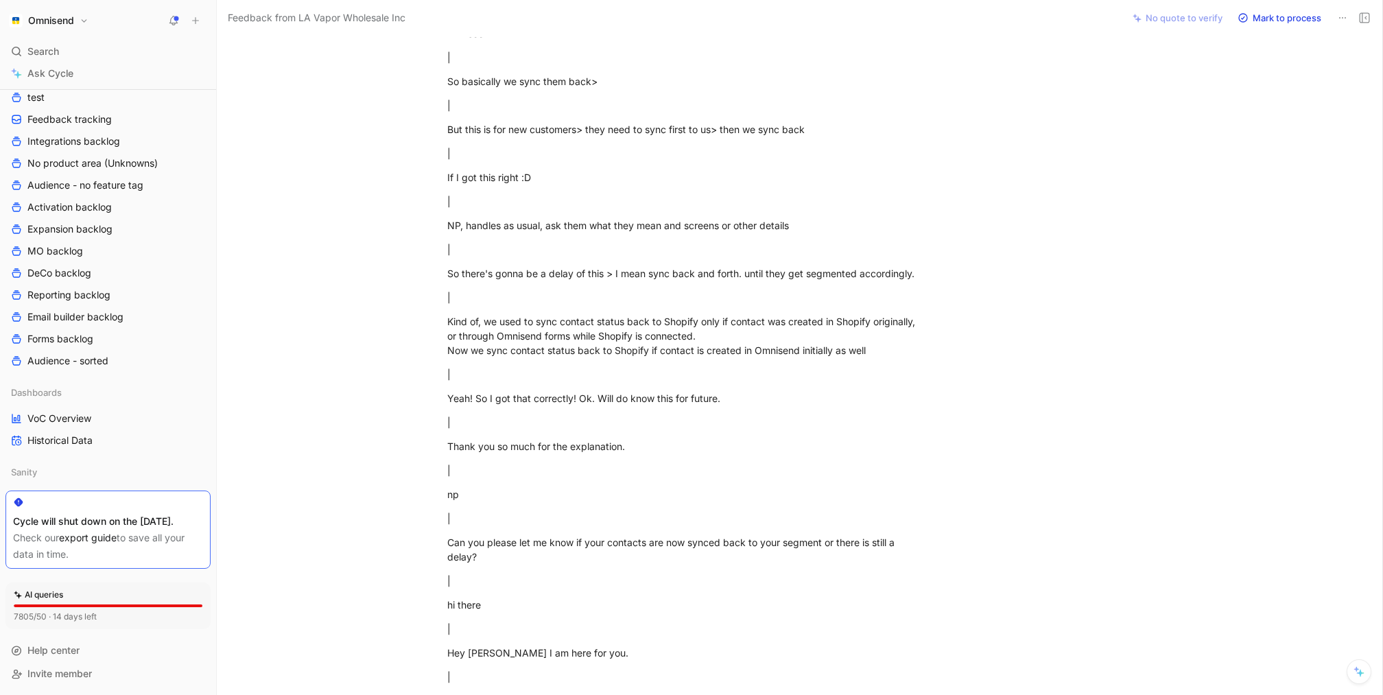
scroll to position [9468, 0]
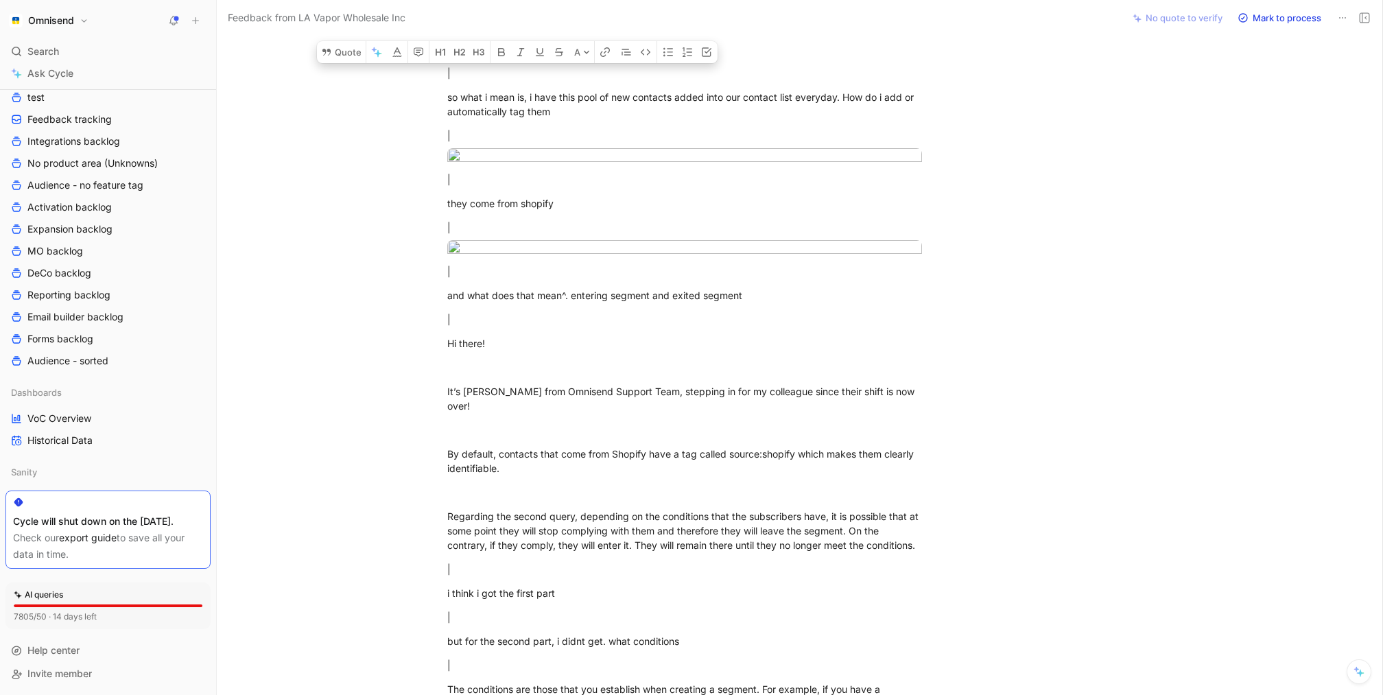
drag, startPoint x: 447, startPoint y: 138, endPoint x: 719, endPoint y: 750, distance: 669.7
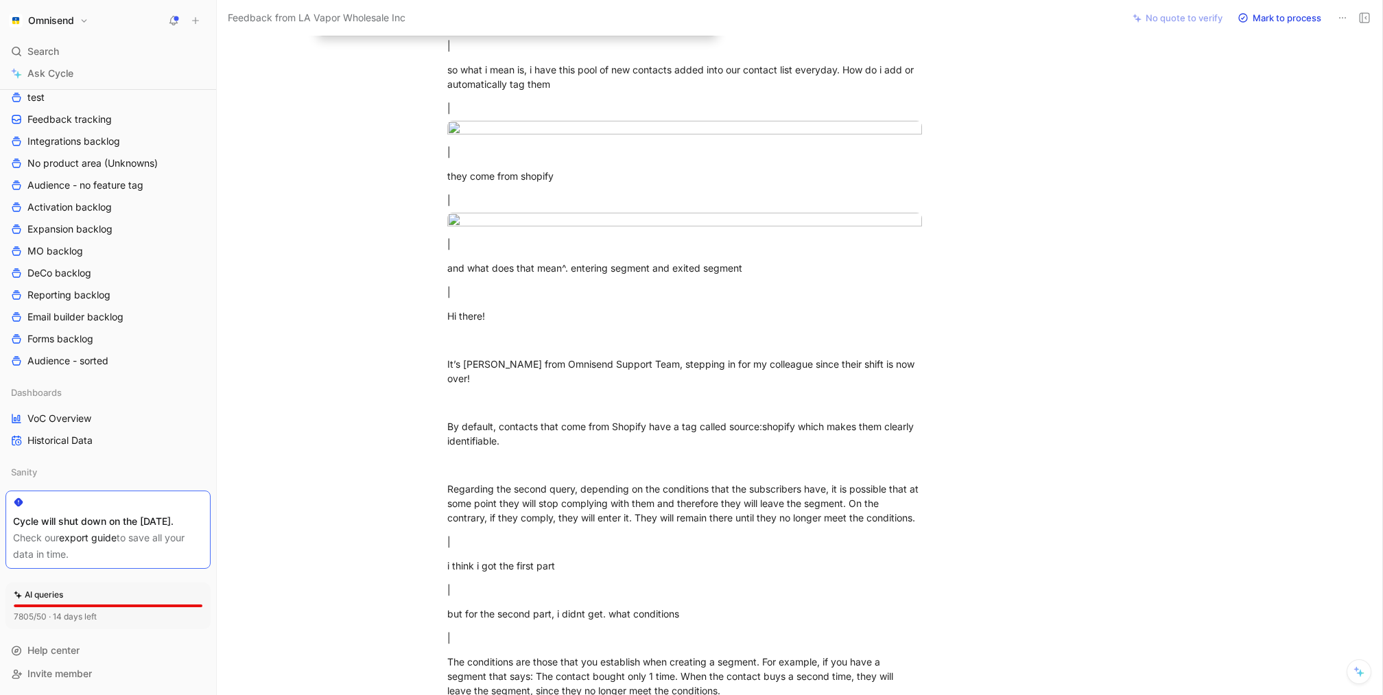
click at [719, 694] on html "Omnisend Search ⌘ K Ask Cycle Workspace Home G then H Feedback G then F Request…" at bounding box center [691, 347] width 1383 height 695
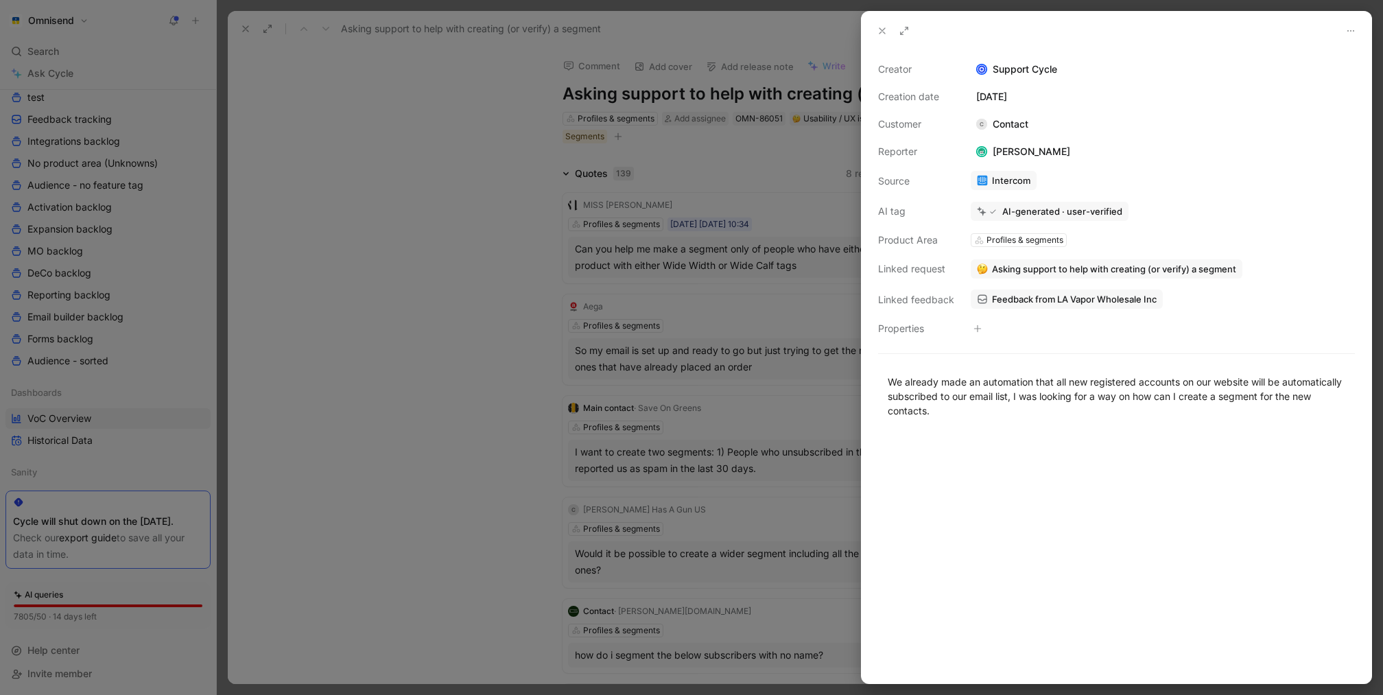
click at [710, 434] on div at bounding box center [691, 347] width 1383 height 695
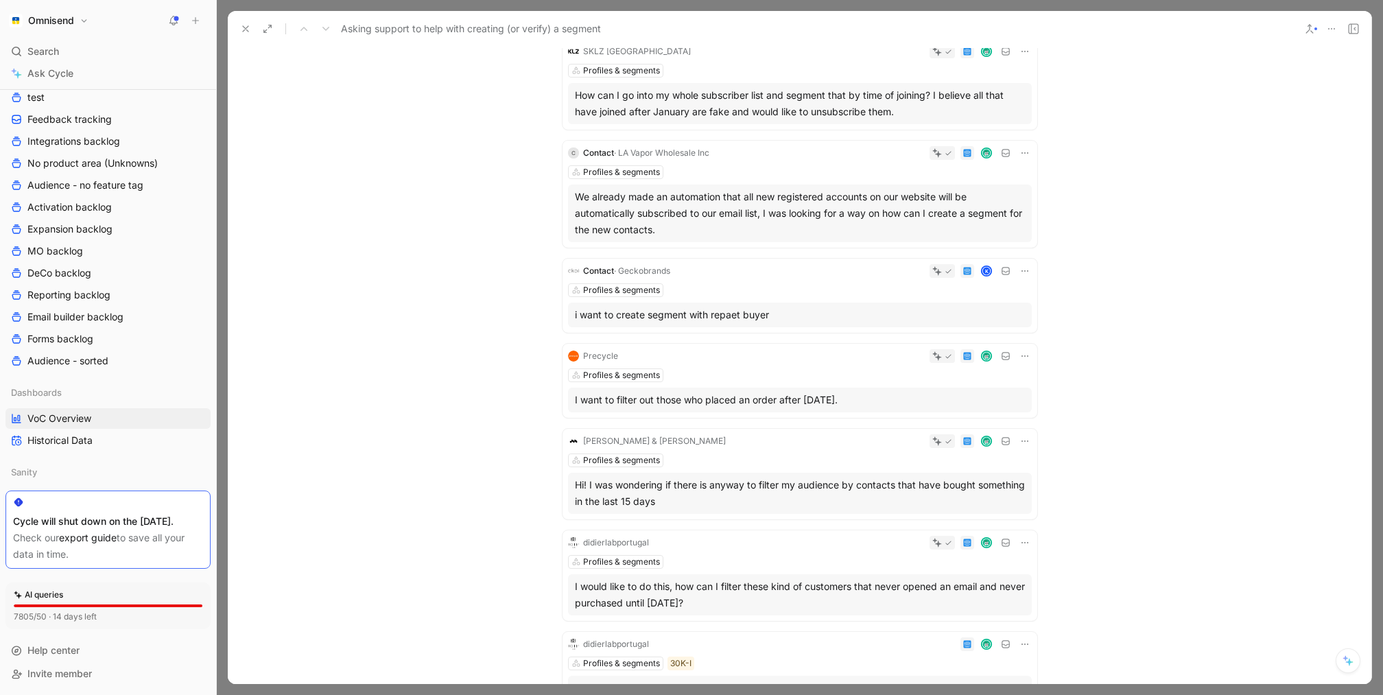
scroll to position [1412, 0]
click at [834, 480] on div "Hi! I was wondering if there is anyway to filter my audience by contacts that h…" at bounding box center [800, 489] width 450 height 33
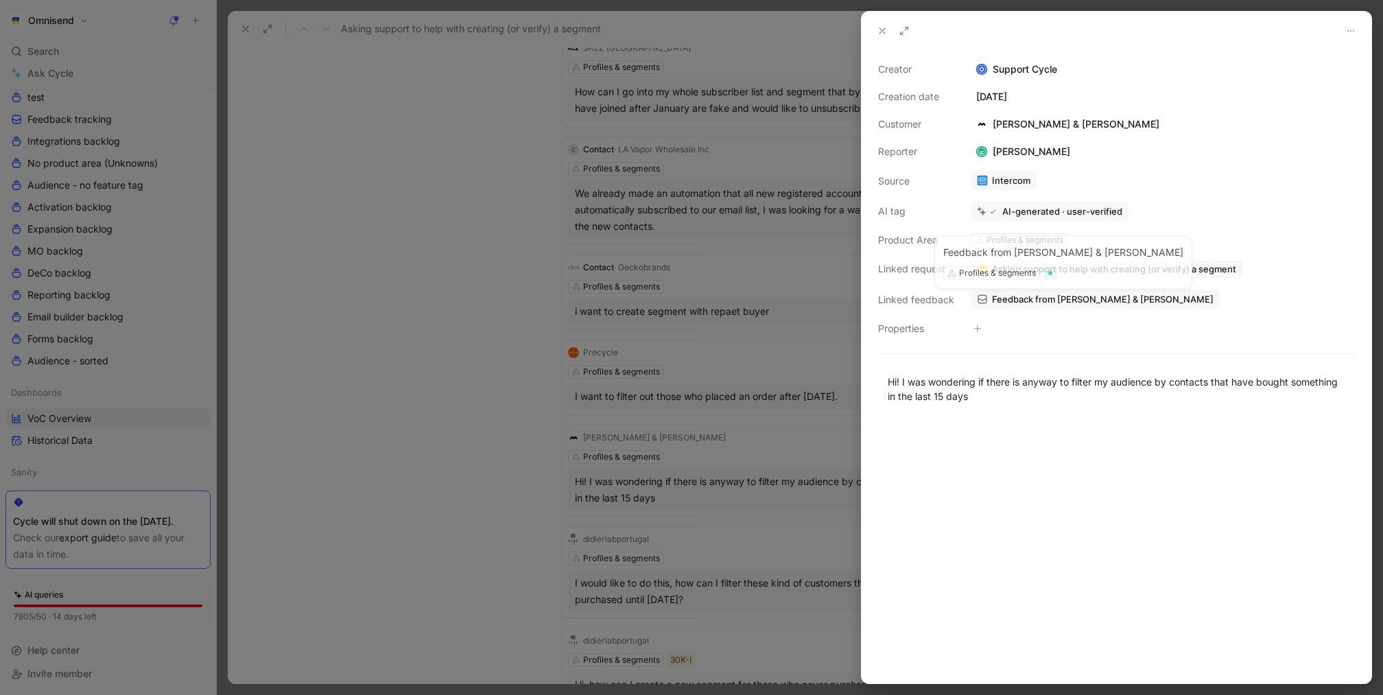
click at [1065, 301] on span "Feedback from [PERSON_NAME] & [PERSON_NAME]" at bounding box center [1103, 299] width 222 height 12
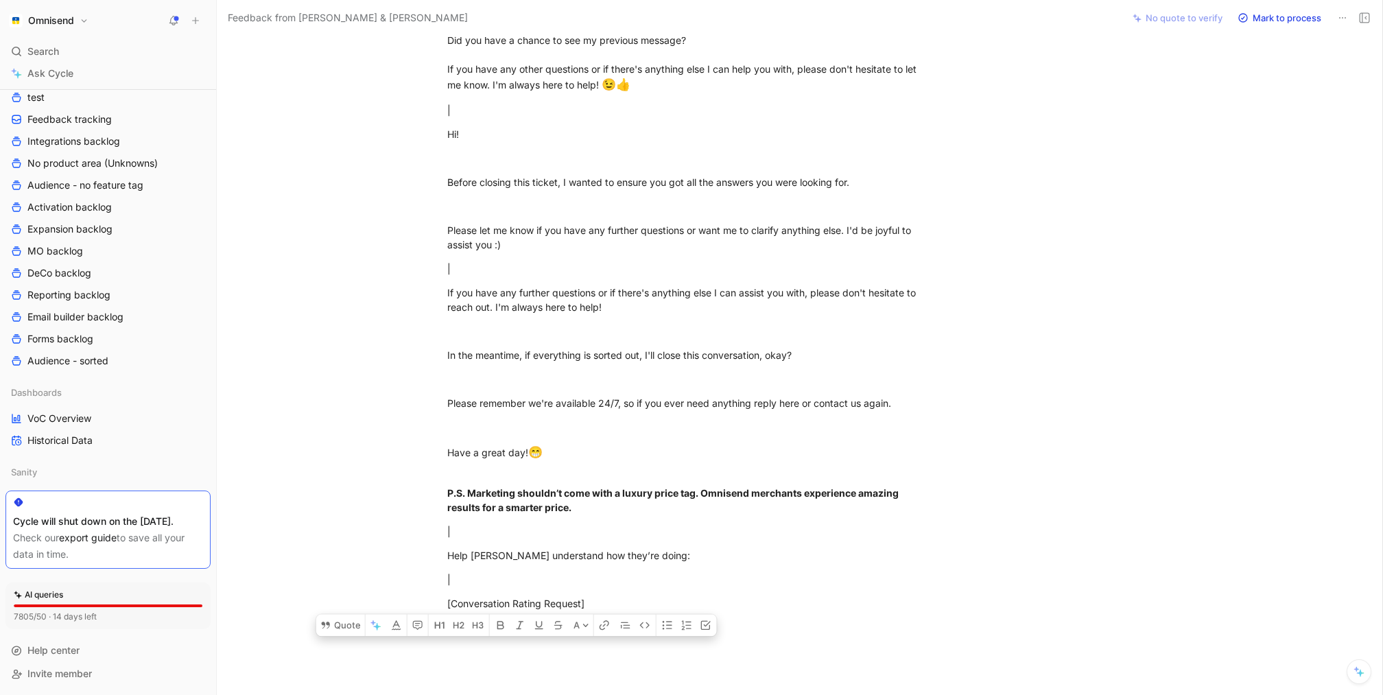
scroll to position [2455, 0]
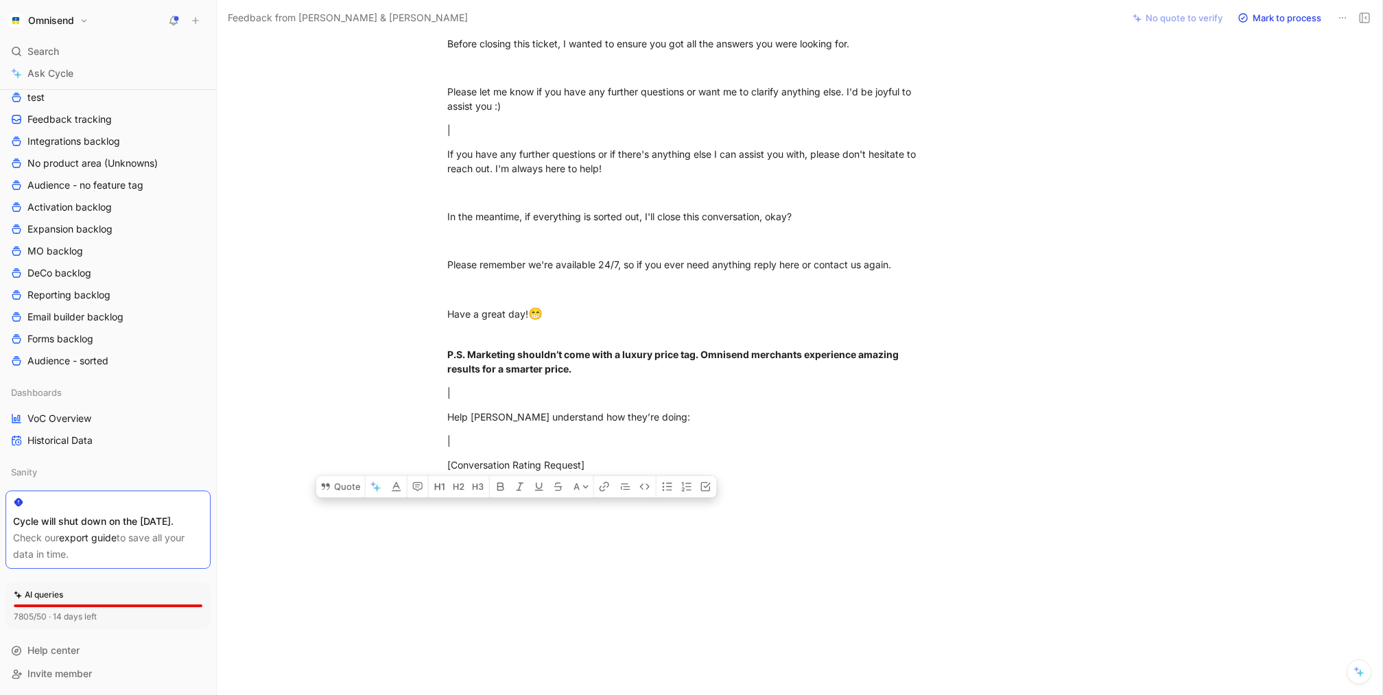
drag, startPoint x: 449, startPoint y: 141, endPoint x: 696, endPoint y: 752, distance: 659.2
click at [696, 694] on html "Omnisend Search ⌘ K Ask Cycle Workspace Home G then H Feedback G then F Request…" at bounding box center [691, 347] width 1383 height 695
copy div "Lo! I dol sitametco ad elits do eiusmo te incidi ut laboreet do magnaali enim a…"
